Goal: Task Accomplishment & Management: Manage account settings

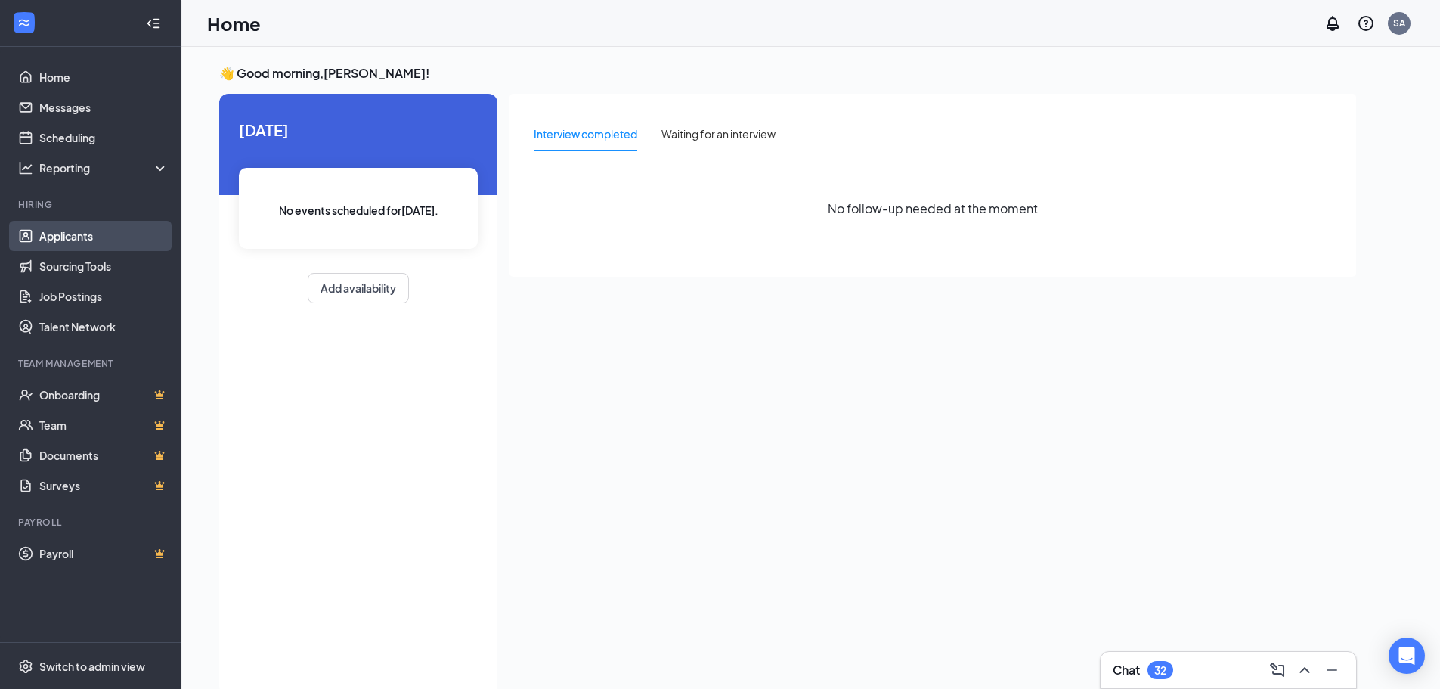
click at [68, 230] on link "Applicants" at bounding box center [103, 236] width 129 height 30
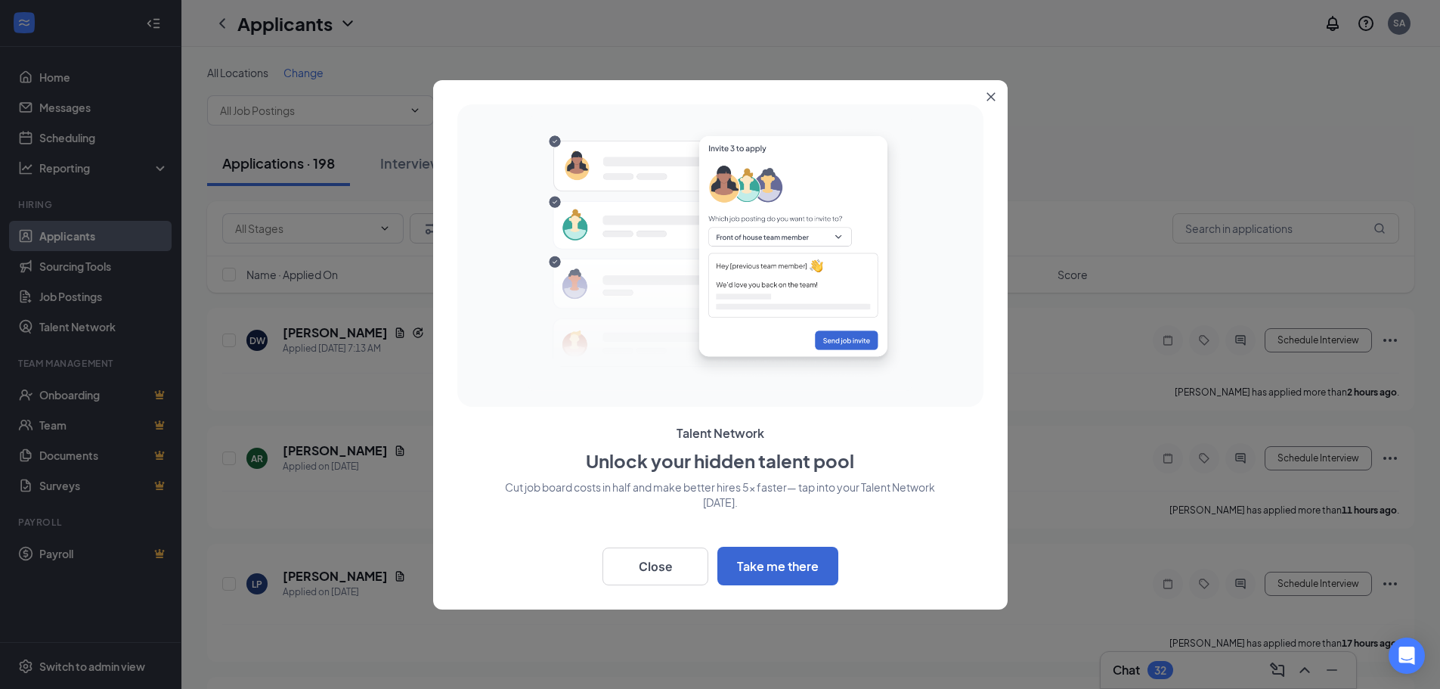
click at [992, 95] on icon "Close" at bounding box center [990, 96] width 8 height 8
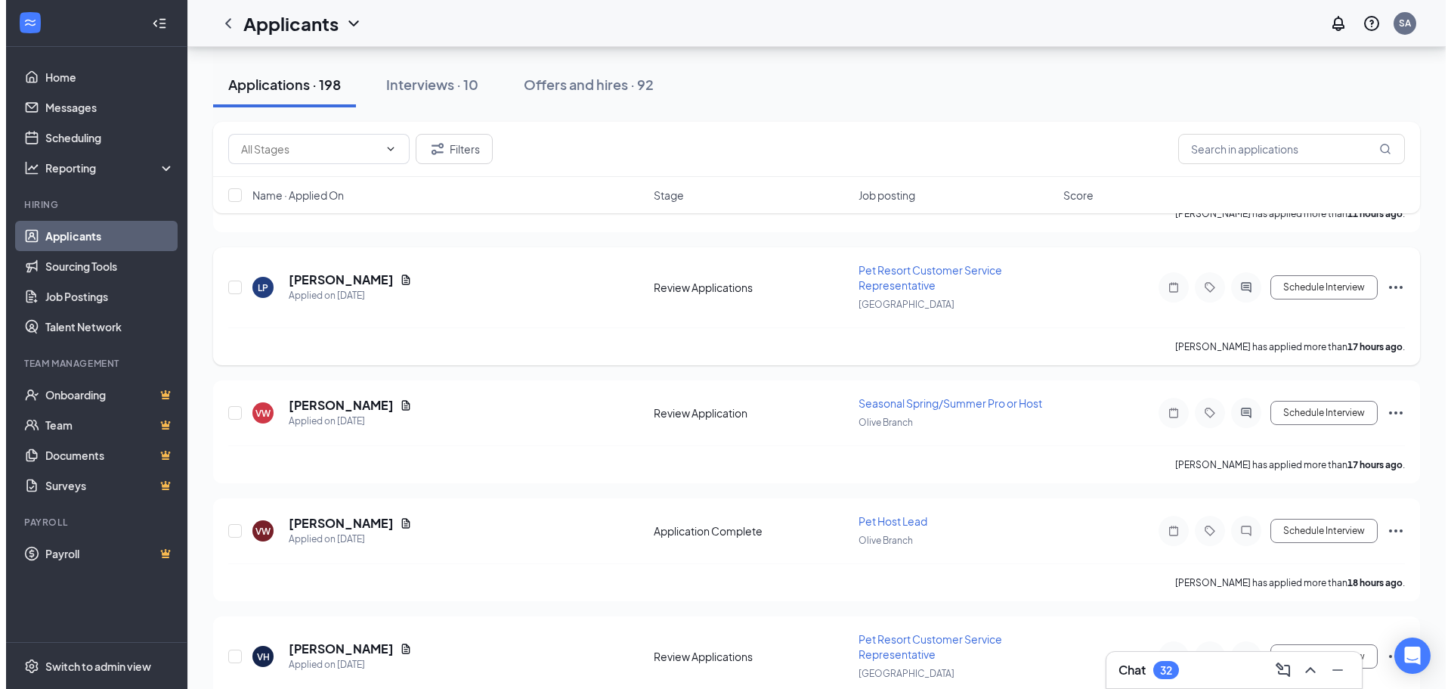
scroll to position [302, 0]
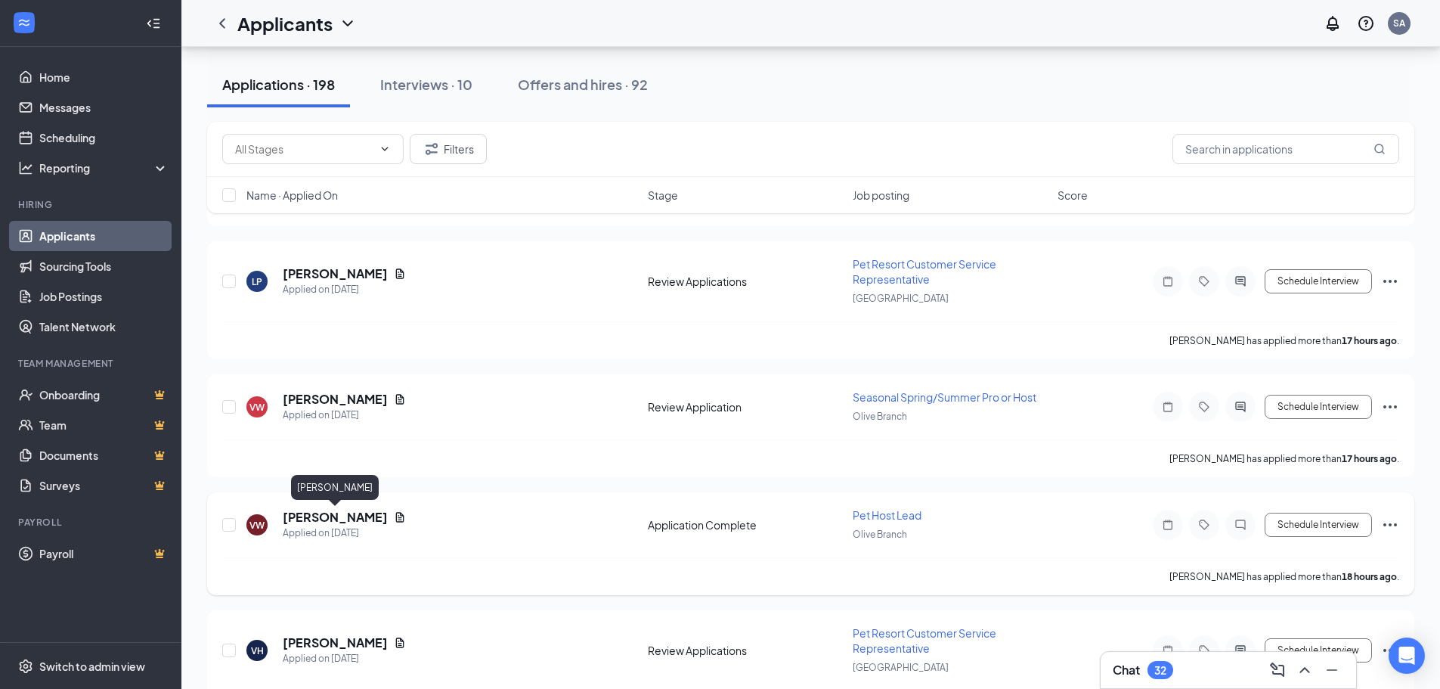
click at [356, 521] on h5 "[PERSON_NAME]" at bounding box center [335, 517] width 105 height 17
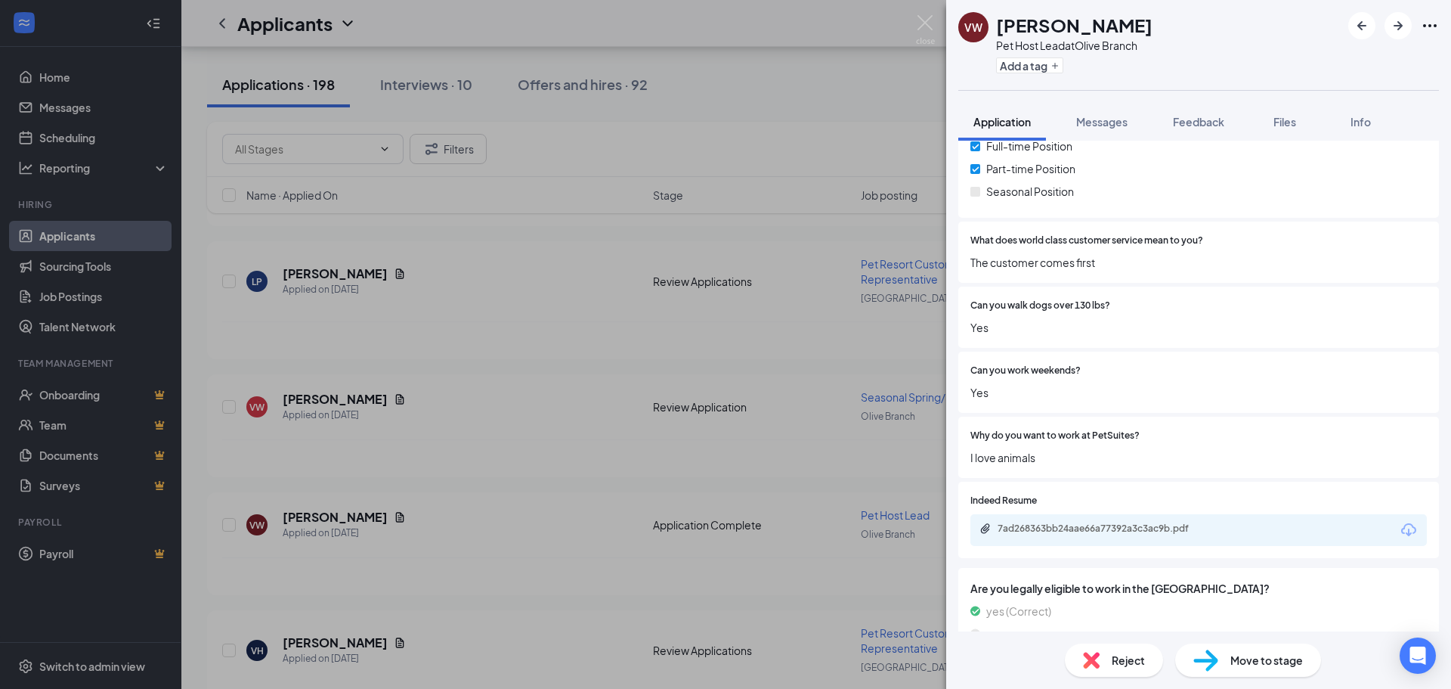
scroll to position [425, 0]
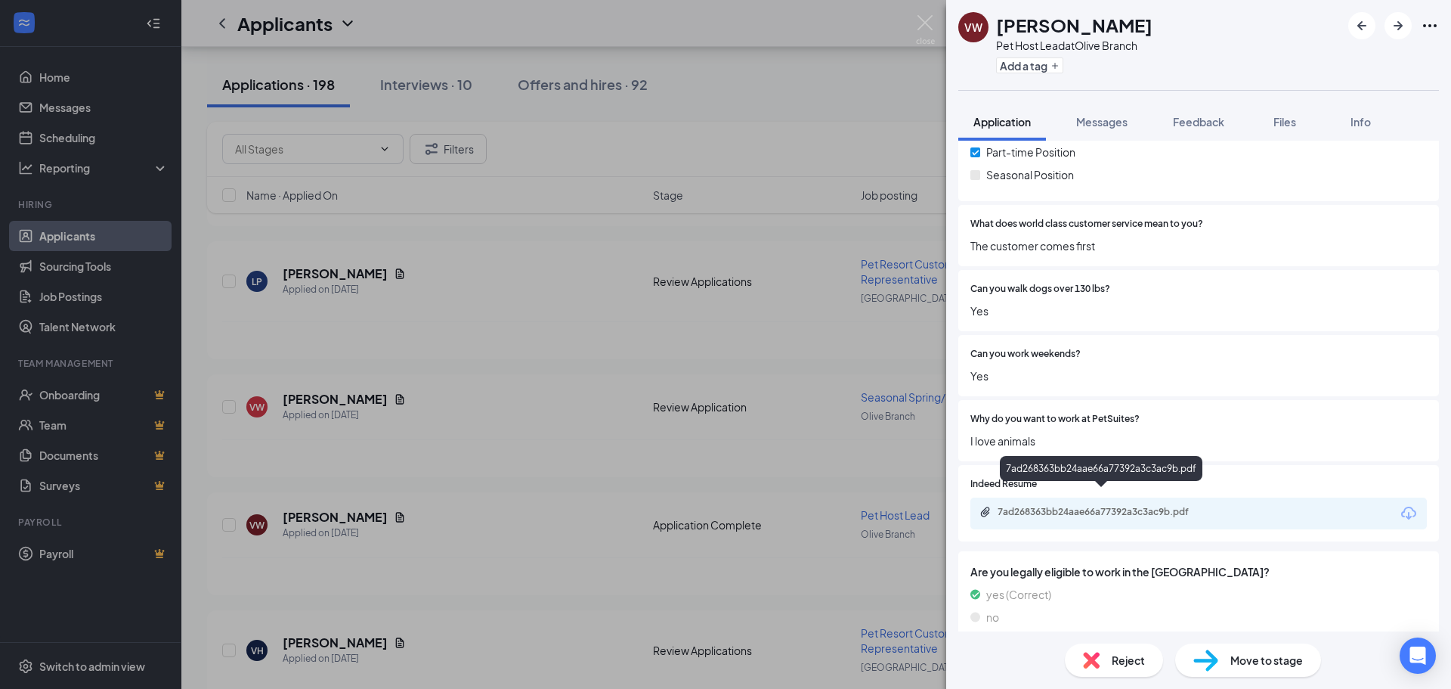
click at [1175, 506] on div "7ad268363bb24aae66a77392a3c3ac9b.pdf" at bounding box center [1104, 512] width 212 height 12
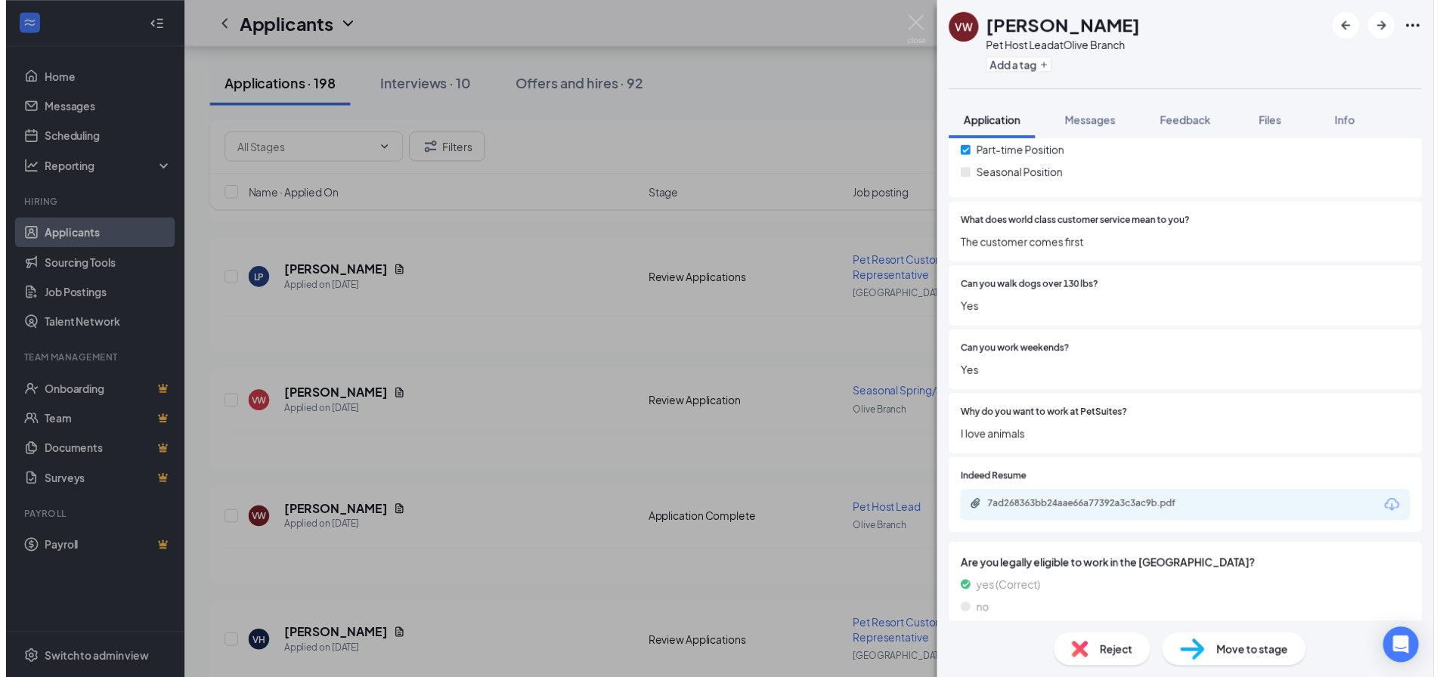
scroll to position [419, 0]
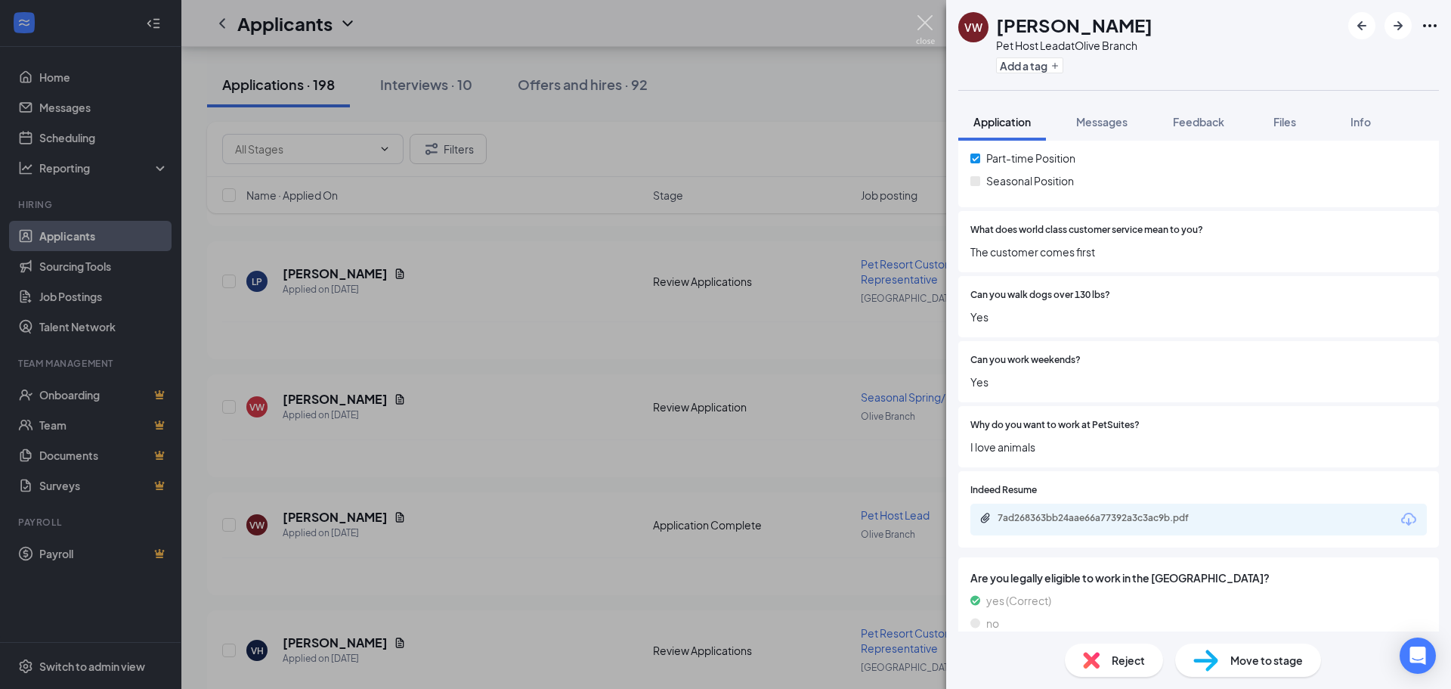
drag, startPoint x: 924, startPoint y: 23, endPoint x: 839, endPoint y: 78, distance: 101.0
click at [924, 23] on img at bounding box center [925, 29] width 19 height 29
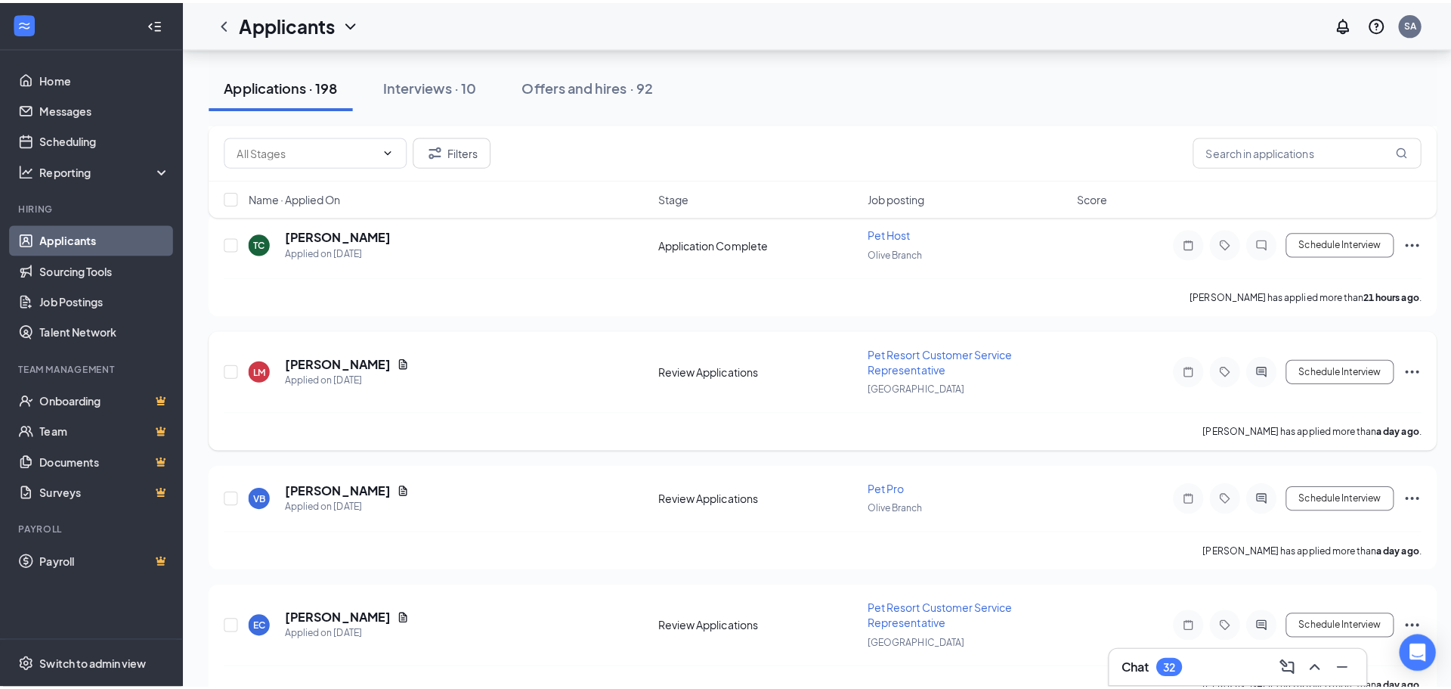
scroll to position [982, 0]
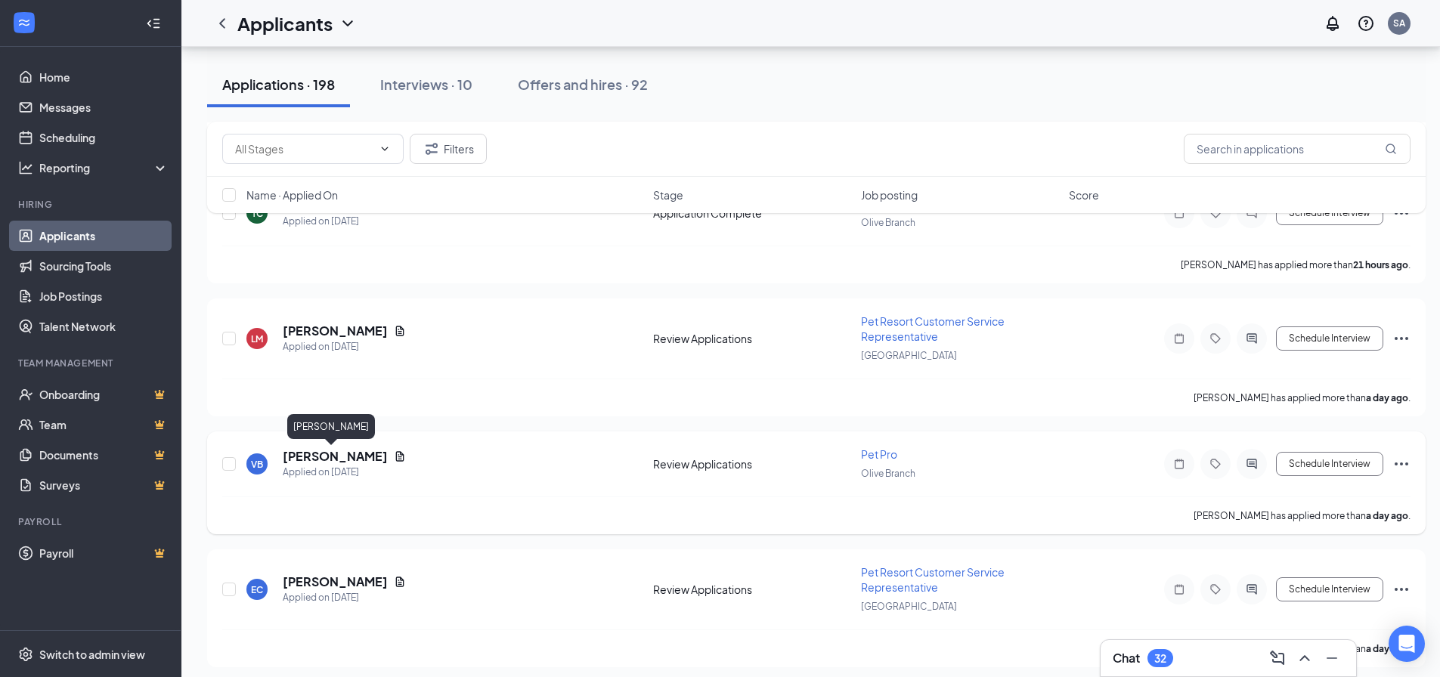
click at [342, 453] on h5 "[PERSON_NAME]" at bounding box center [335, 456] width 105 height 17
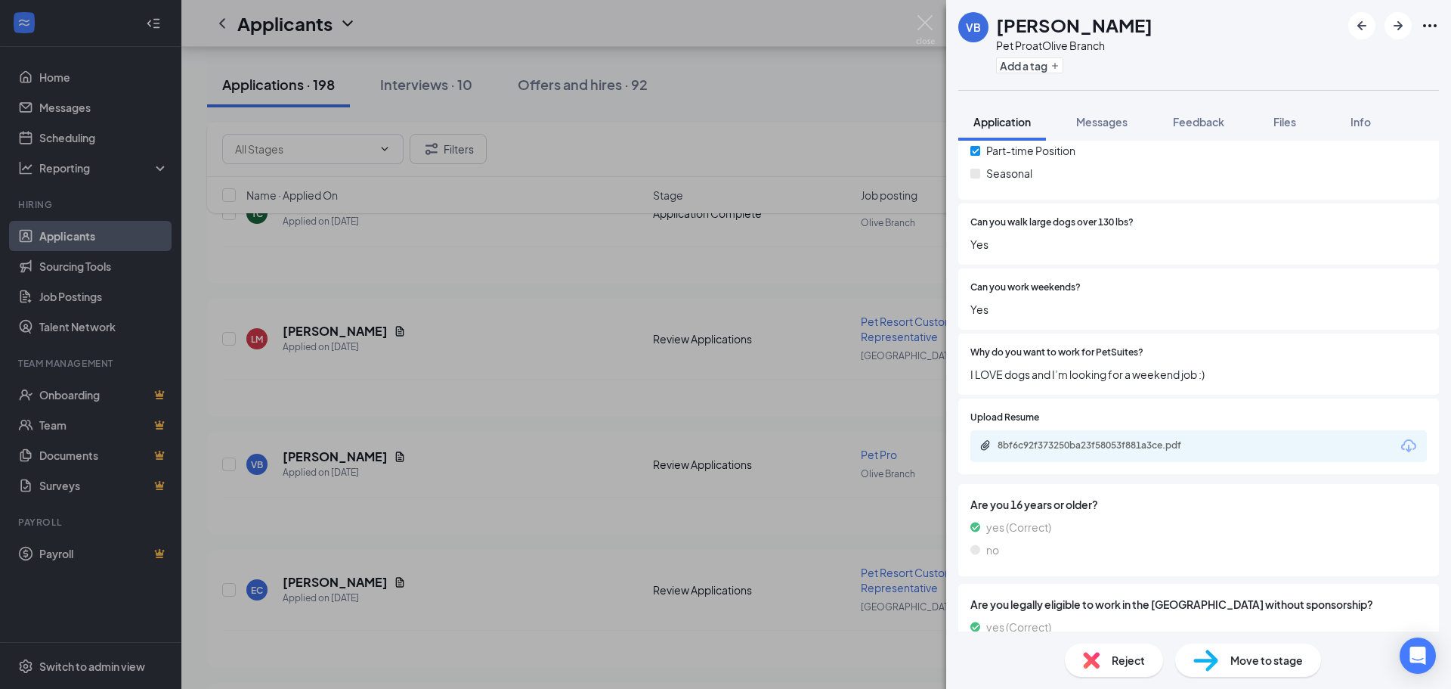
scroll to position [367, 0]
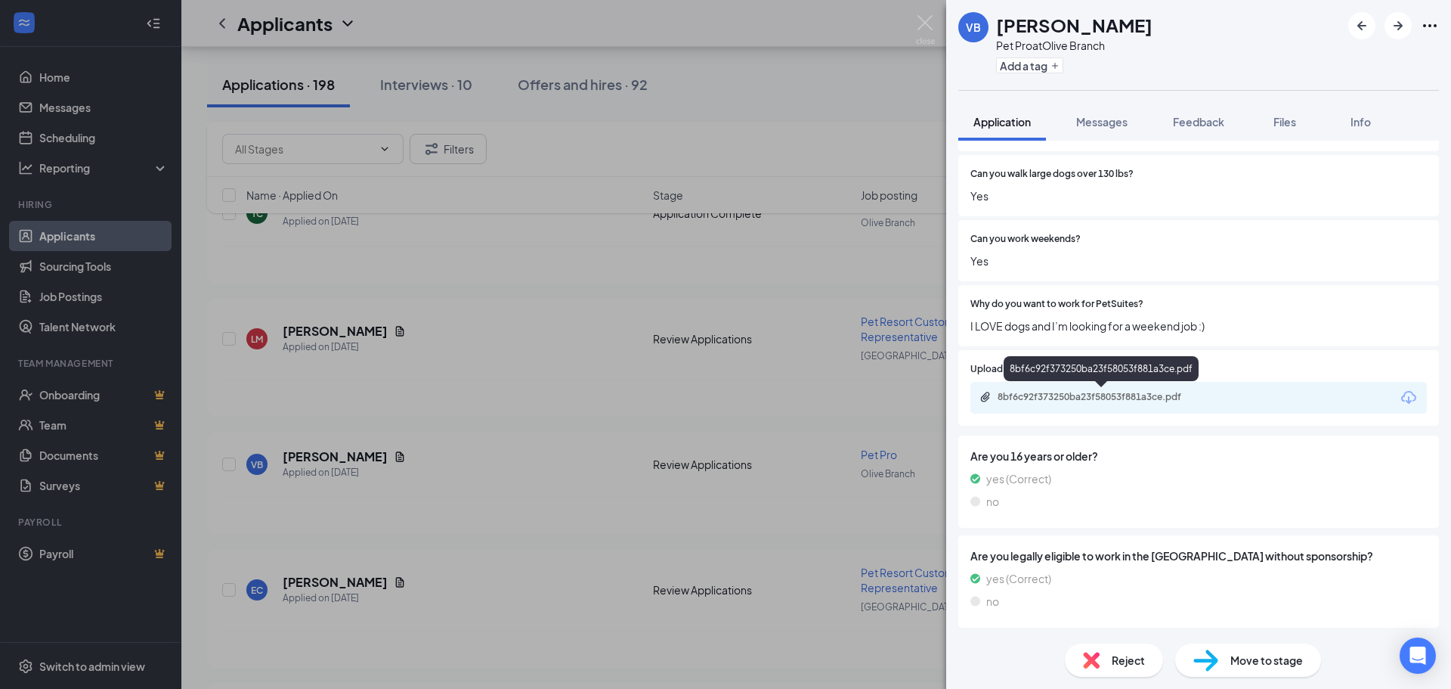
click at [1153, 391] on div "8bf6c92f373250ba23f58053f881a3ce.pdf" at bounding box center [1104, 397] width 212 height 12
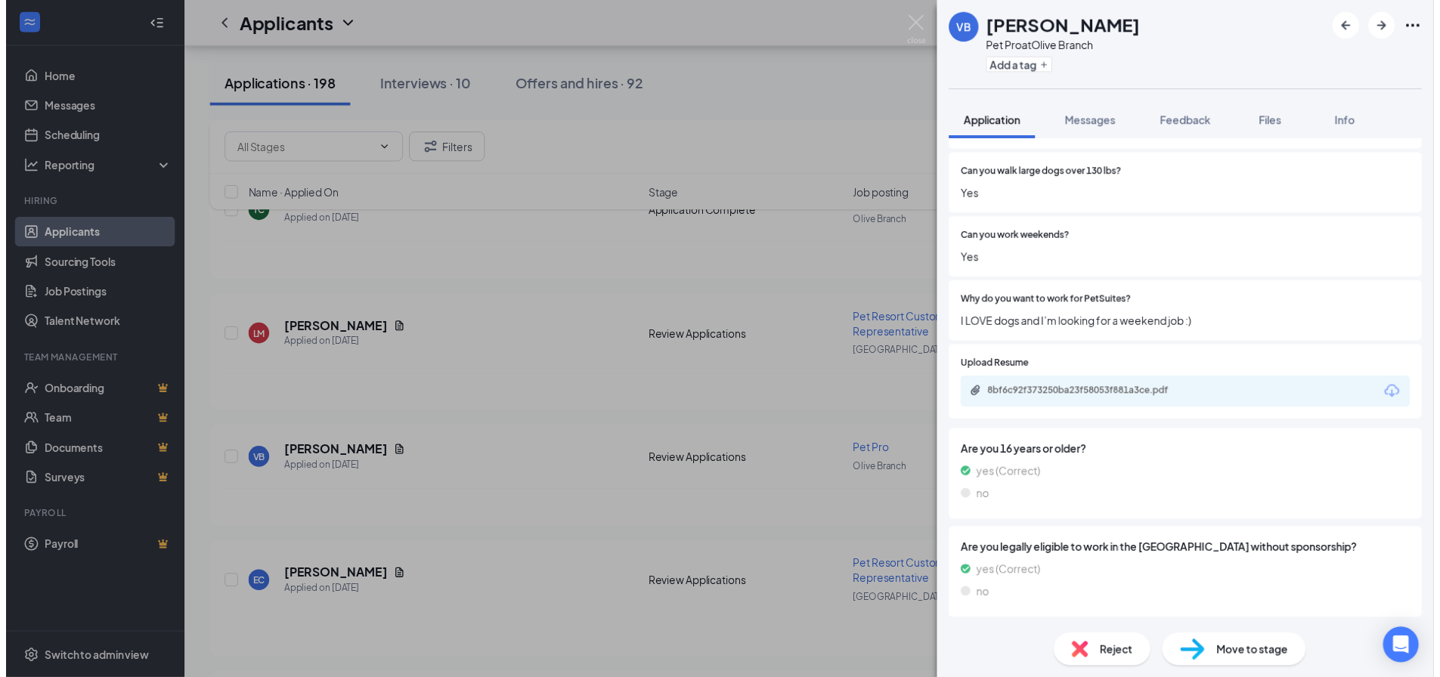
scroll to position [361, 0]
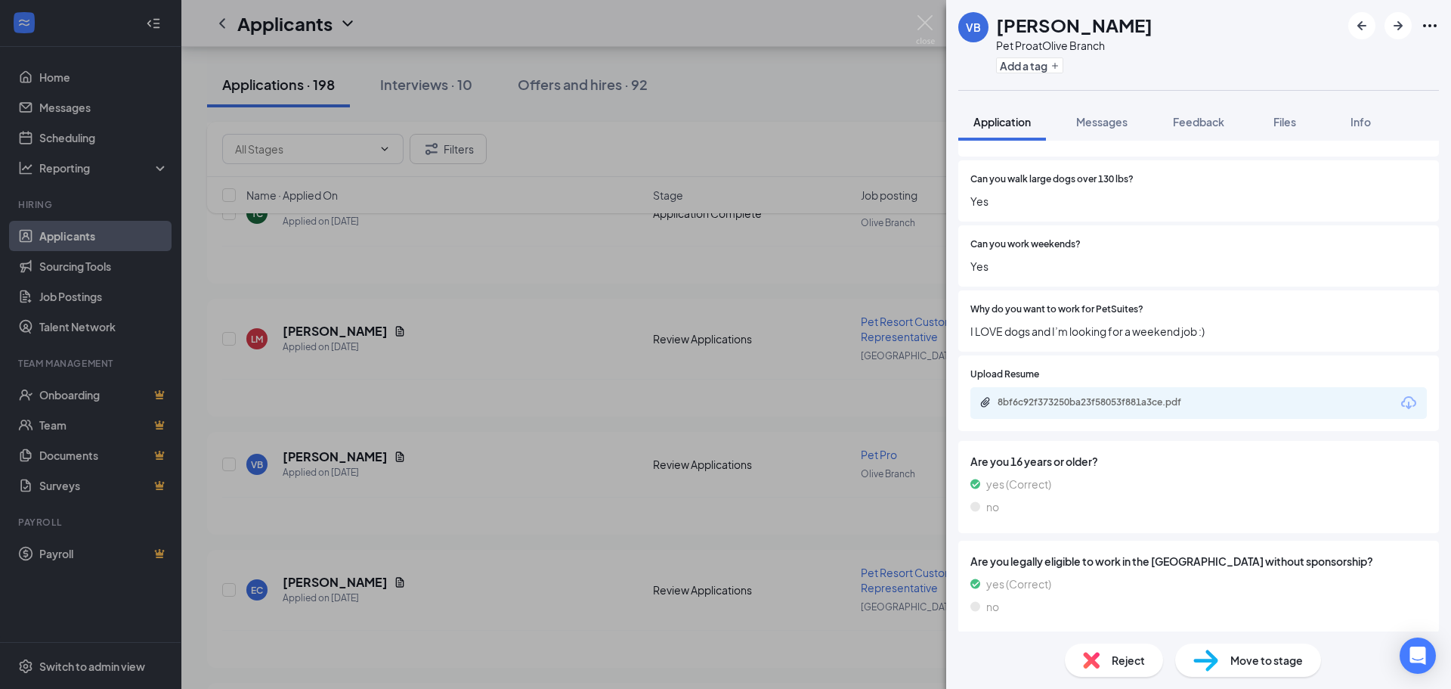
click at [1202, 385] on div "Upload Resume 8bf6c92f373250ba23f58053f881a3ce.pdf" at bounding box center [1198, 393] width 456 height 52
click at [1191, 399] on div "8bf6c92f373250ba23f58053f881a3ce.pdf" at bounding box center [1104, 402] width 212 height 12
drag, startPoint x: 925, startPoint y: 19, endPoint x: 654, endPoint y: 300, distance: 390.2
click at [925, 19] on img at bounding box center [925, 29] width 19 height 29
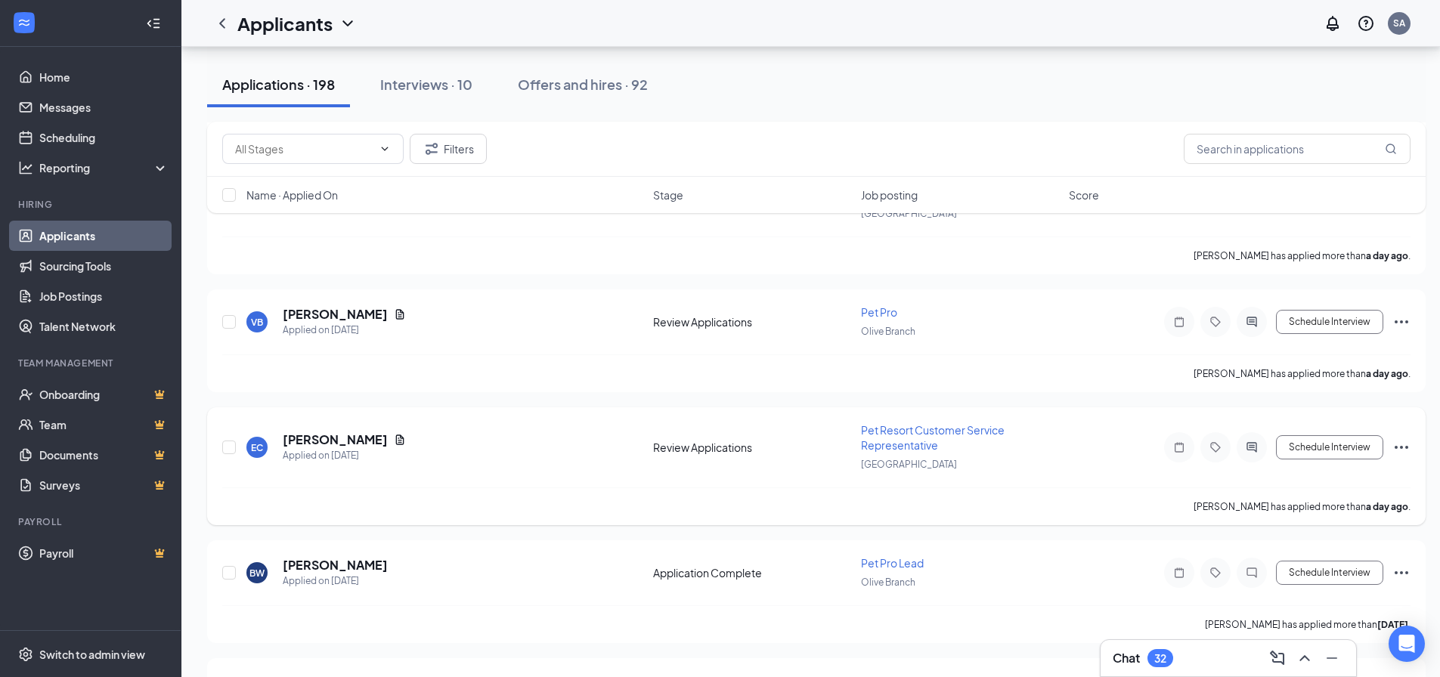
scroll to position [1134, 0]
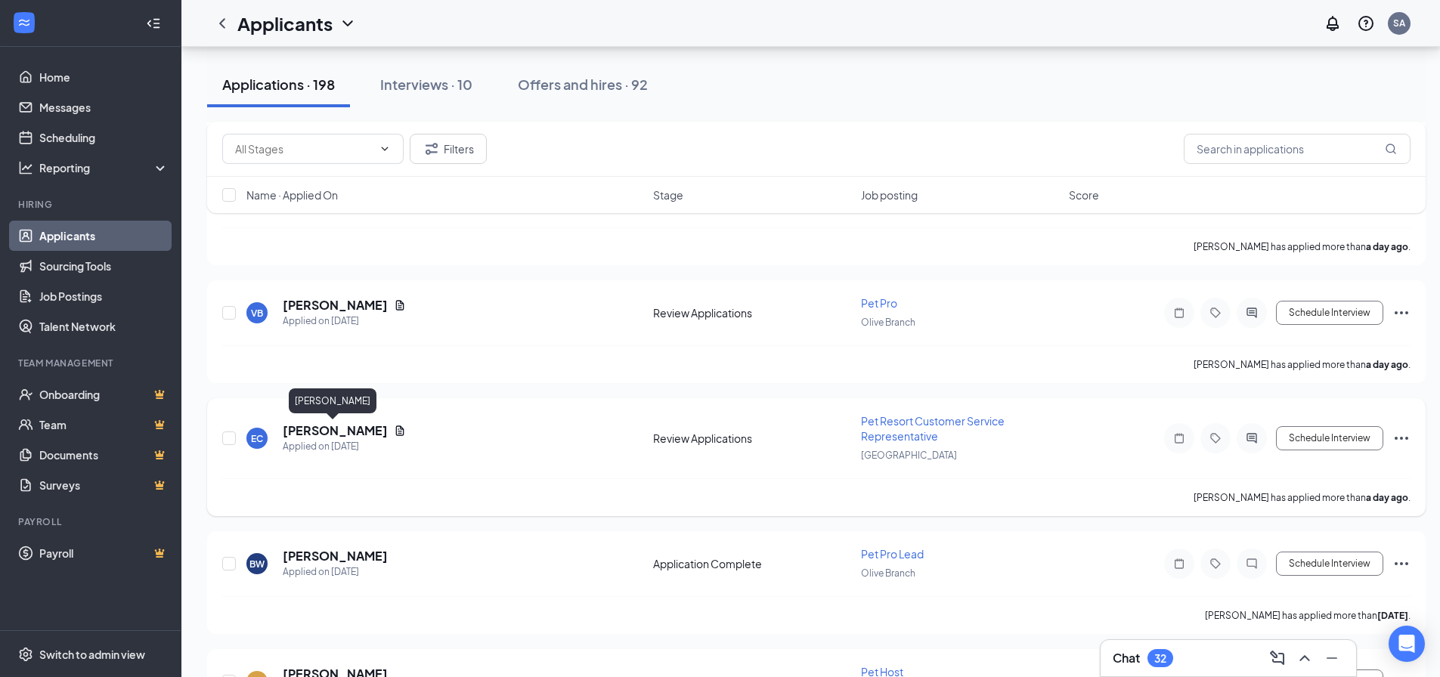
click at [338, 425] on h5 "[PERSON_NAME]" at bounding box center [335, 430] width 105 height 17
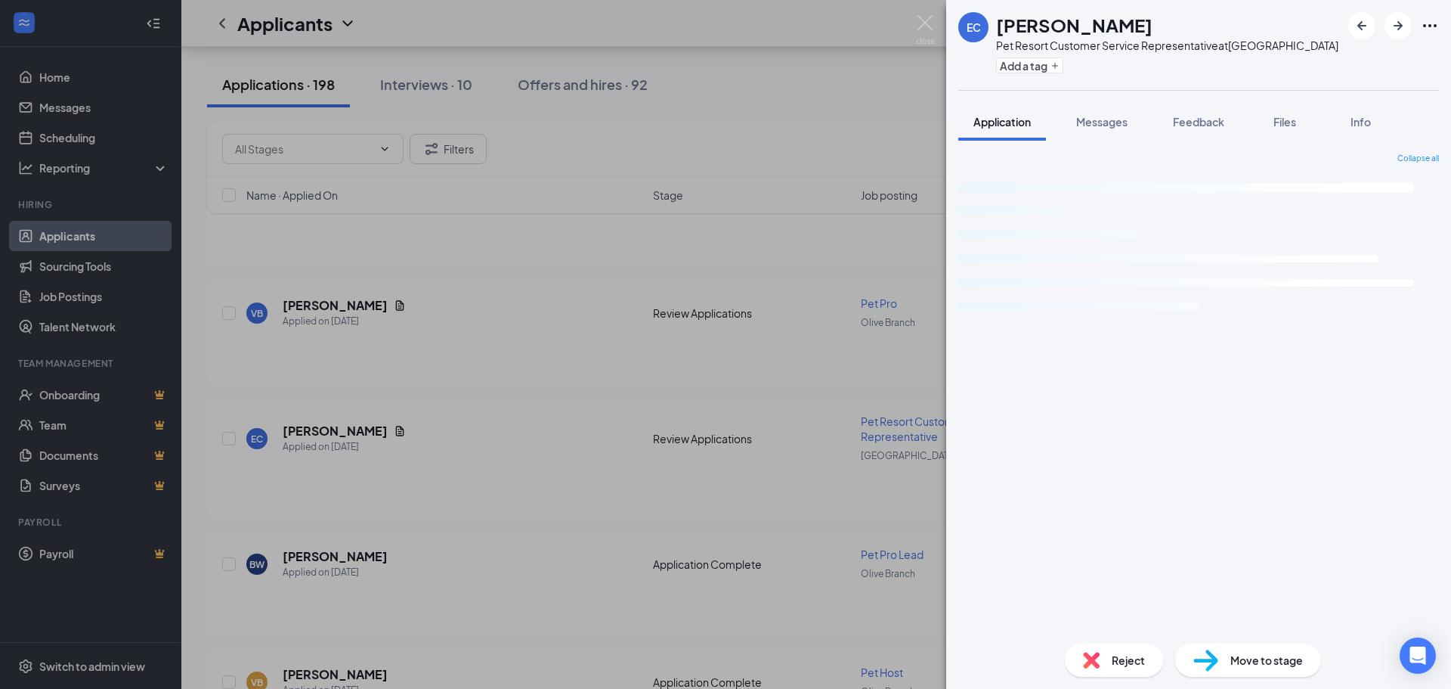
click at [928, 21] on img at bounding box center [925, 29] width 19 height 29
click at [933, 20] on div "Applicants SA" at bounding box center [816, 23] width 1270 height 47
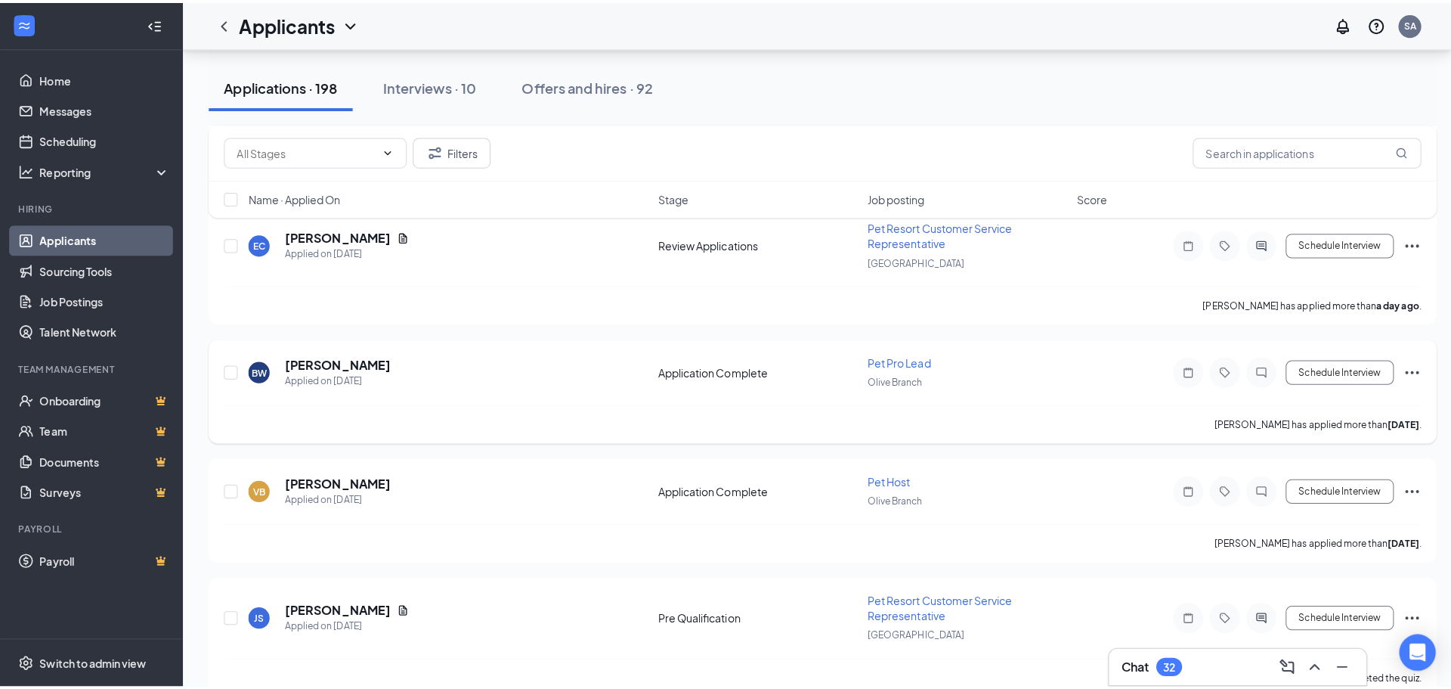
scroll to position [1360, 0]
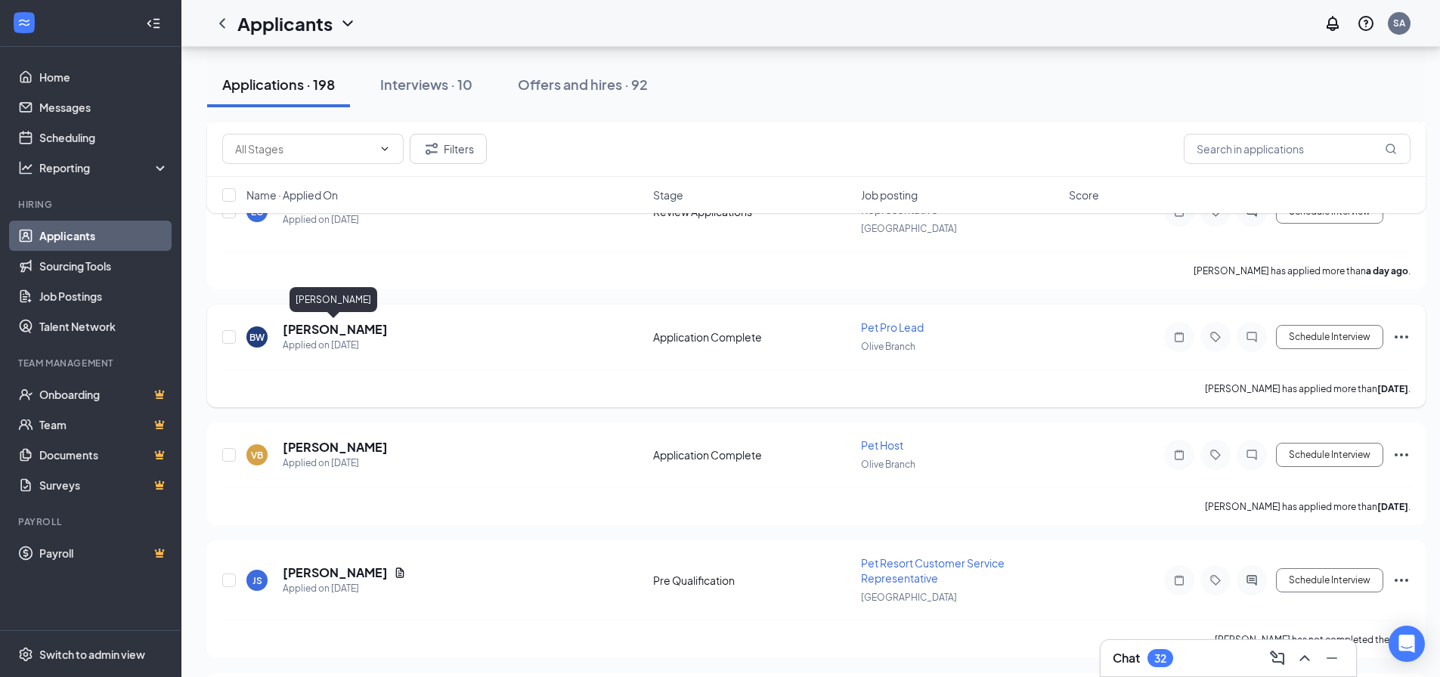
click at [340, 327] on h5 "[PERSON_NAME]" at bounding box center [335, 329] width 105 height 17
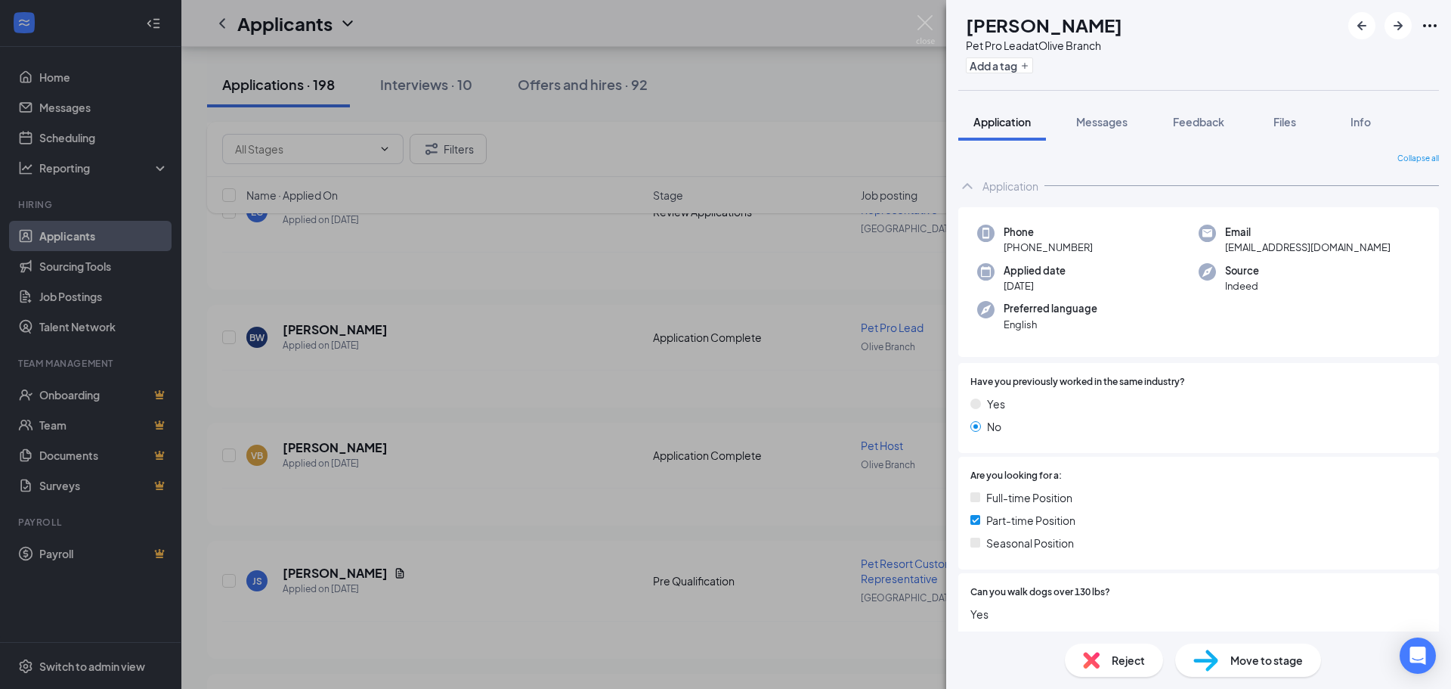
click at [921, 14] on div "BW [PERSON_NAME] Pet Pro Lead at Olive Branch Add a tag Application Messages Fe…" at bounding box center [725, 344] width 1451 height 689
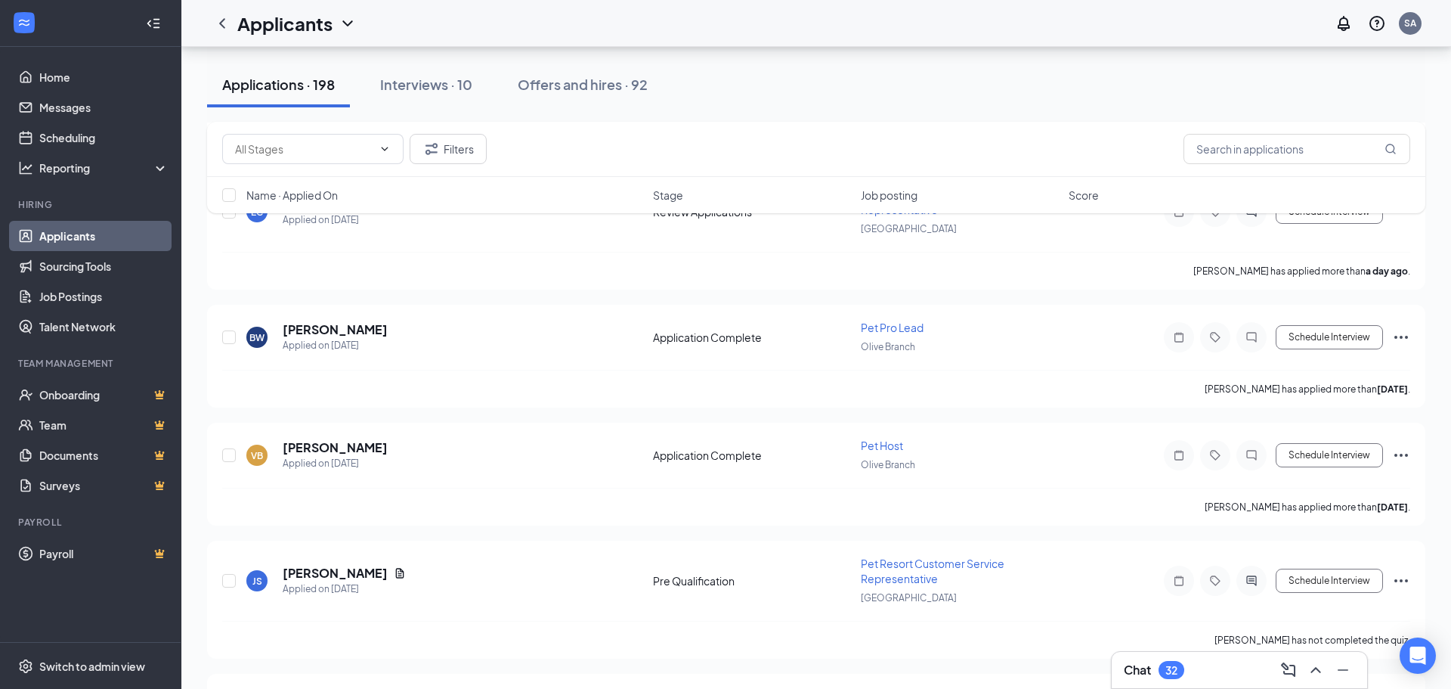
click at [928, 17] on div "Applicants SA" at bounding box center [816, 23] width 1270 height 47
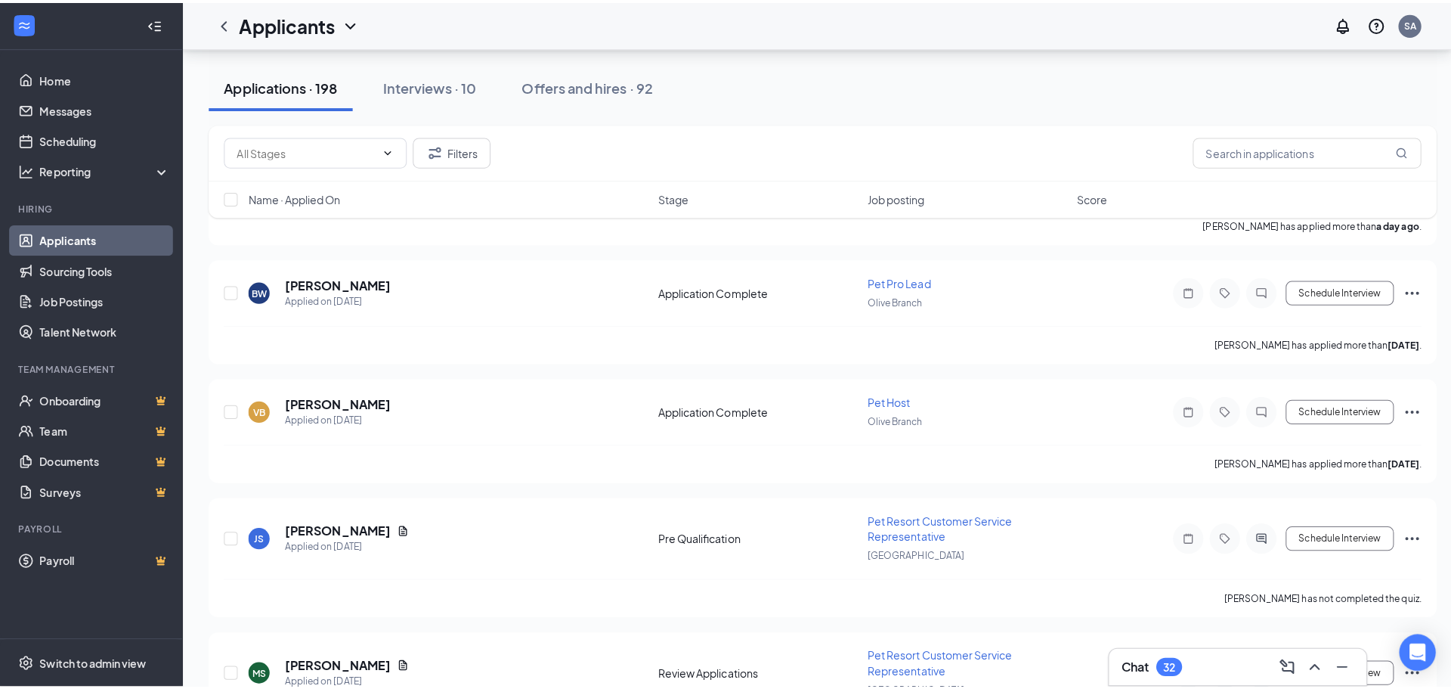
scroll to position [1436, 0]
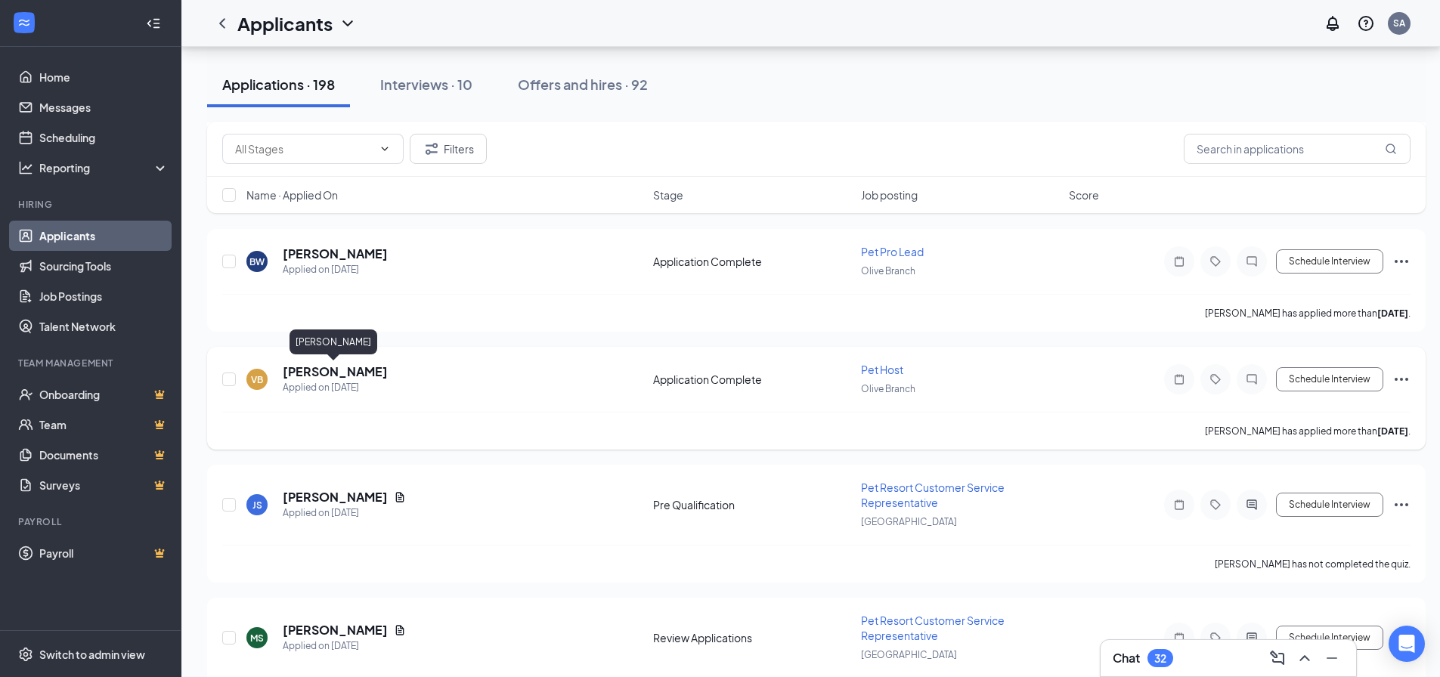
click at [356, 372] on h5 "[PERSON_NAME]" at bounding box center [335, 372] width 105 height 17
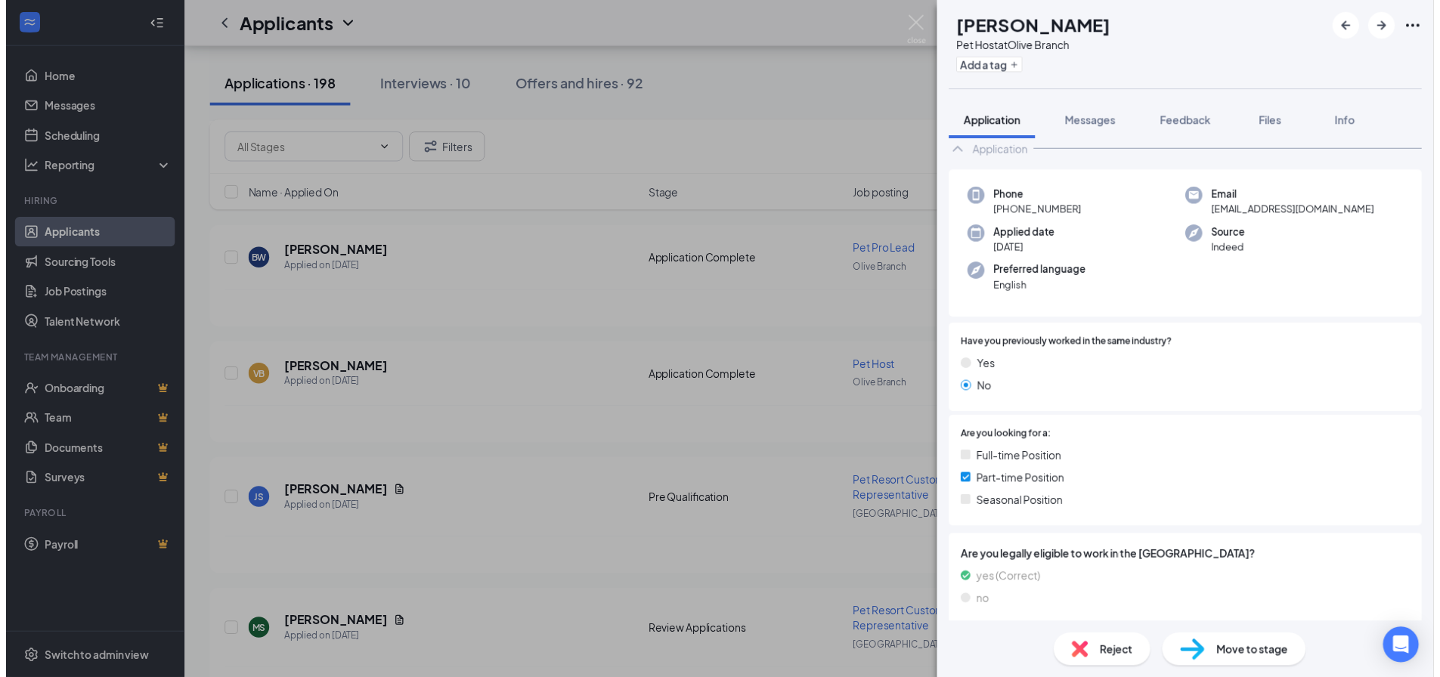
scroll to position [84, 0]
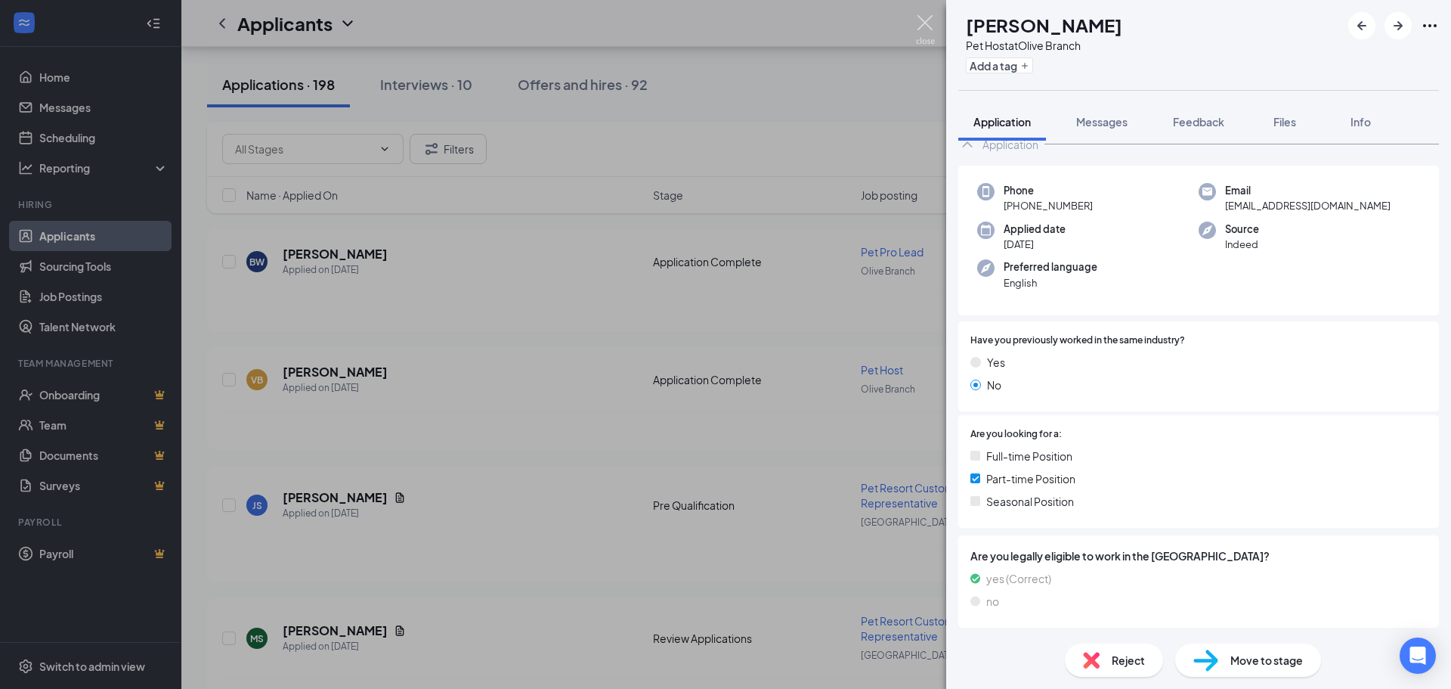
click at [932, 20] on img at bounding box center [925, 29] width 19 height 29
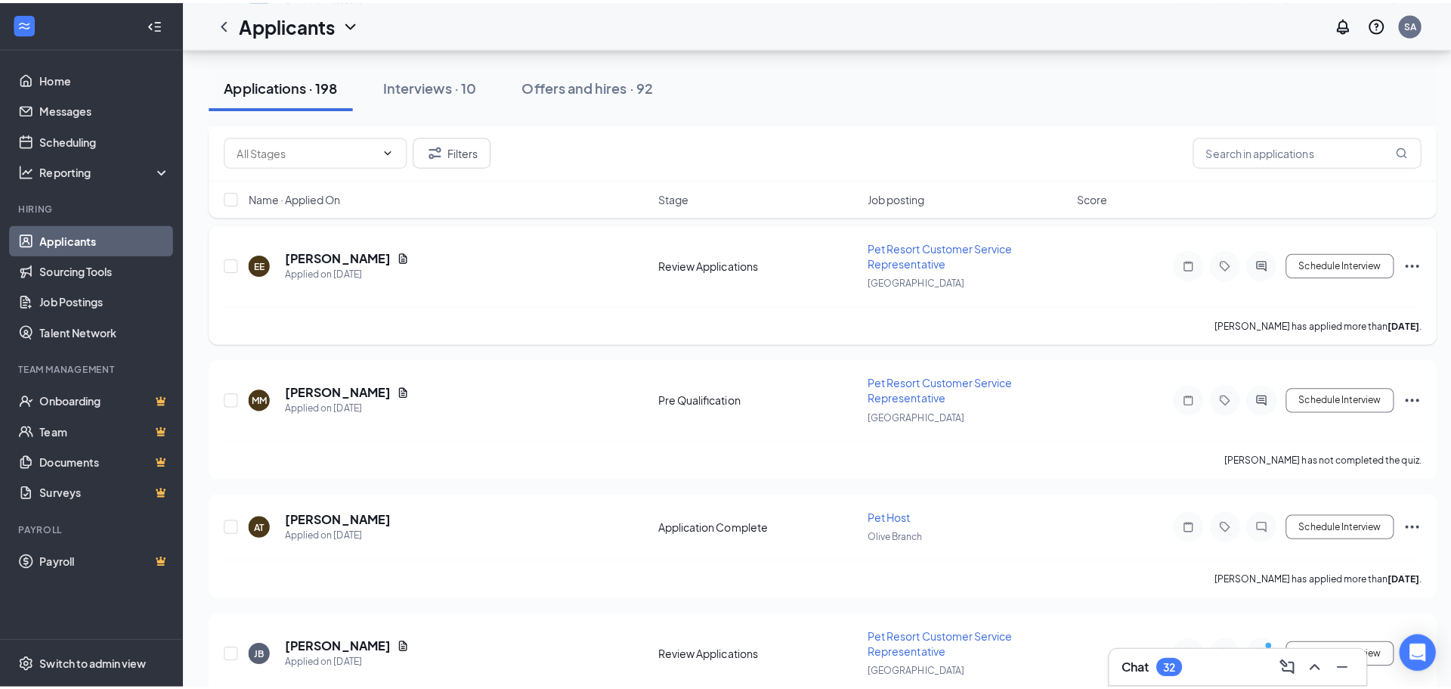
scroll to position [1965, 0]
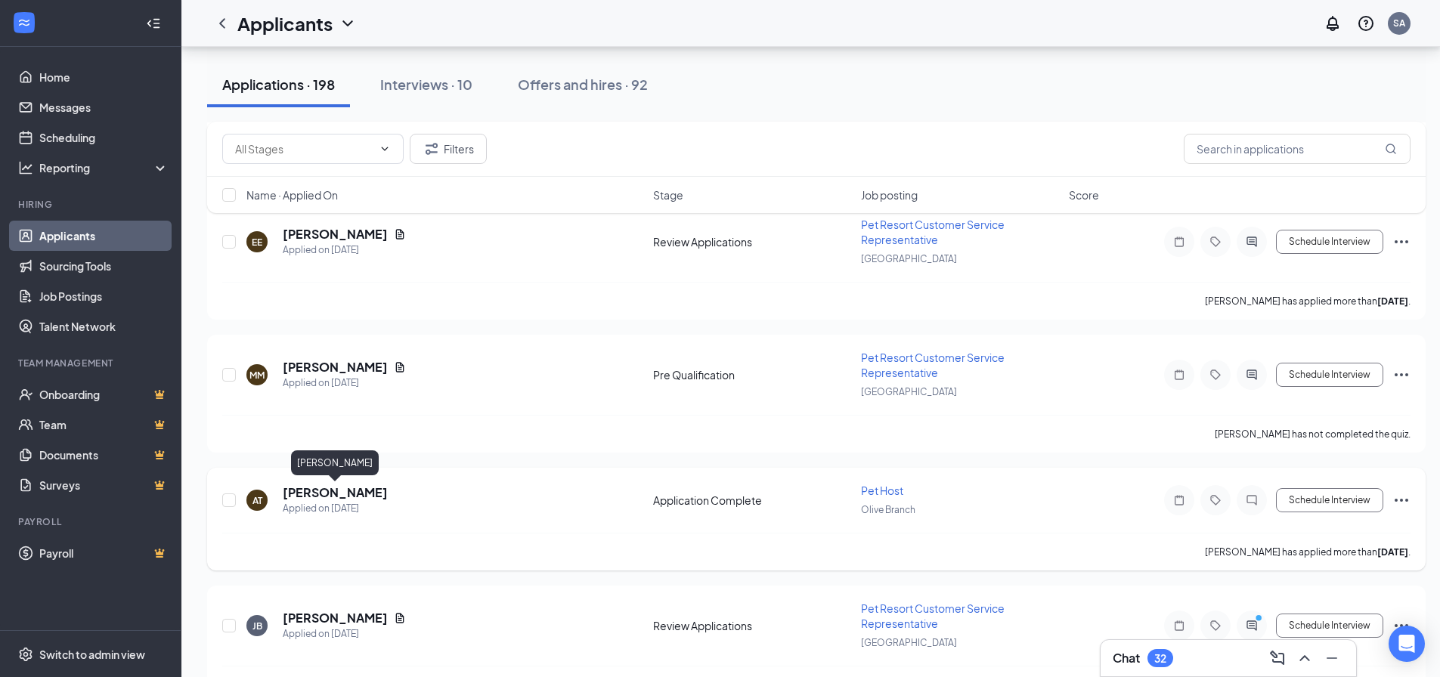
click at [329, 488] on h5 "[PERSON_NAME]" at bounding box center [335, 492] width 105 height 17
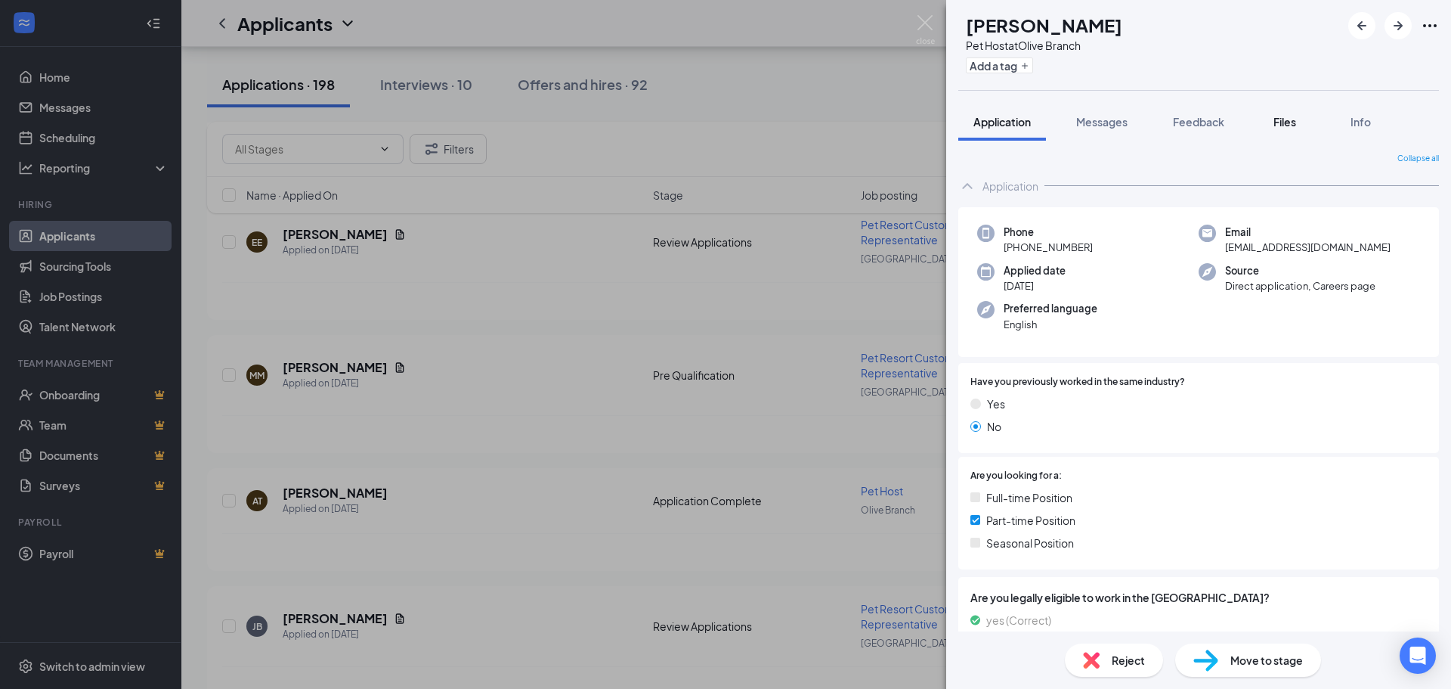
click at [1276, 119] on span "Files" at bounding box center [1284, 122] width 23 height 14
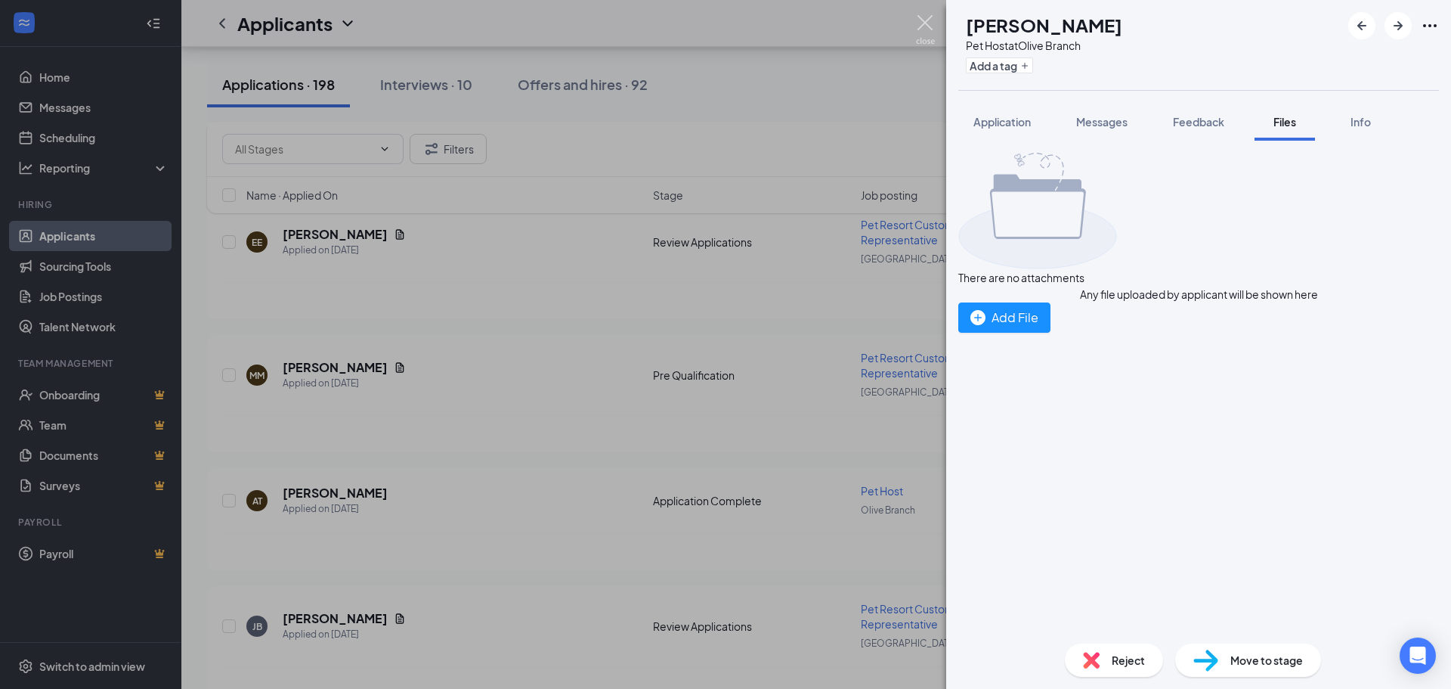
click at [929, 20] on img at bounding box center [925, 29] width 19 height 29
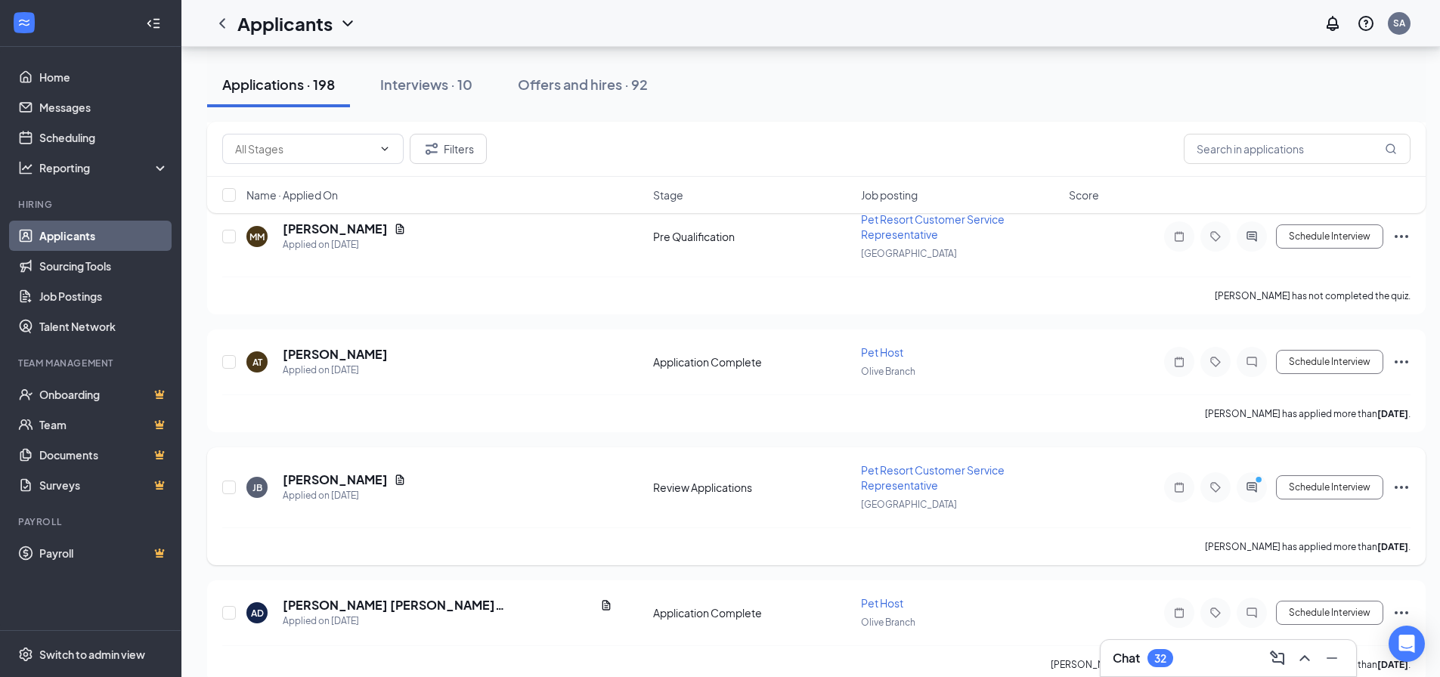
scroll to position [2116, 0]
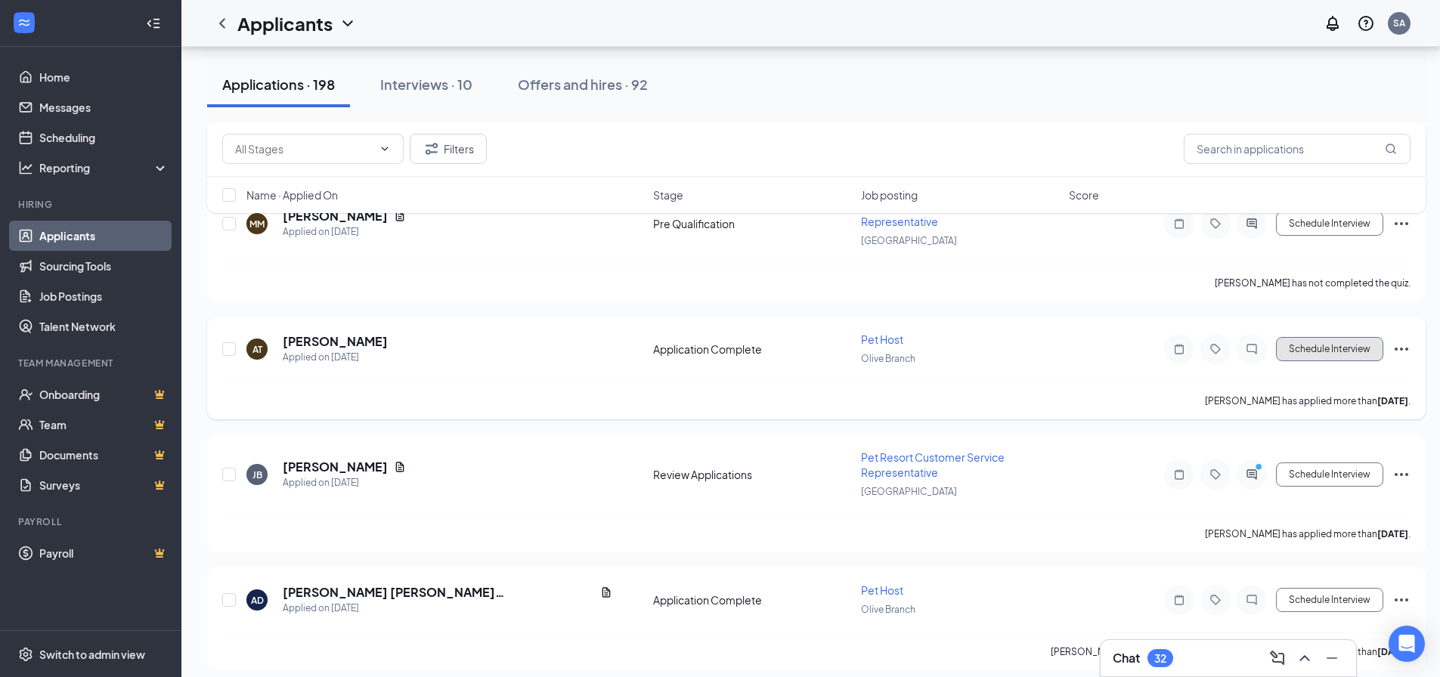
click at [1357, 345] on button "Schedule Interview" at bounding box center [1329, 349] width 107 height 24
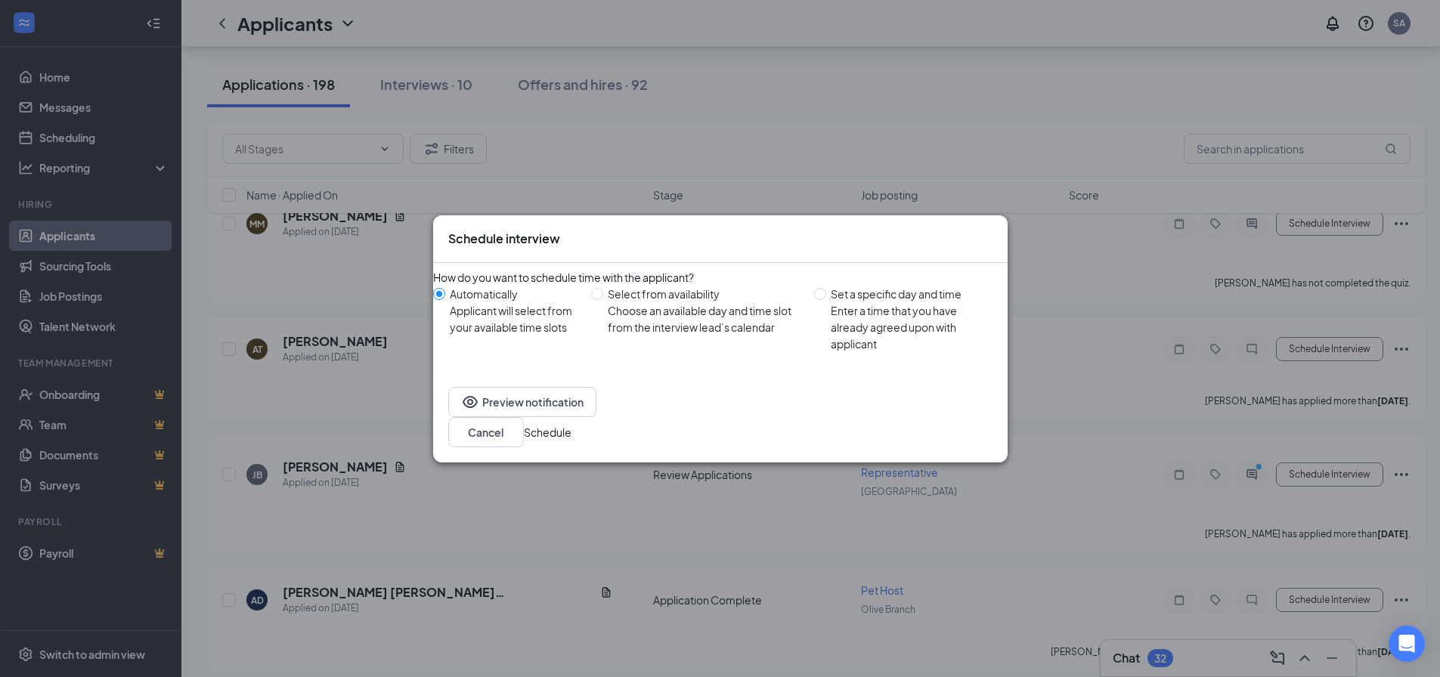
click at [571, 425] on button "Schedule" at bounding box center [548, 432] width 48 height 17
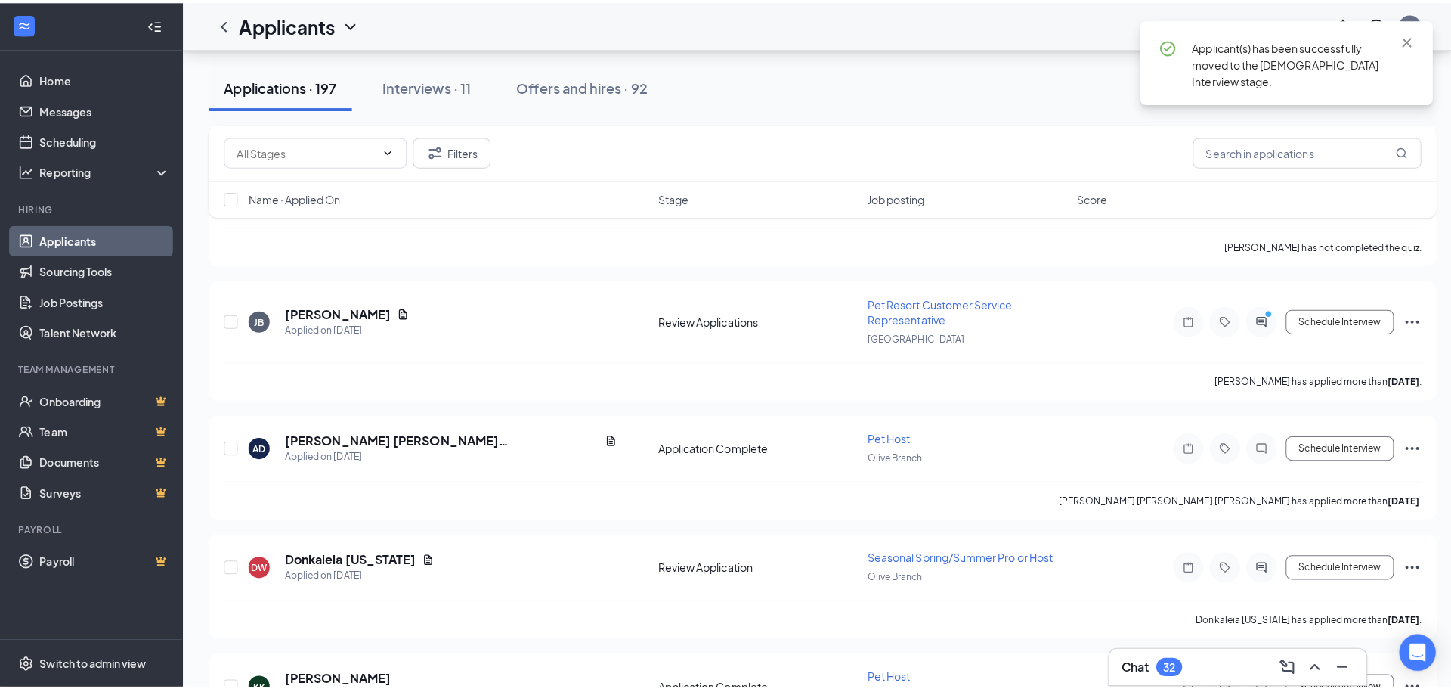
scroll to position [2192, 0]
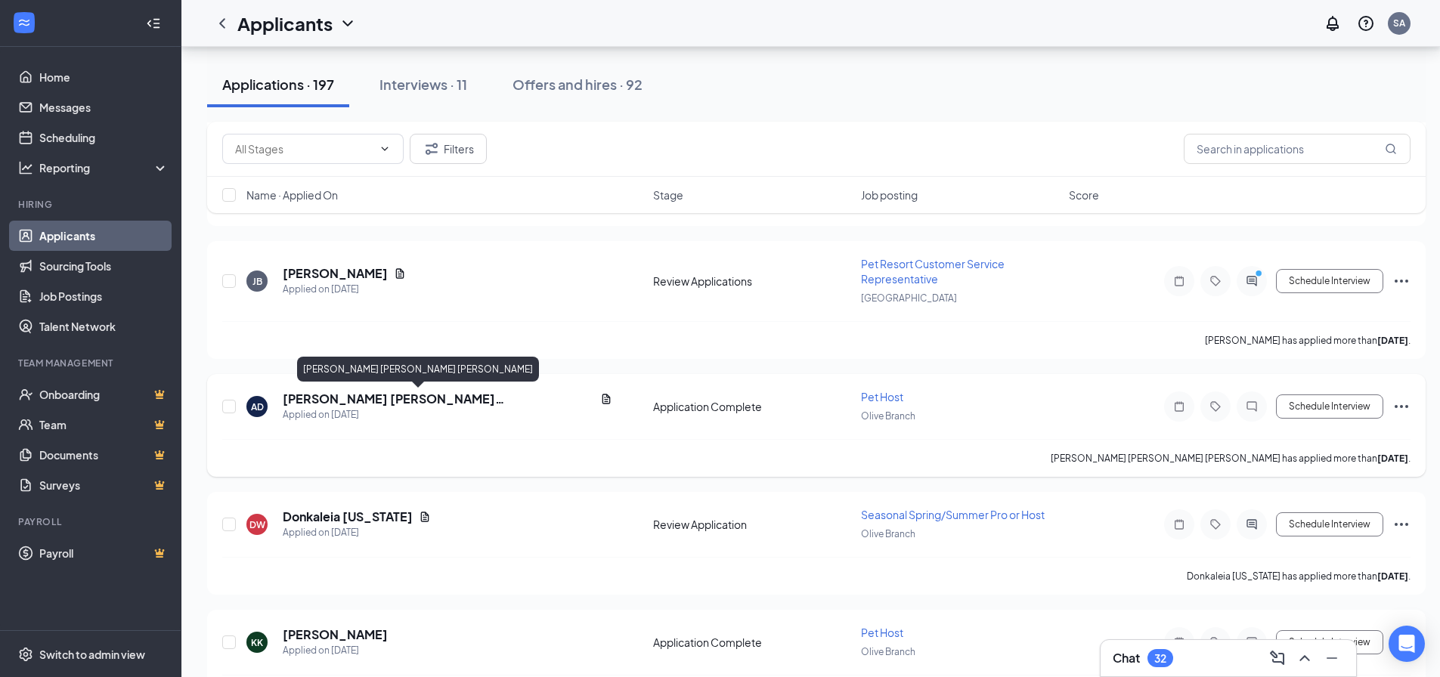
click at [409, 394] on h5 "[PERSON_NAME] [PERSON_NAME] [PERSON_NAME]" at bounding box center [438, 399] width 311 height 17
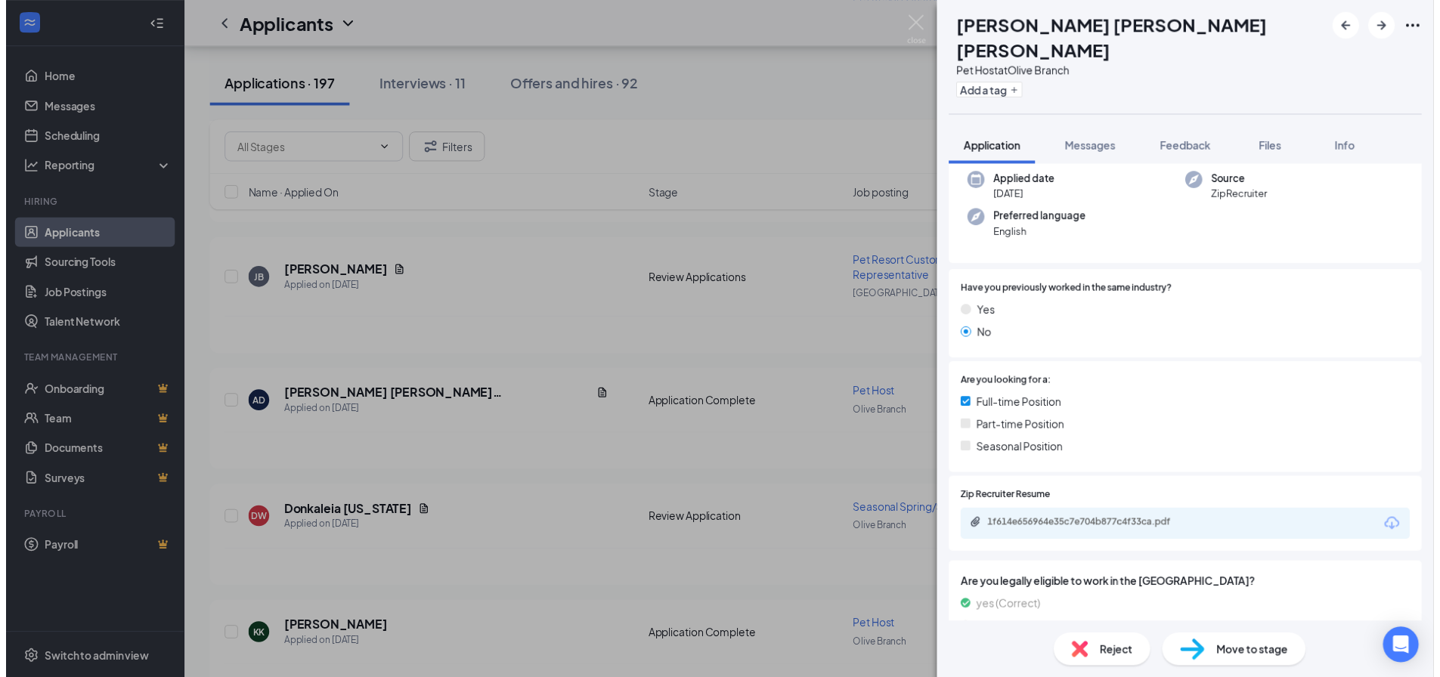
scroll to position [117, 0]
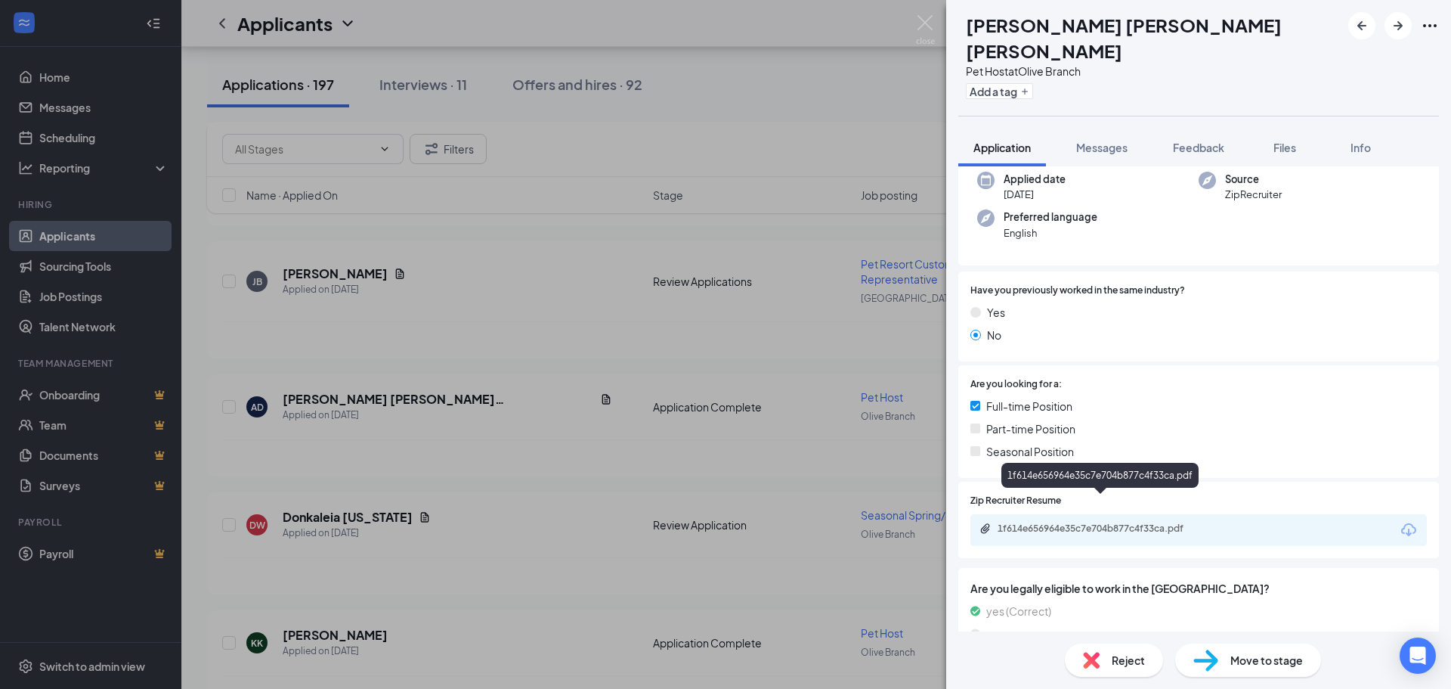
click at [1152, 522] on div "1f614e656964e35c7e704b877c4f33ca.pdf" at bounding box center [1104, 528] width 212 height 12
click at [921, 20] on img at bounding box center [925, 29] width 19 height 29
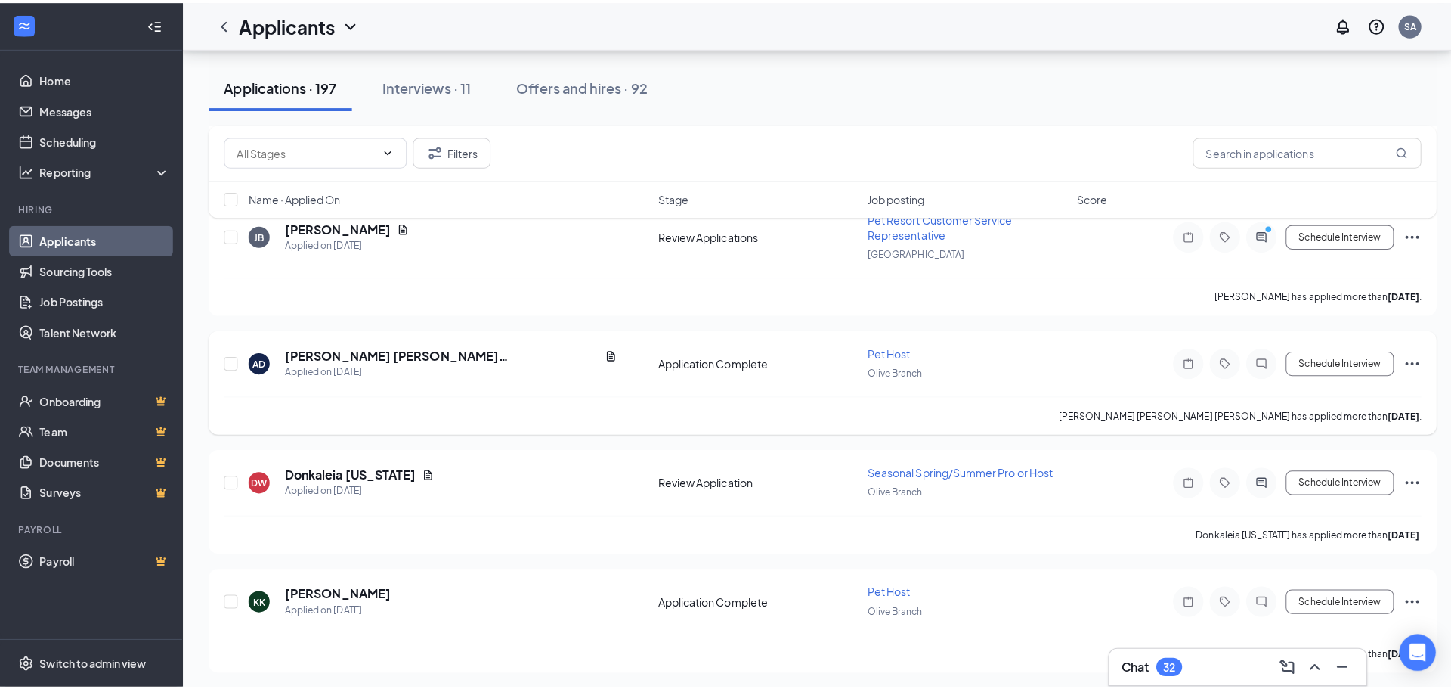
scroll to position [2267, 0]
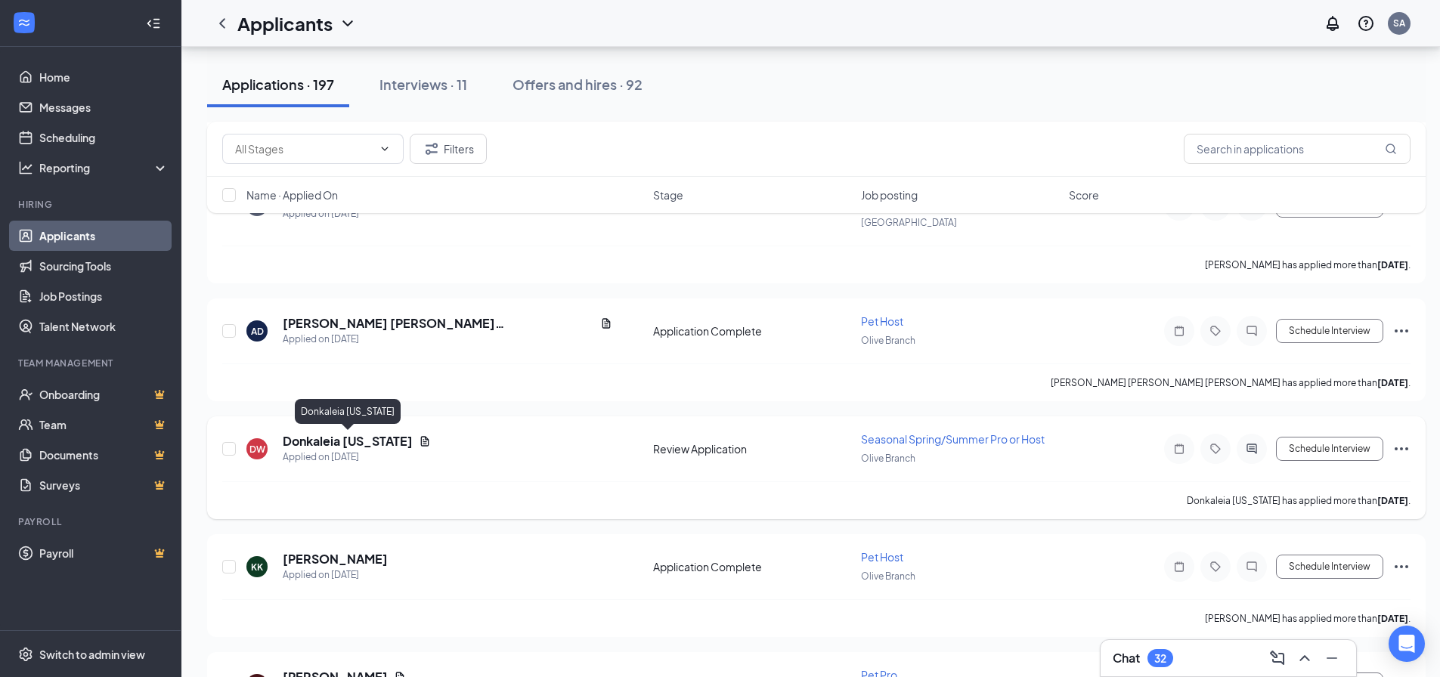
click at [391, 441] on h5 "Donkaleia [US_STATE]" at bounding box center [348, 441] width 130 height 17
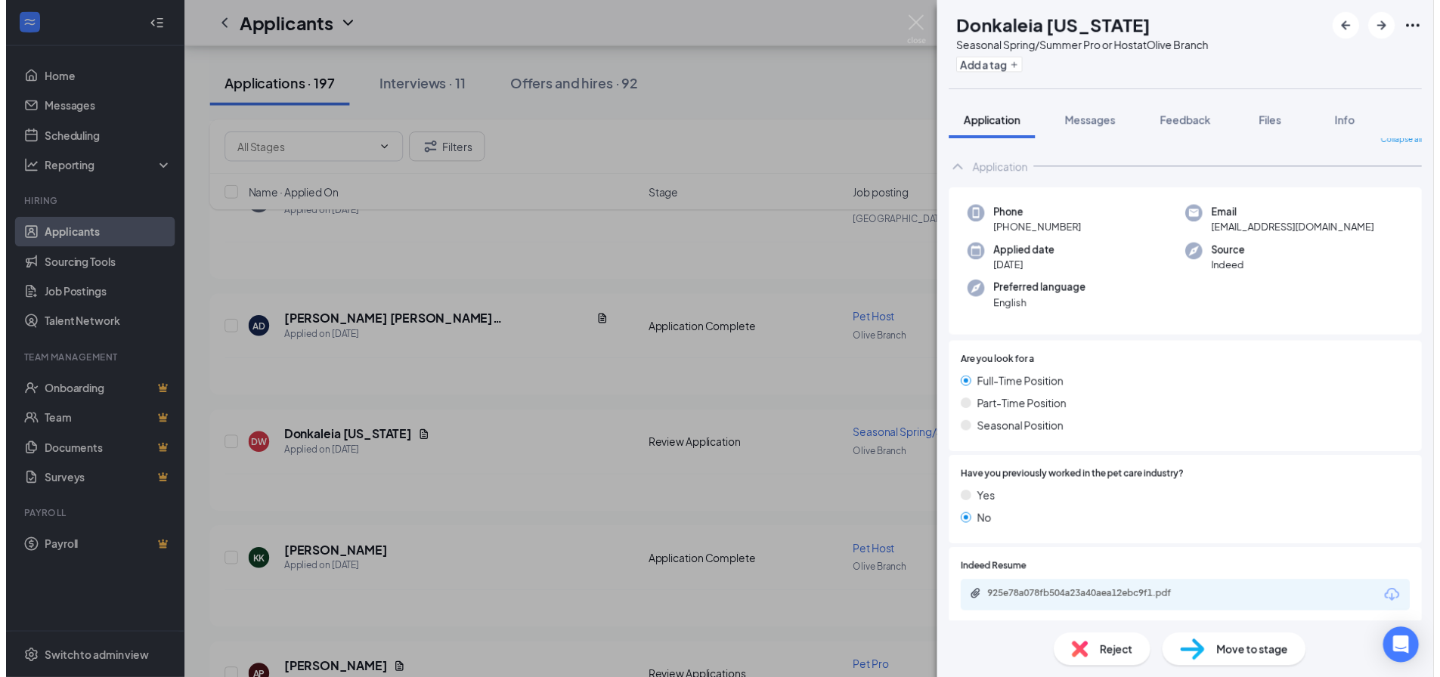
scroll to position [17, 0]
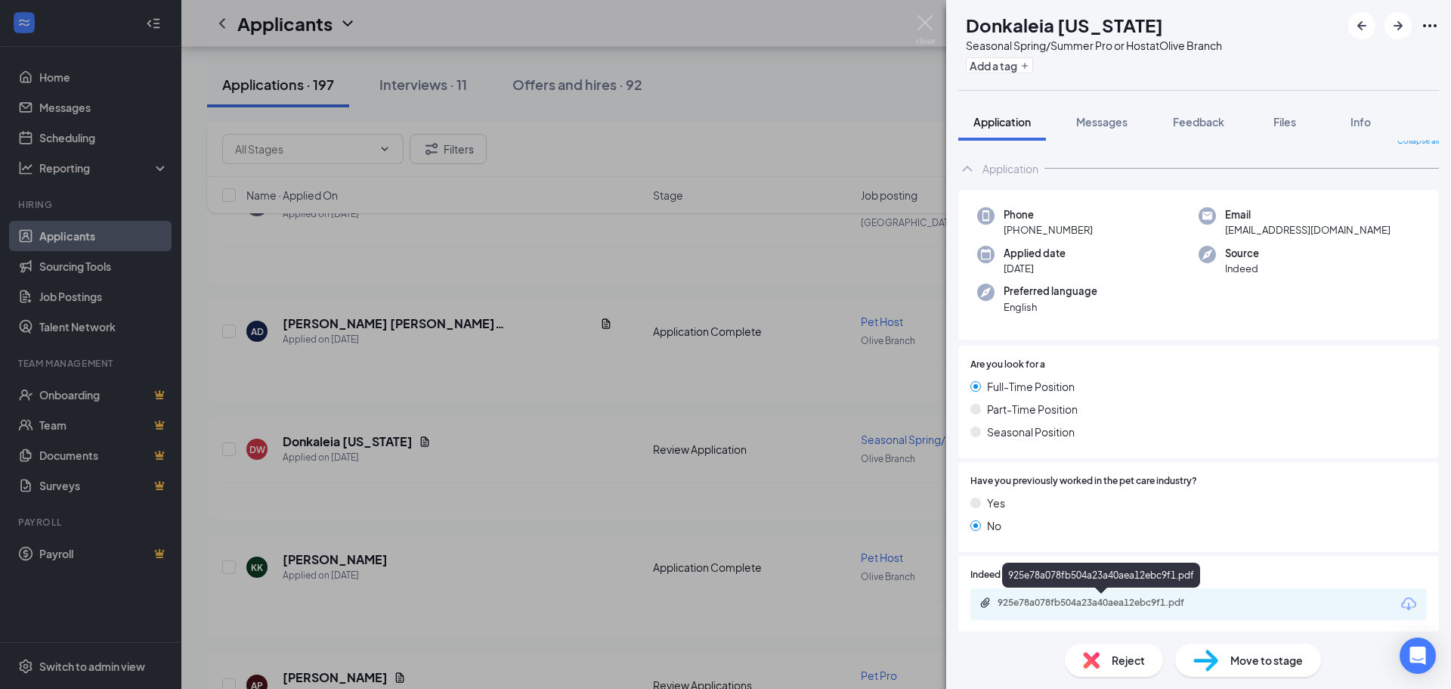
click at [1136, 603] on div "925e78a078fb504a23a40aea12ebc9f1.pdf" at bounding box center [1104, 602] width 212 height 12
click at [916, 20] on img at bounding box center [925, 29] width 19 height 29
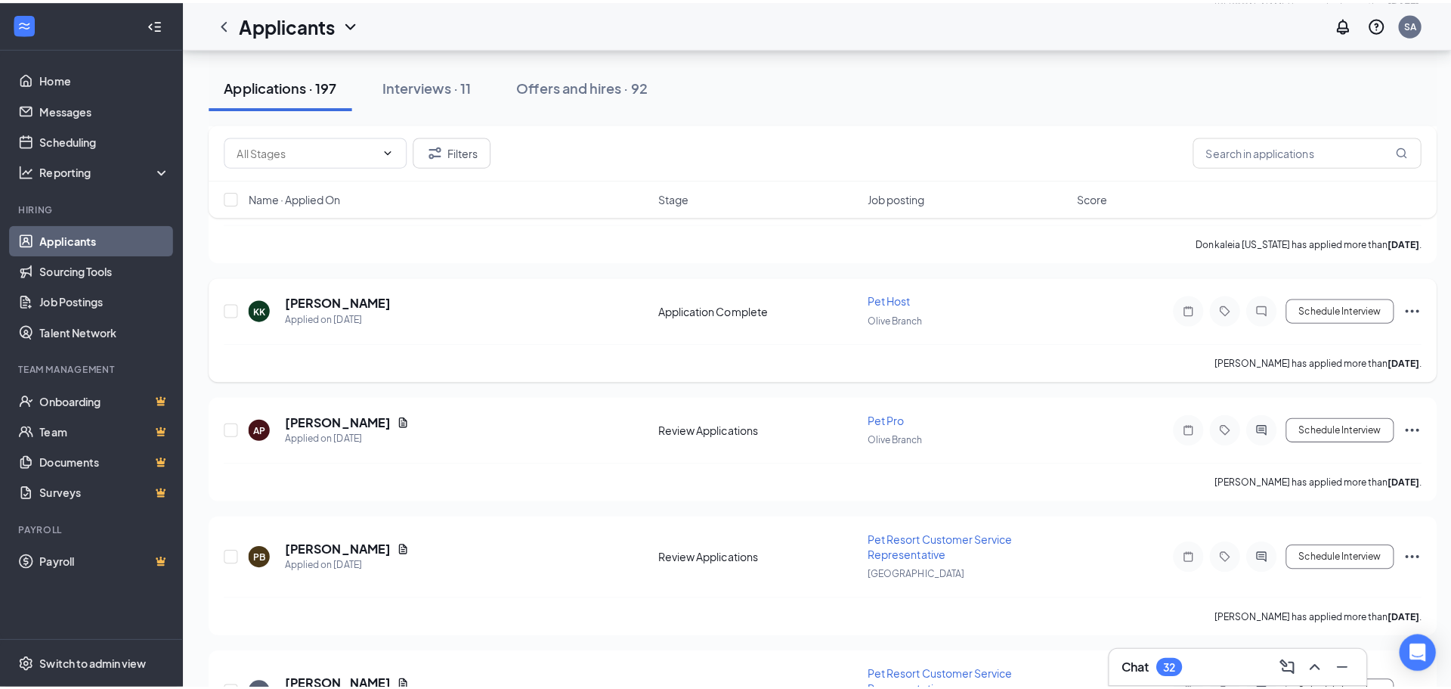
scroll to position [2494, 0]
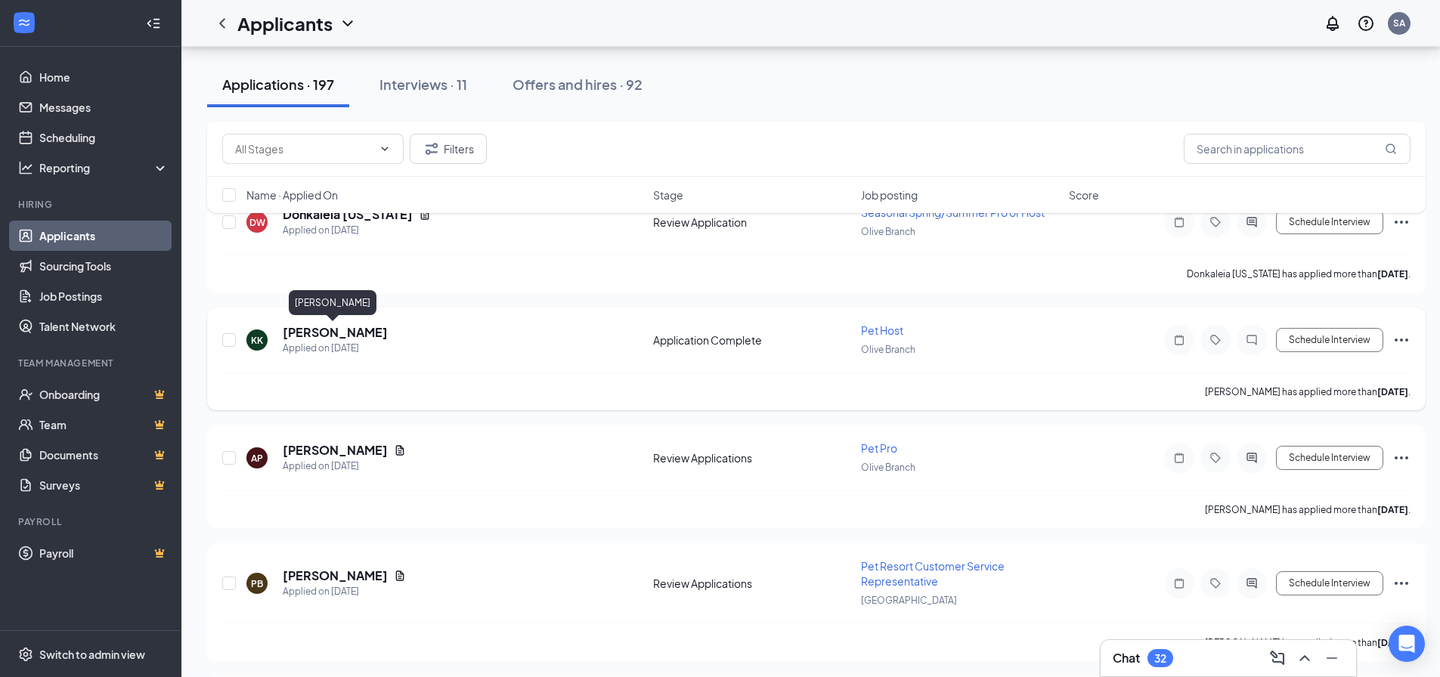
click at [320, 327] on h5 "[PERSON_NAME]" at bounding box center [335, 332] width 105 height 17
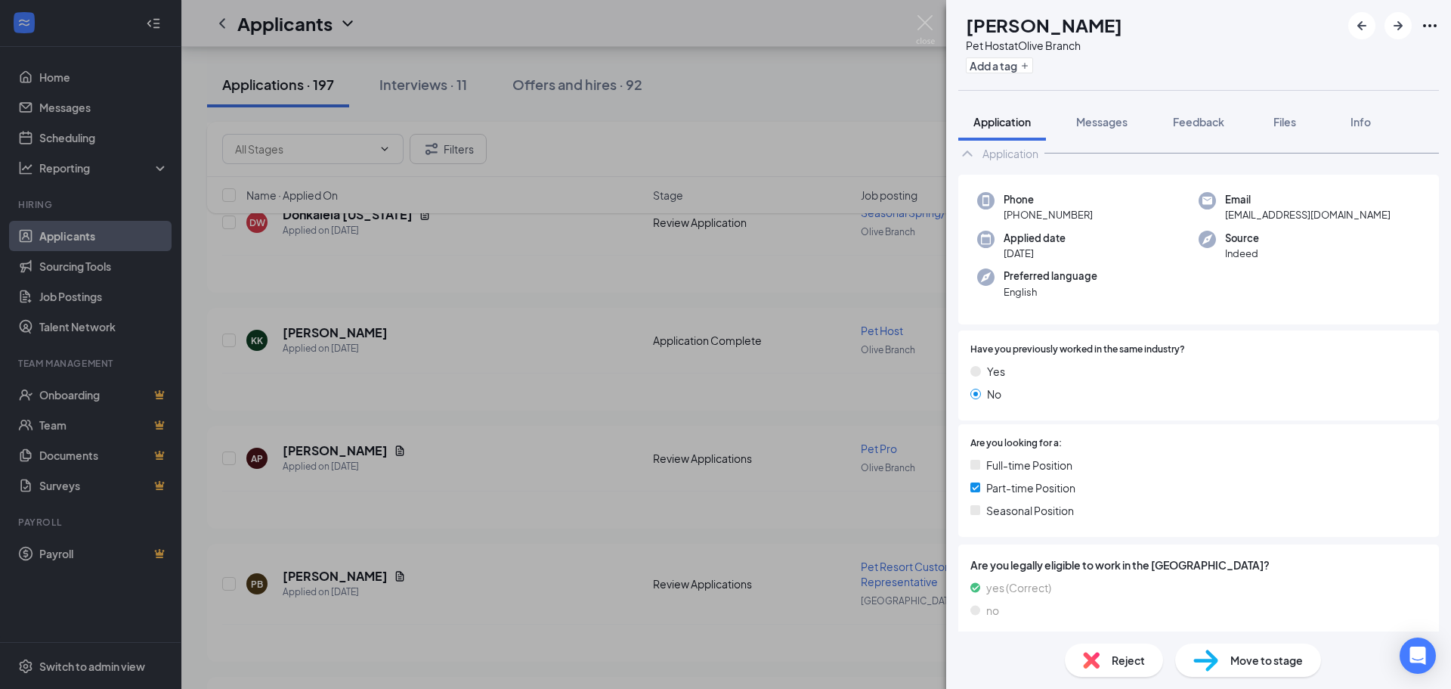
scroll to position [76, 0]
click at [928, 24] on img at bounding box center [925, 29] width 19 height 29
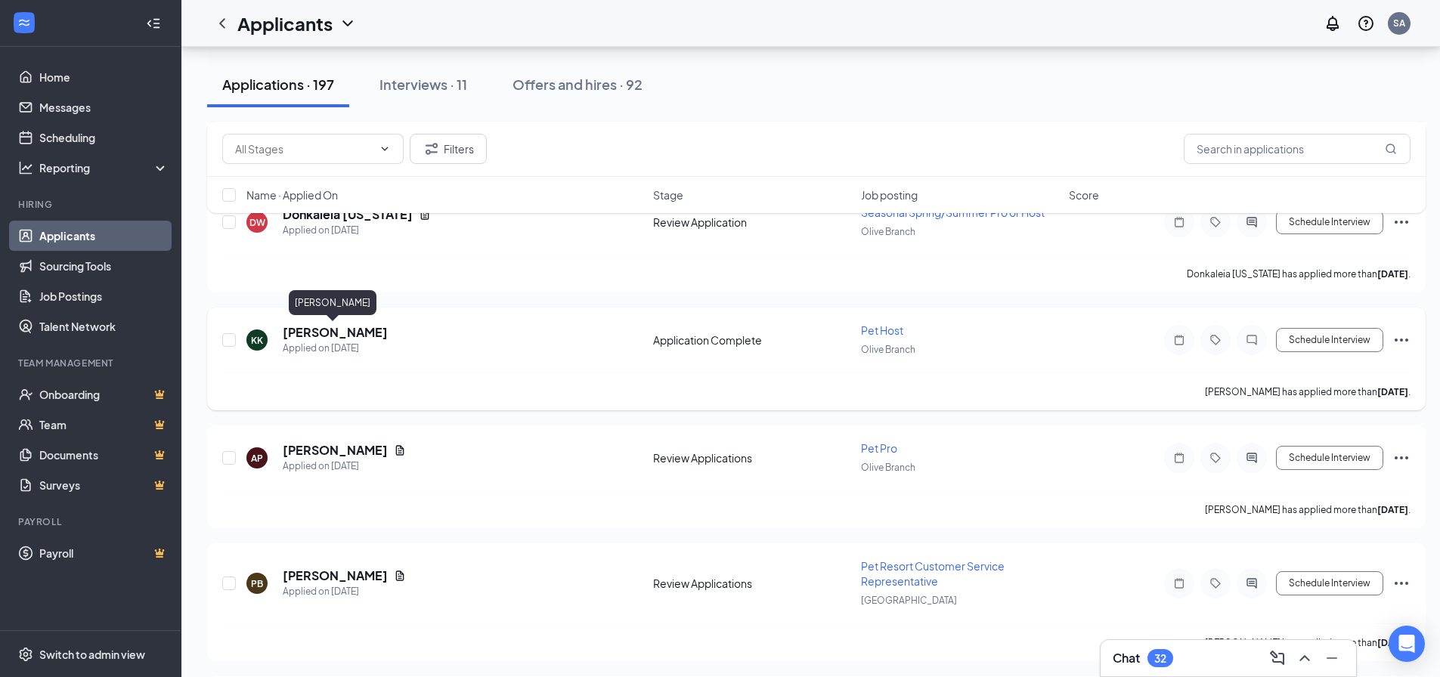
click at [338, 333] on h5 "[PERSON_NAME]" at bounding box center [335, 332] width 105 height 17
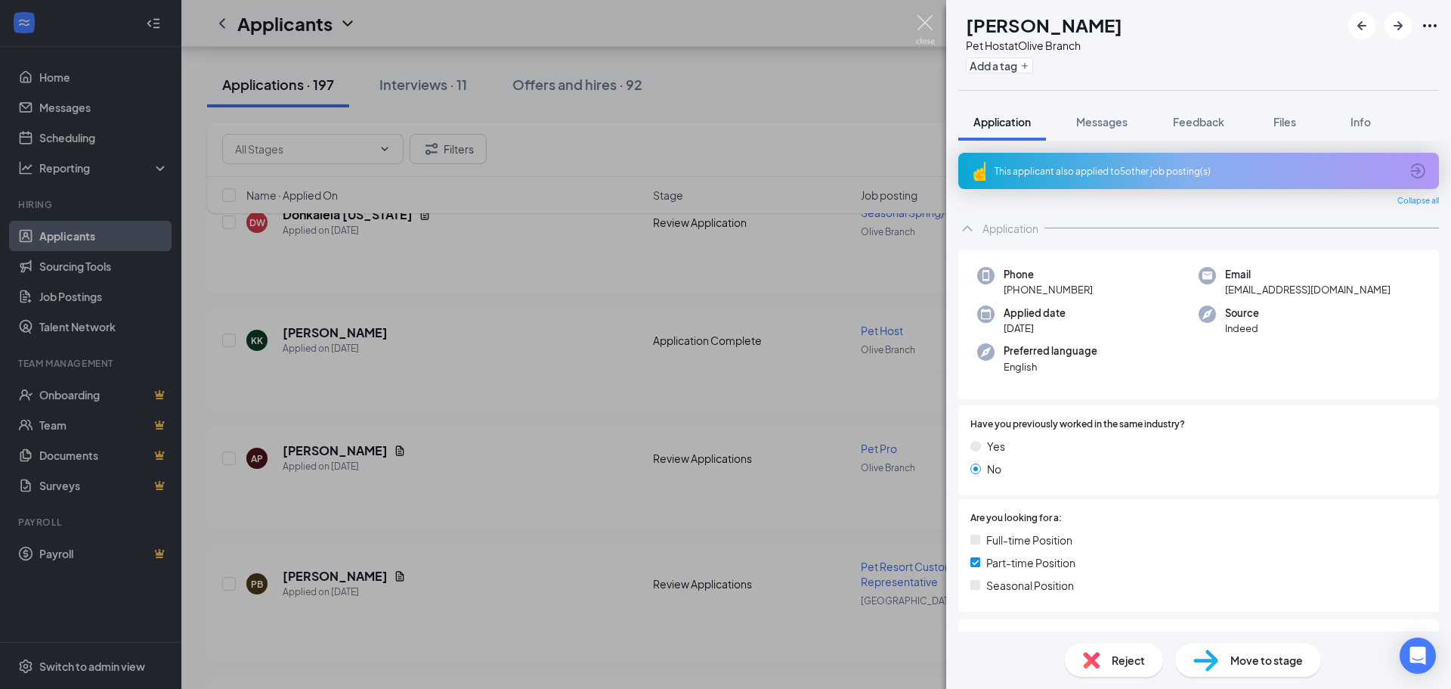
click at [928, 18] on img at bounding box center [925, 29] width 19 height 29
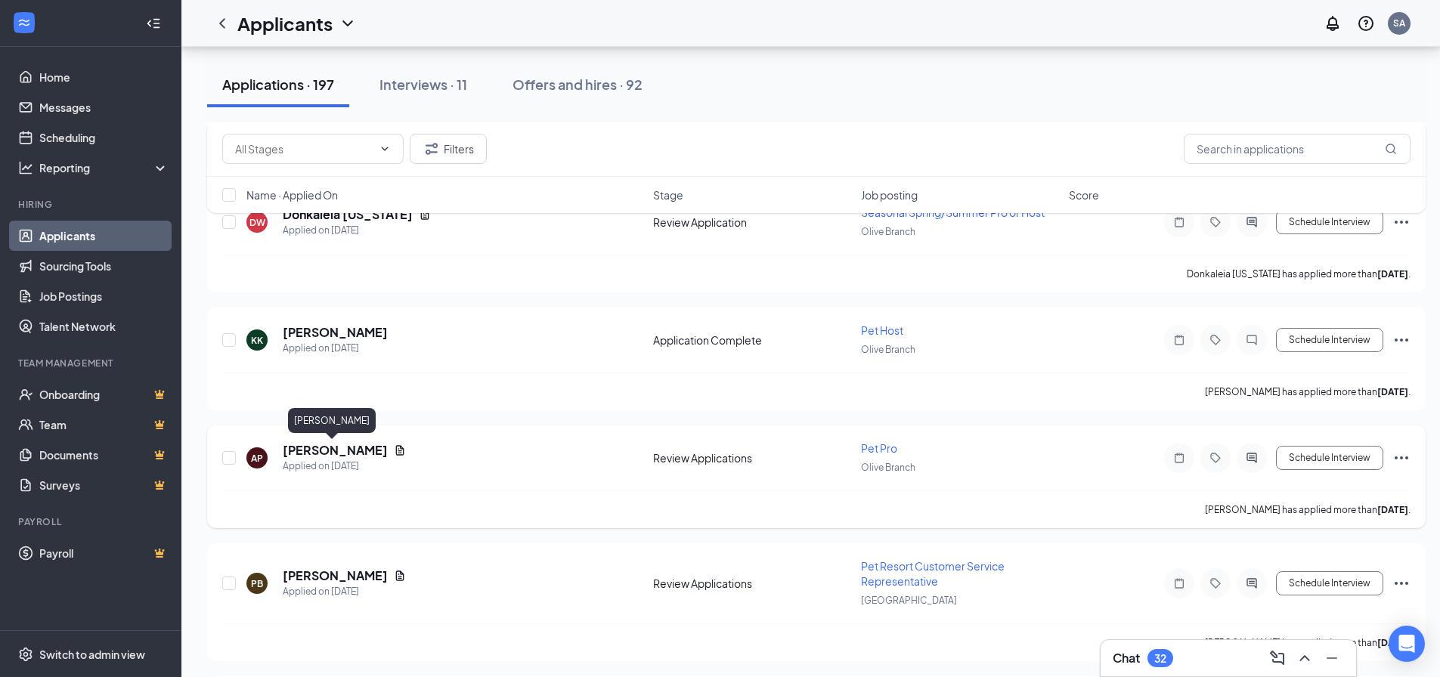
click at [328, 446] on h5 "[PERSON_NAME]" at bounding box center [335, 450] width 105 height 17
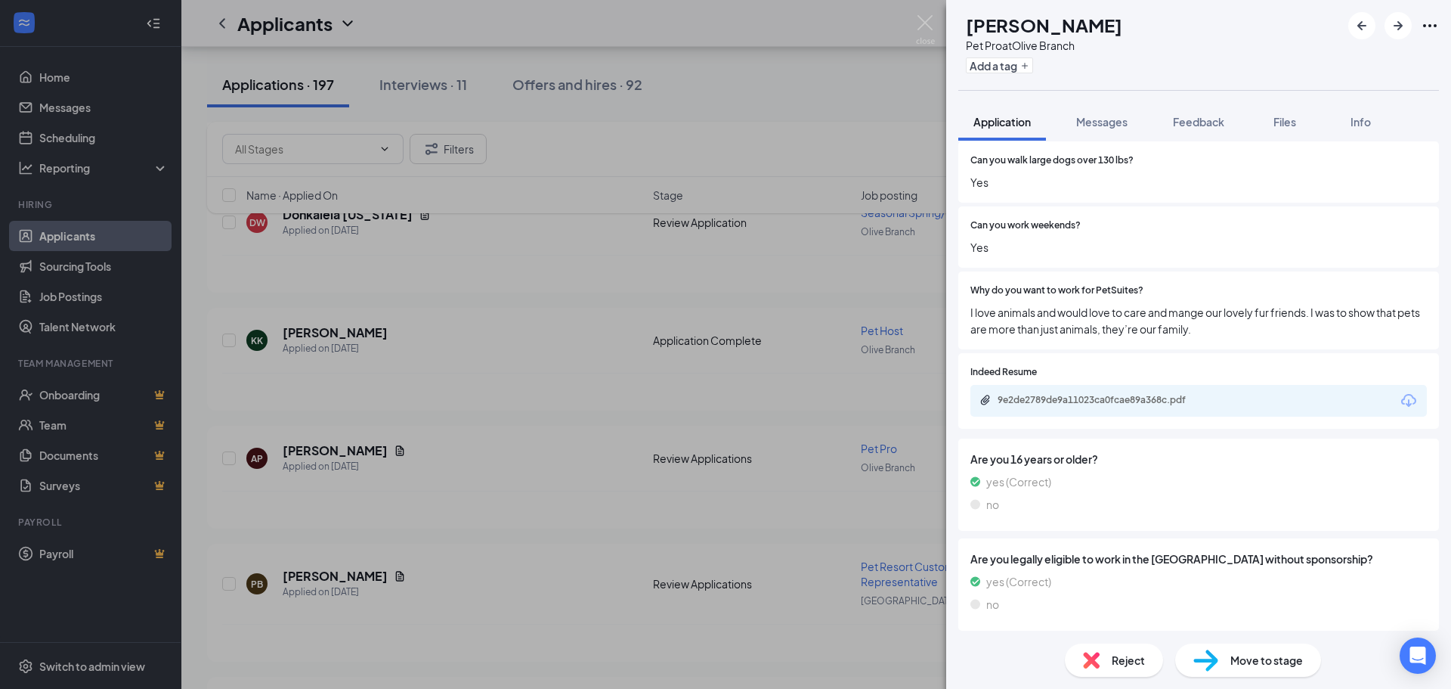
scroll to position [341, 0]
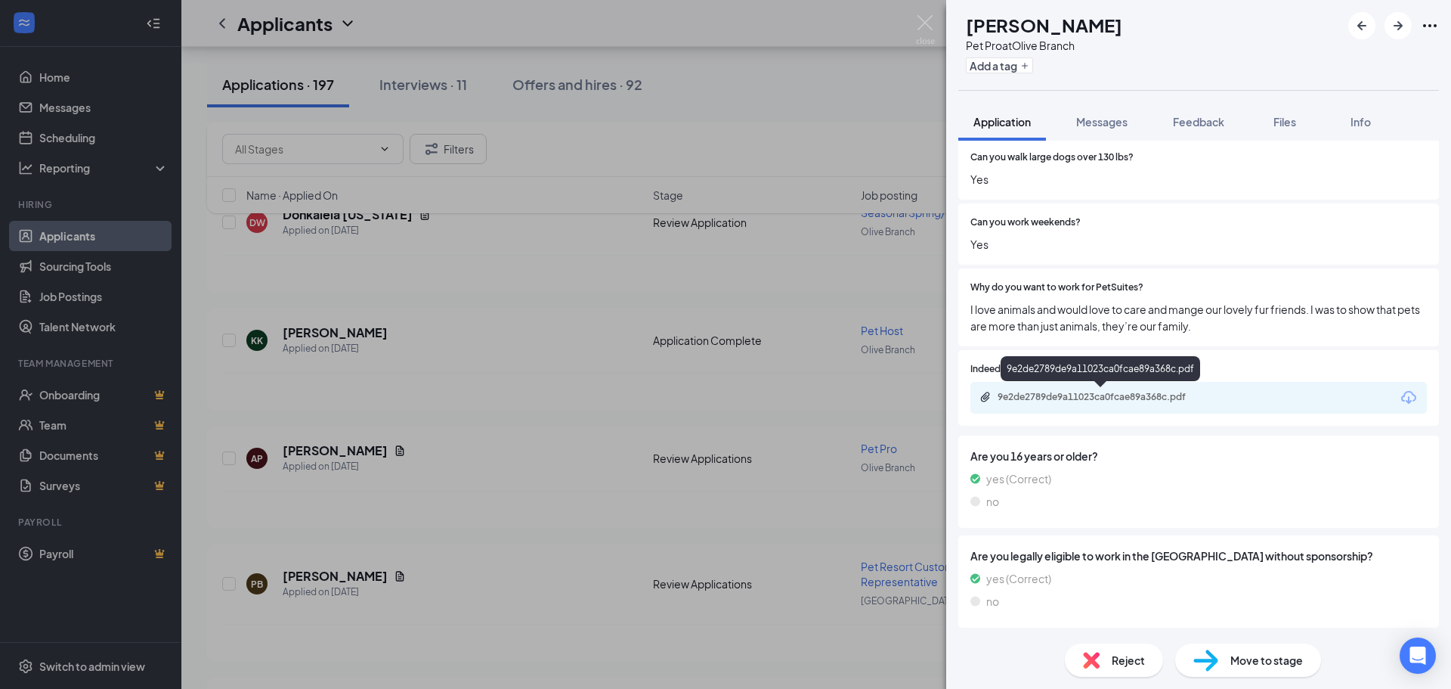
click at [1131, 394] on div "9e2de2789de9a11023ca0fcae89a368c.pdf" at bounding box center [1104, 397] width 212 height 12
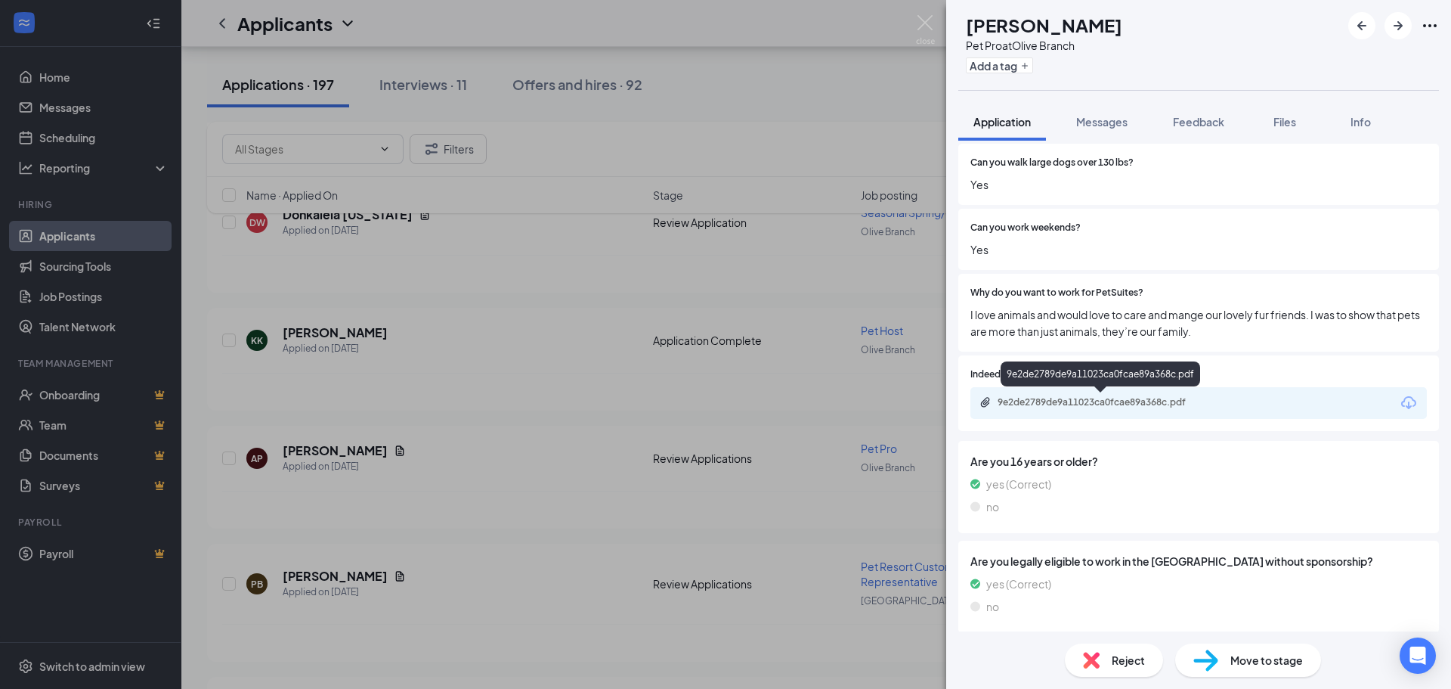
click at [1213, 403] on div "9e2de2789de9a11023ca0fcae89a368c.pdf" at bounding box center [1101, 402] width 245 height 12
click at [1256, 654] on span "Move to stage" at bounding box center [1266, 659] width 73 height 17
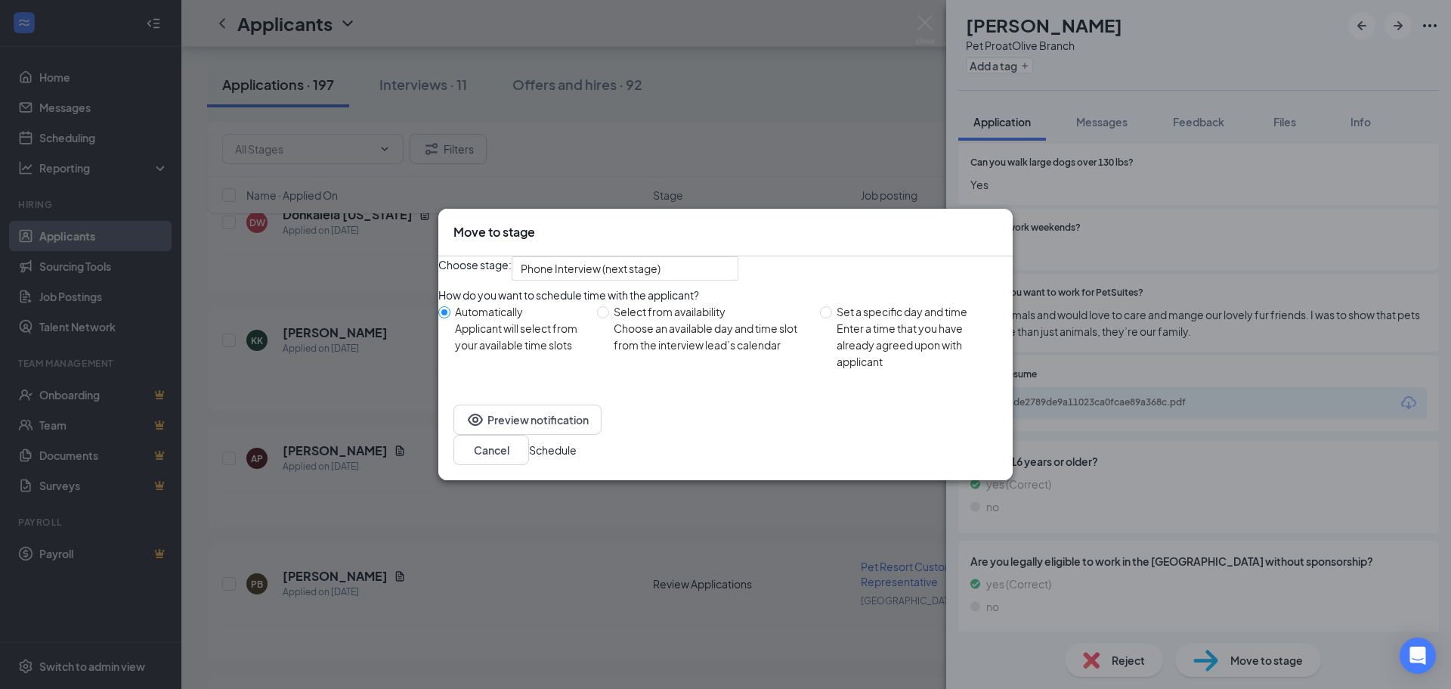
click at [577, 458] on button "Schedule" at bounding box center [553, 449] width 48 height 17
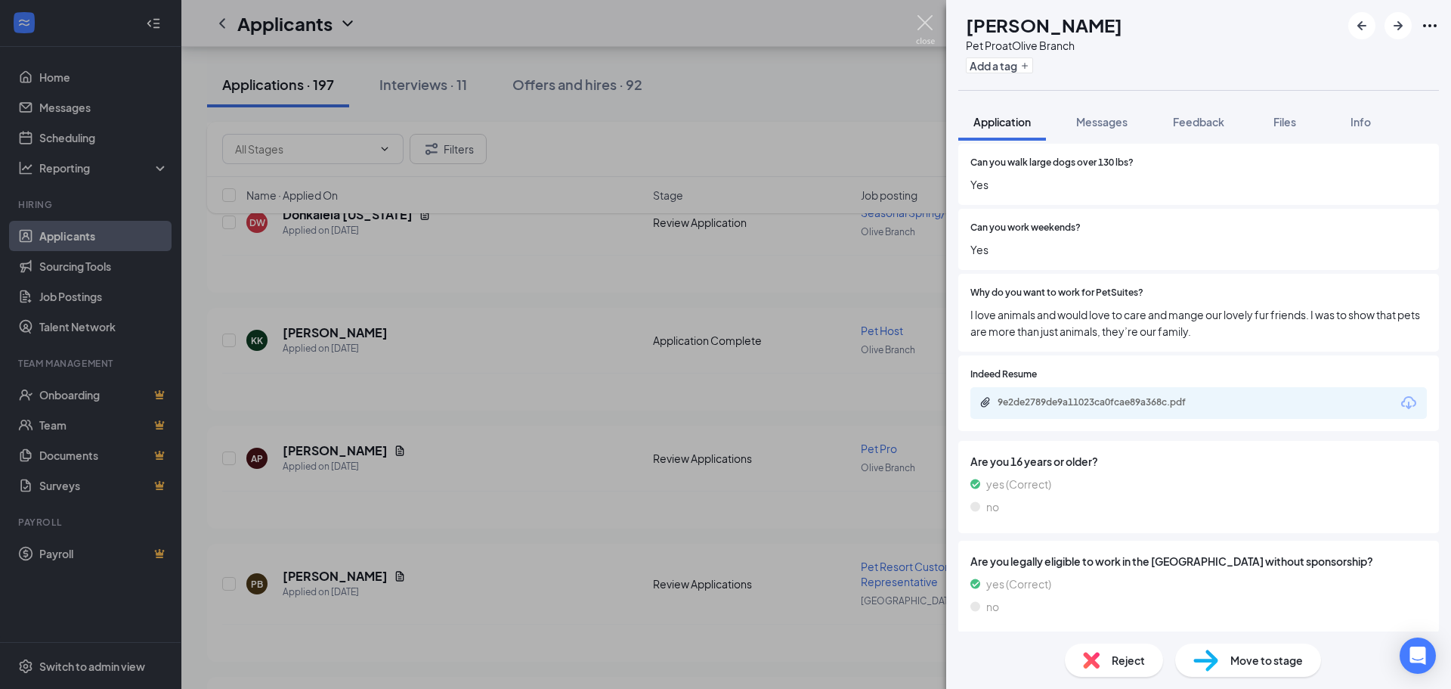
click at [927, 19] on img at bounding box center [925, 29] width 19 height 29
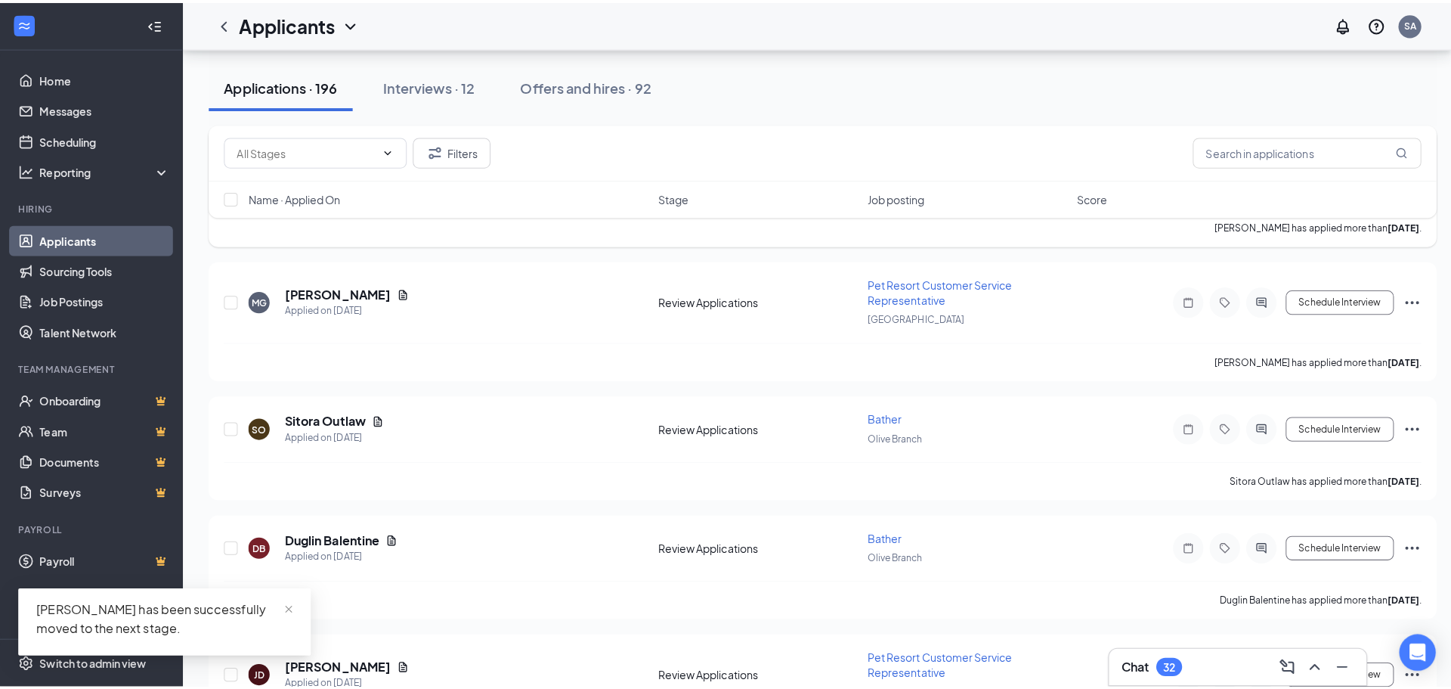
scroll to position [2796, 0]
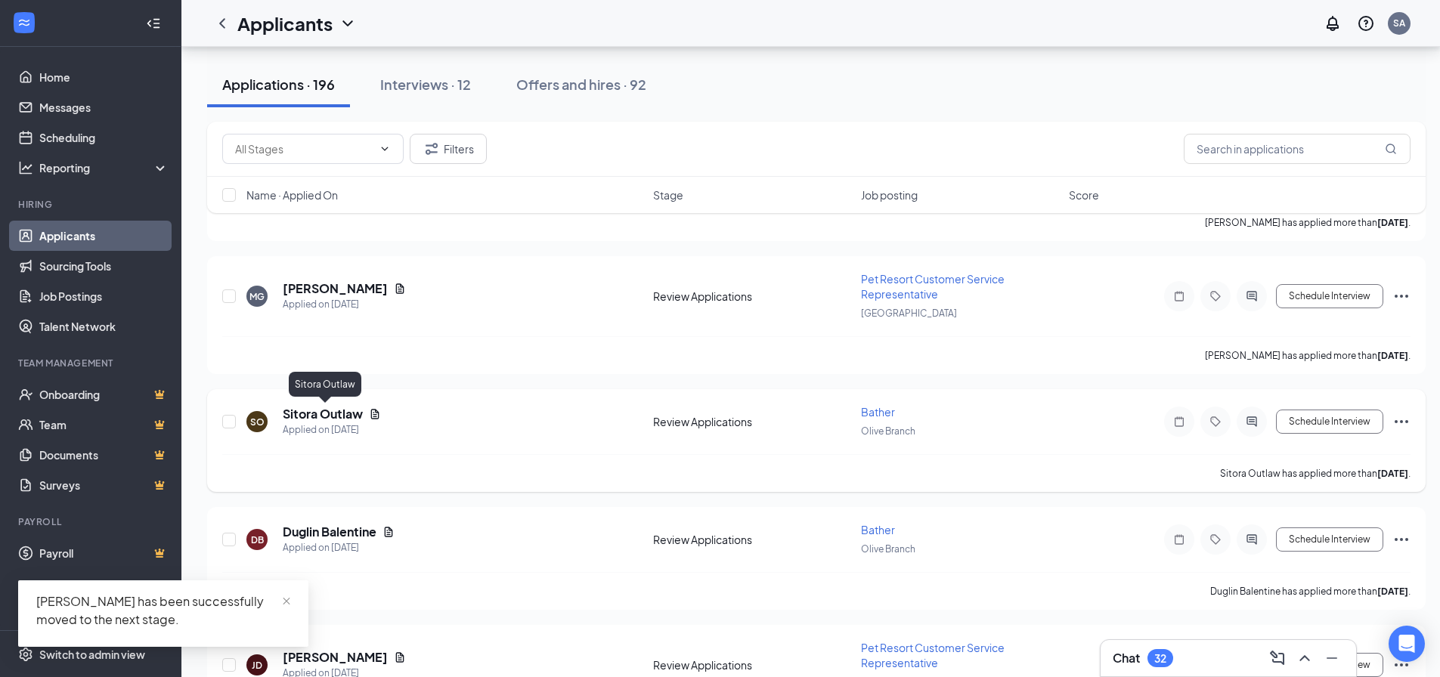
click at [335, 415] on h5 "Sitora Outlaw" at bounding box center [323, 414] width 80 height 17
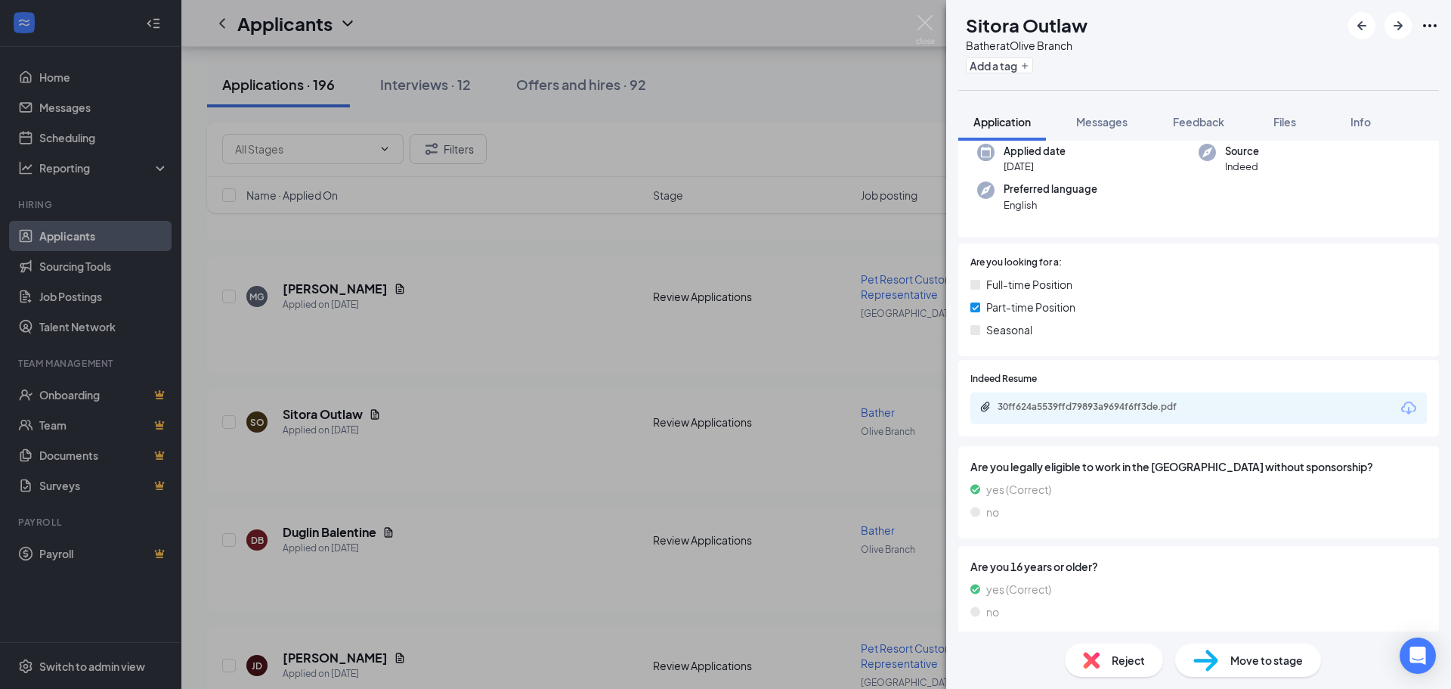
scroll to position [123, 0]
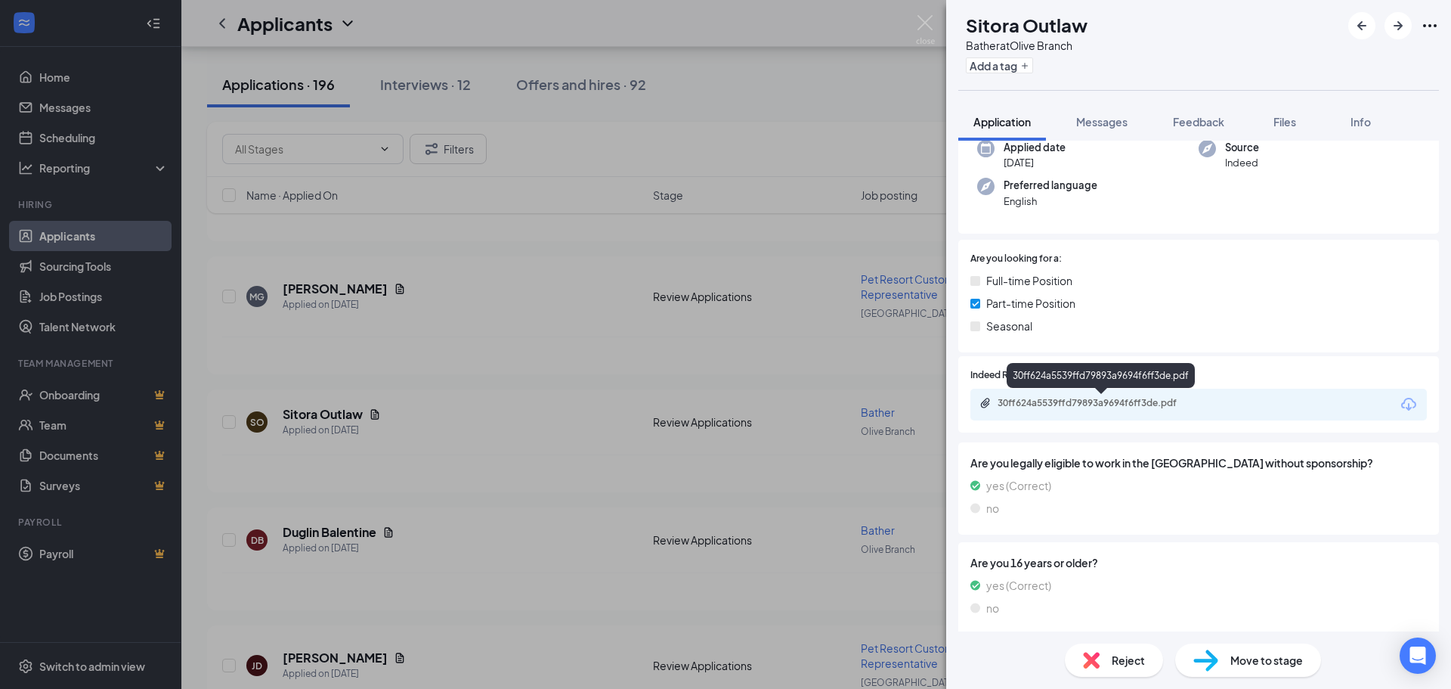
click at [1168, 404] on div "30ff624a5539ffd79893a9694f6ff3de.pdf" at bounding box center [1104, 403] width 212 height 12
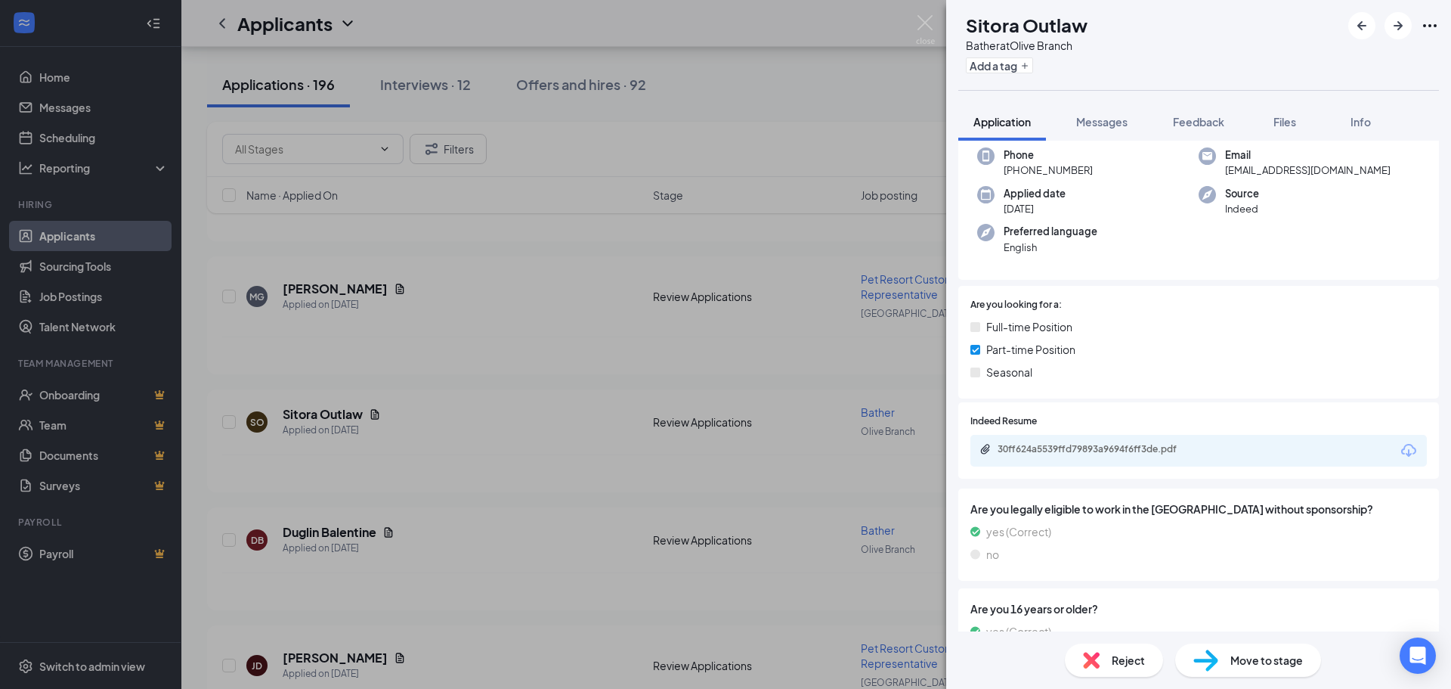
scroll to position [130, 0]
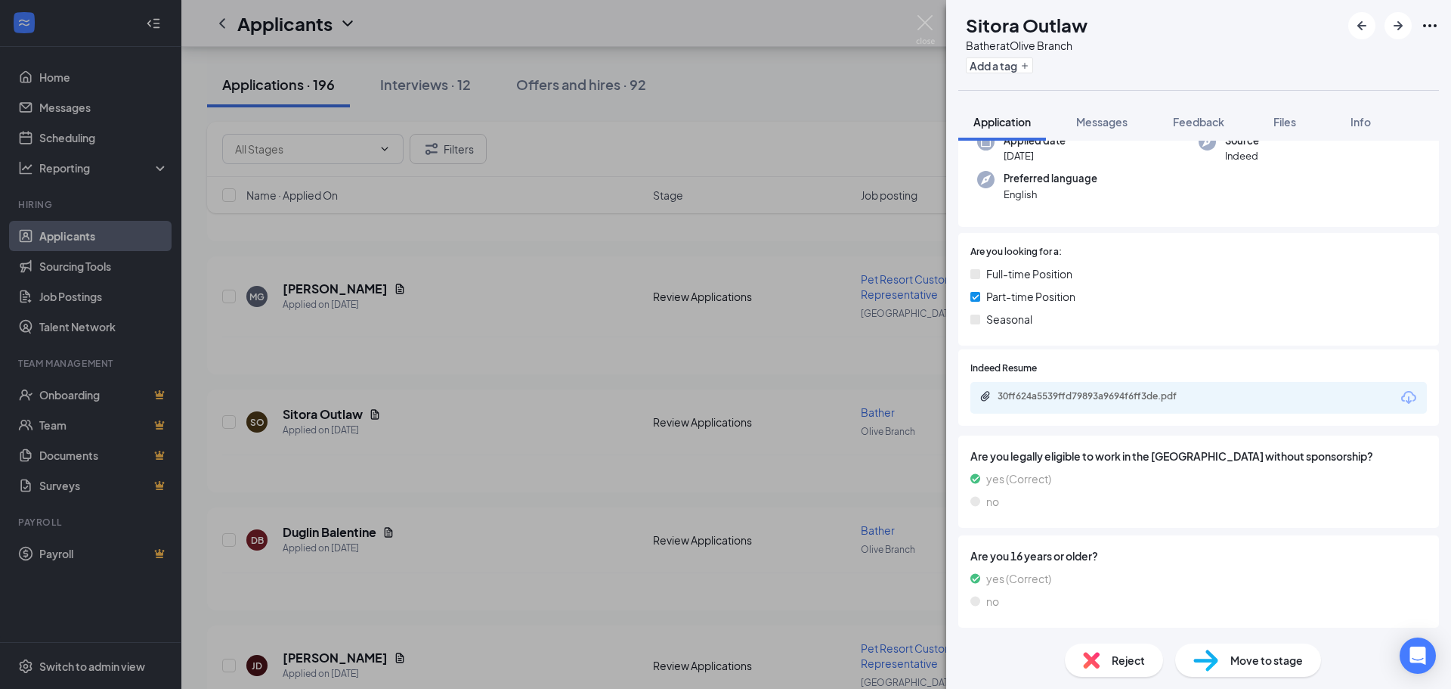
click at [1271, 658] on span "Move to stage" at bounding box center [1266, 659] width 73 height 17
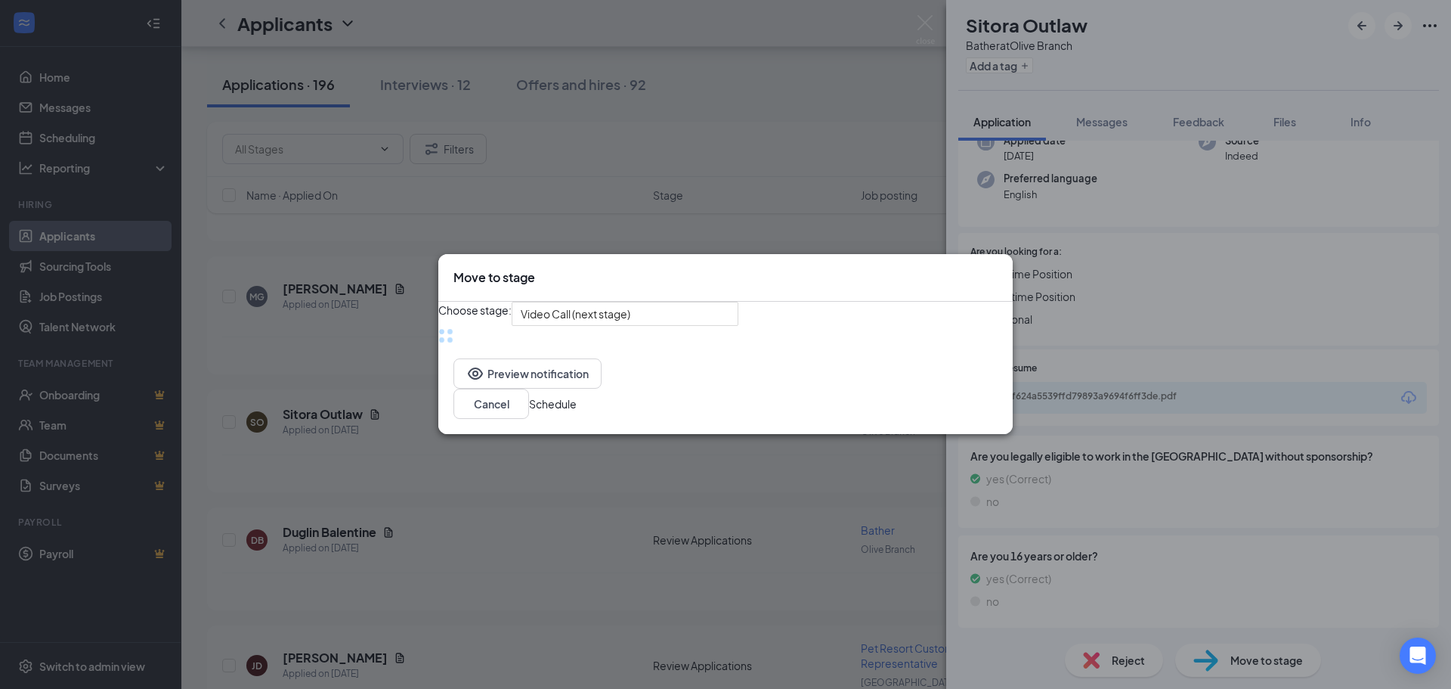
scroll to position [124, 0]
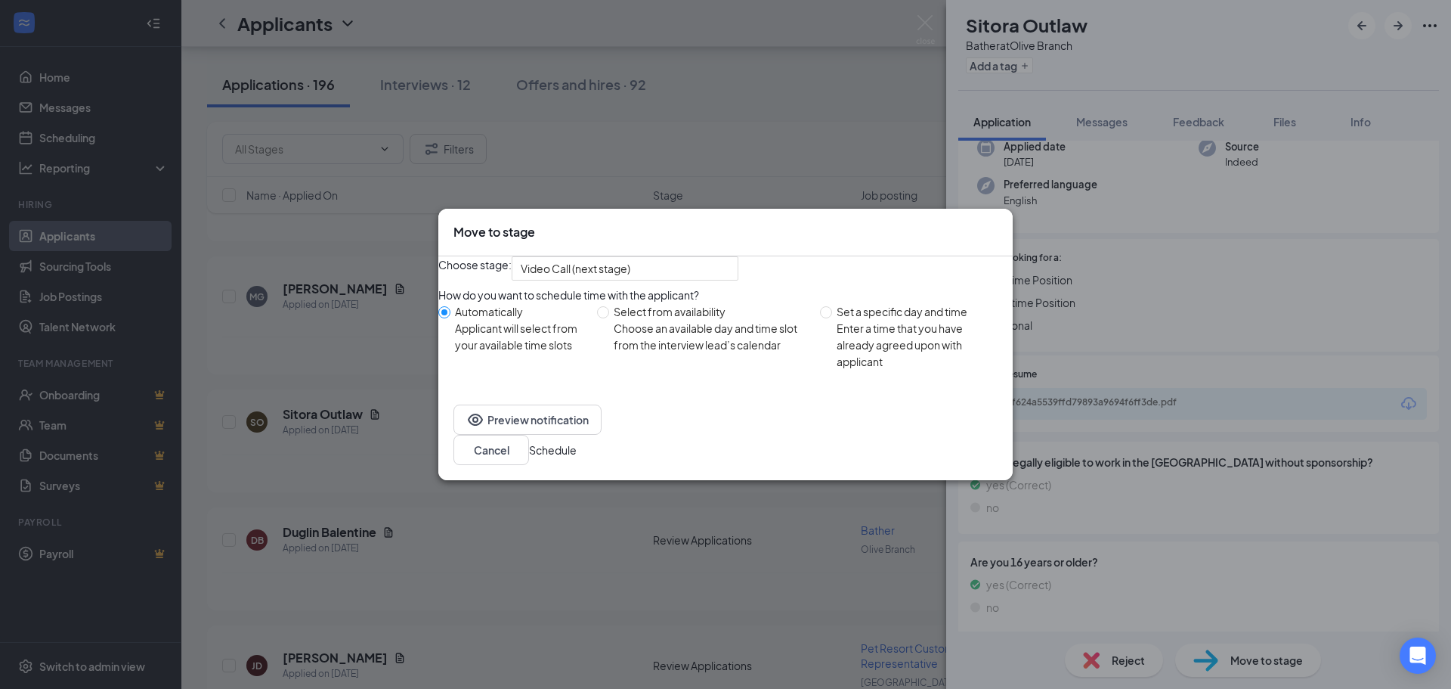
click at [577, 458] on button "Schedule" at bounding box center [553, 449] width 48 height 17
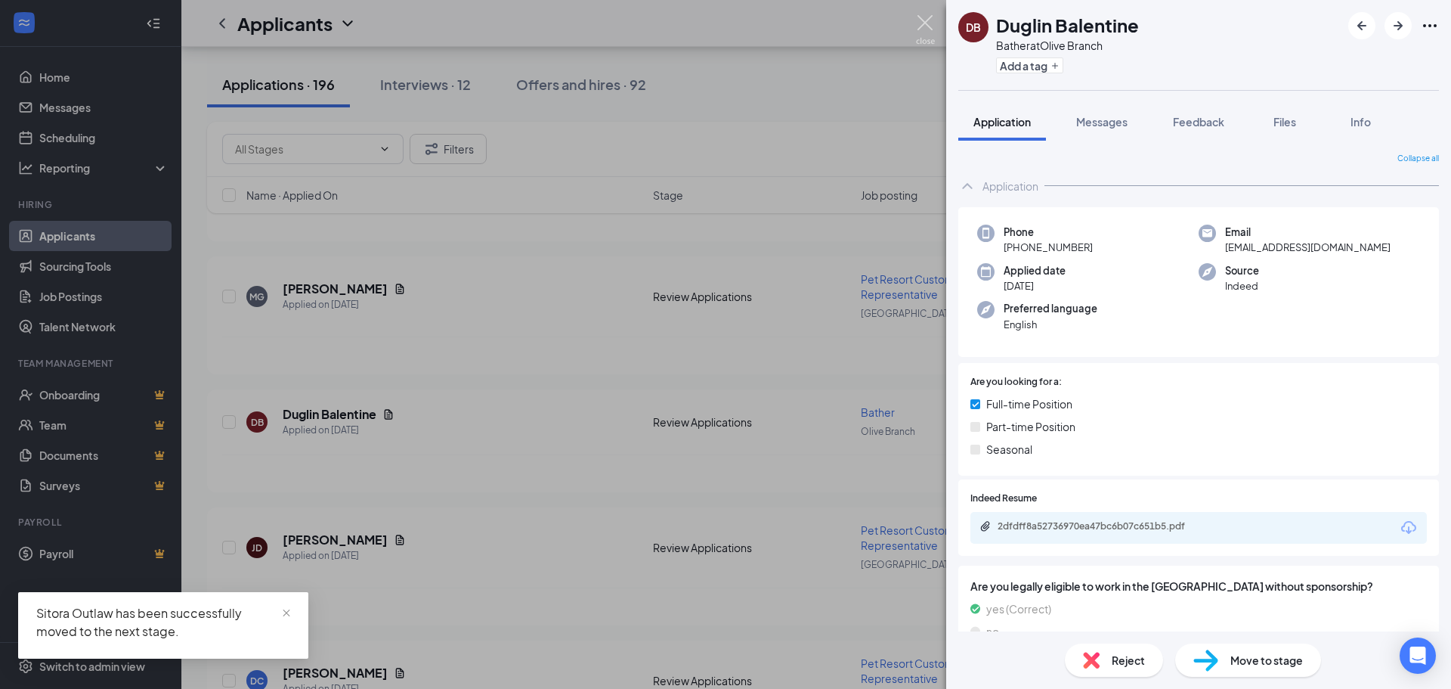
click at [925, 20] on img at bounding box center [925, 29] width 19 height 29
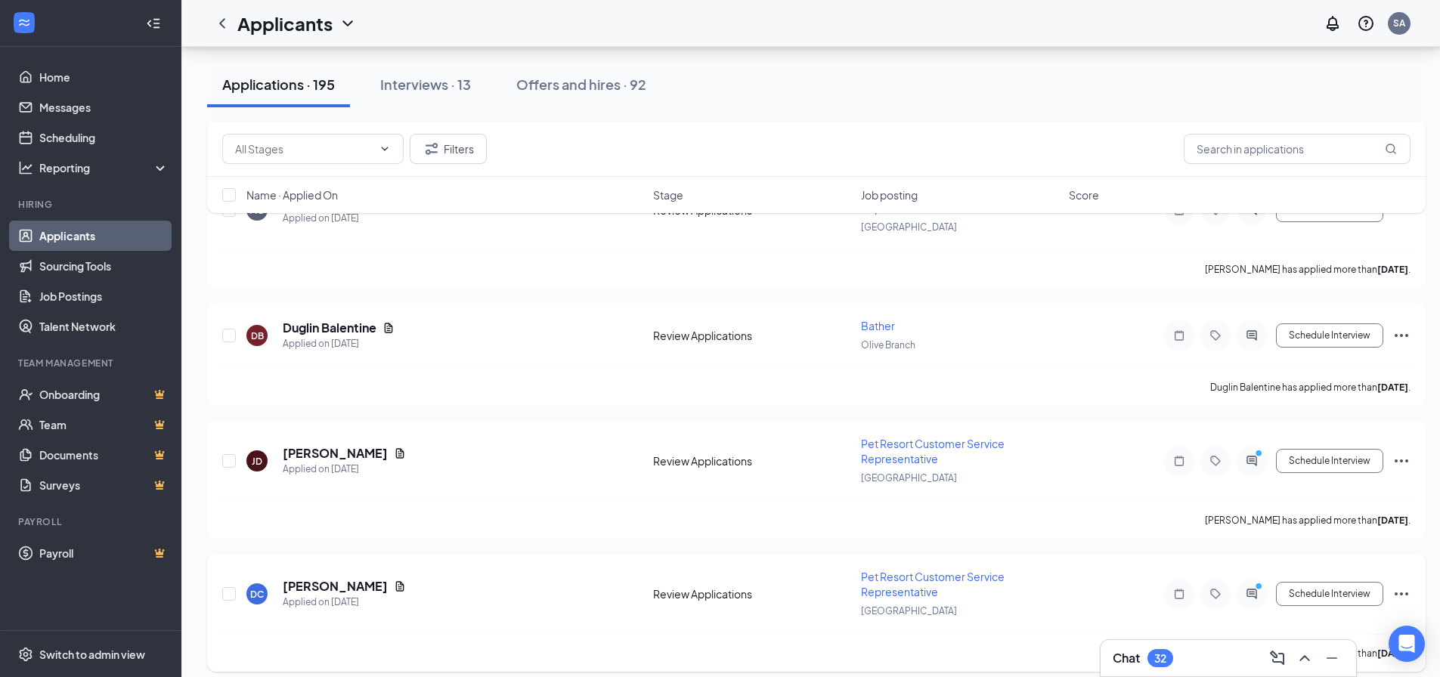
scroll to position [3023, 0]
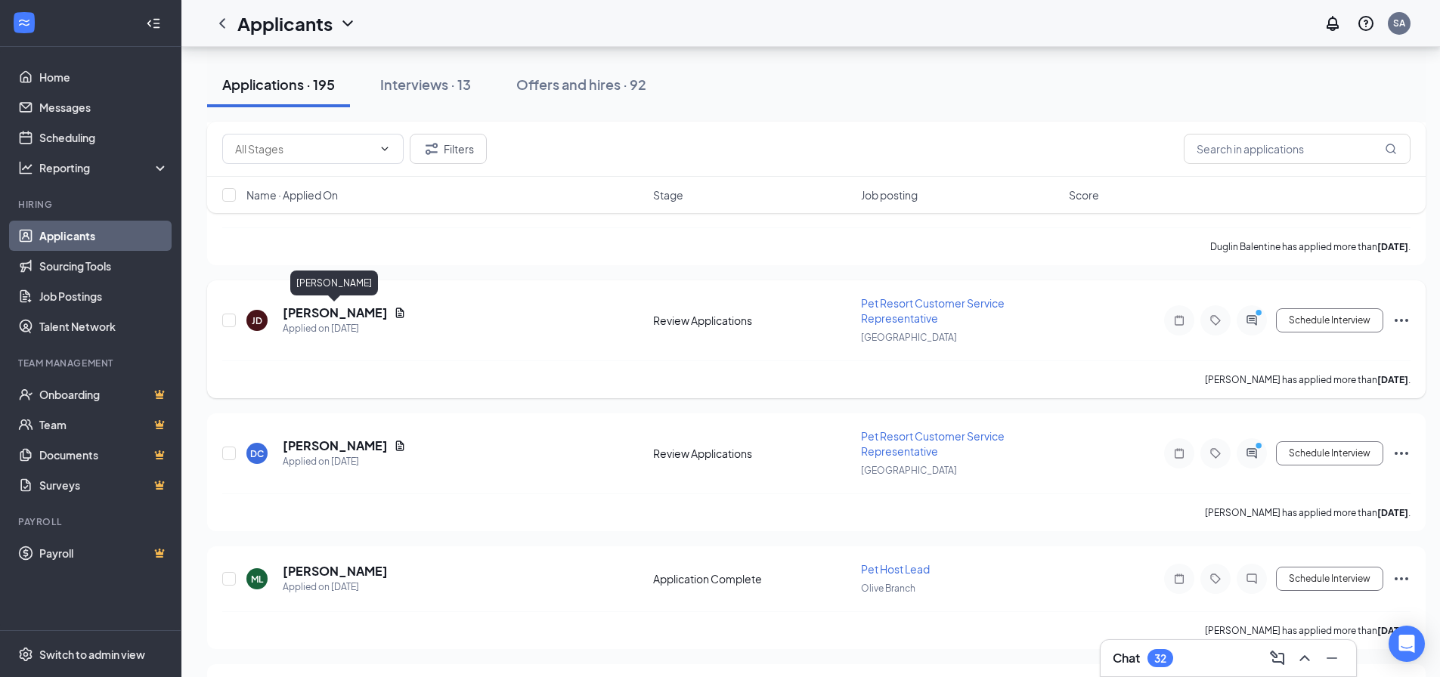
click at [360, 311] on h5 "[PERSON_NAME]" at bounding box center [335, 313] width 105 height 17
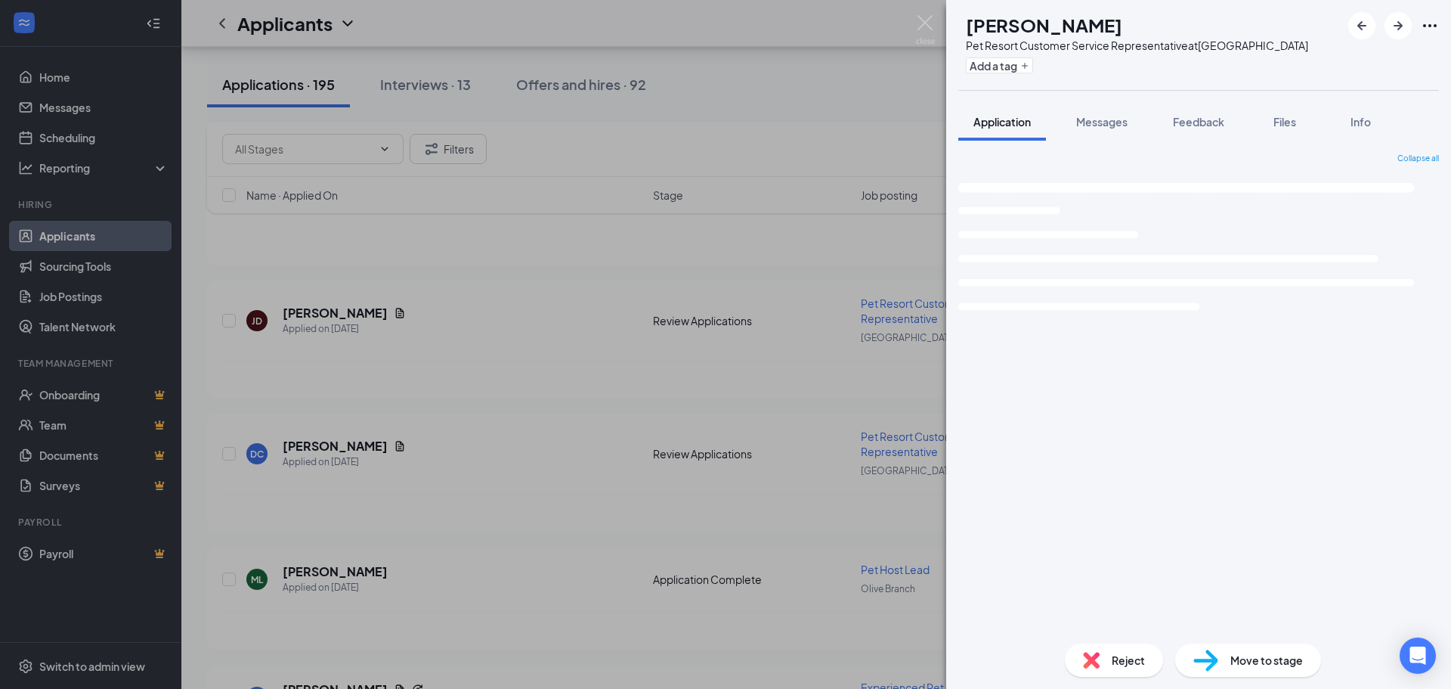
click at [921, 23] on img at bounding box center [925, 29] width 19 height 29
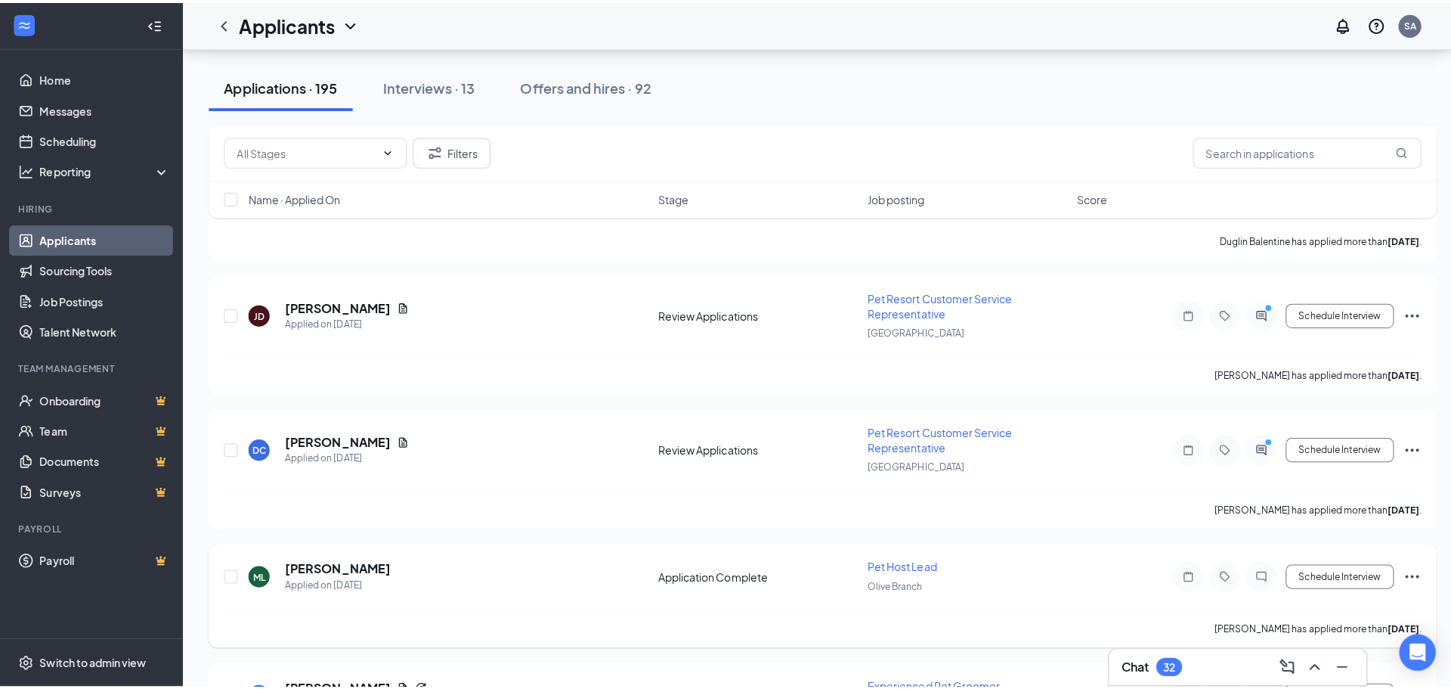
scroll to position [3174, 0]
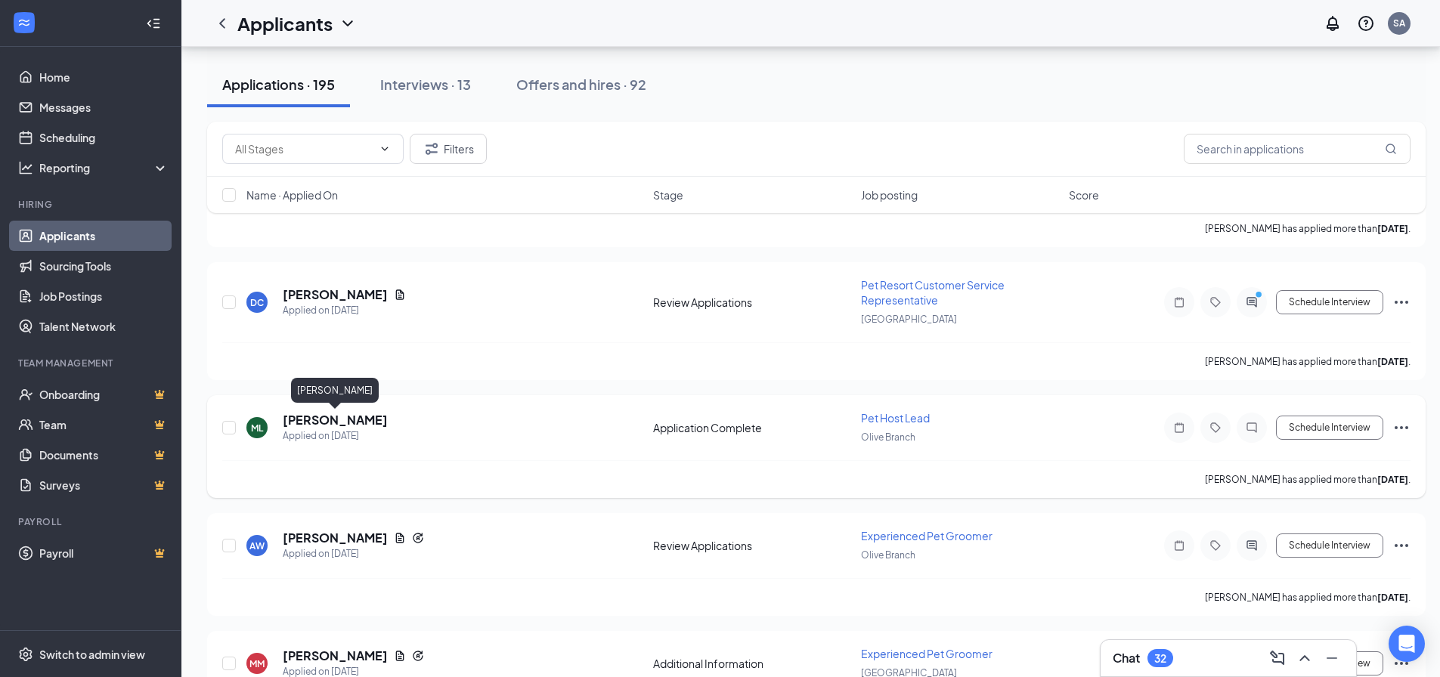
click at [373, 421] on h5 "[PERSON_NAME]" at bounding box center [335, 420] width 105 height 17
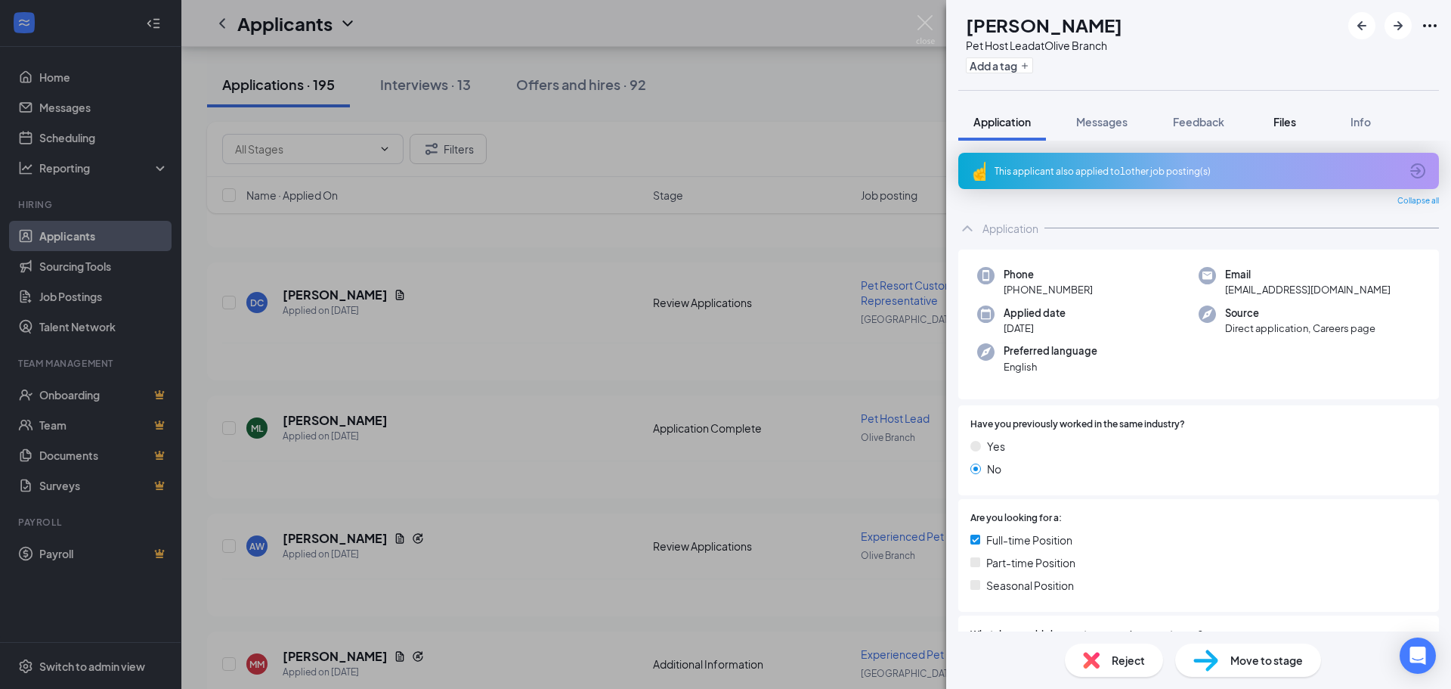
click at [1286, 114] on div "Files" at bounding box center [1285, 121] width 30 height 15
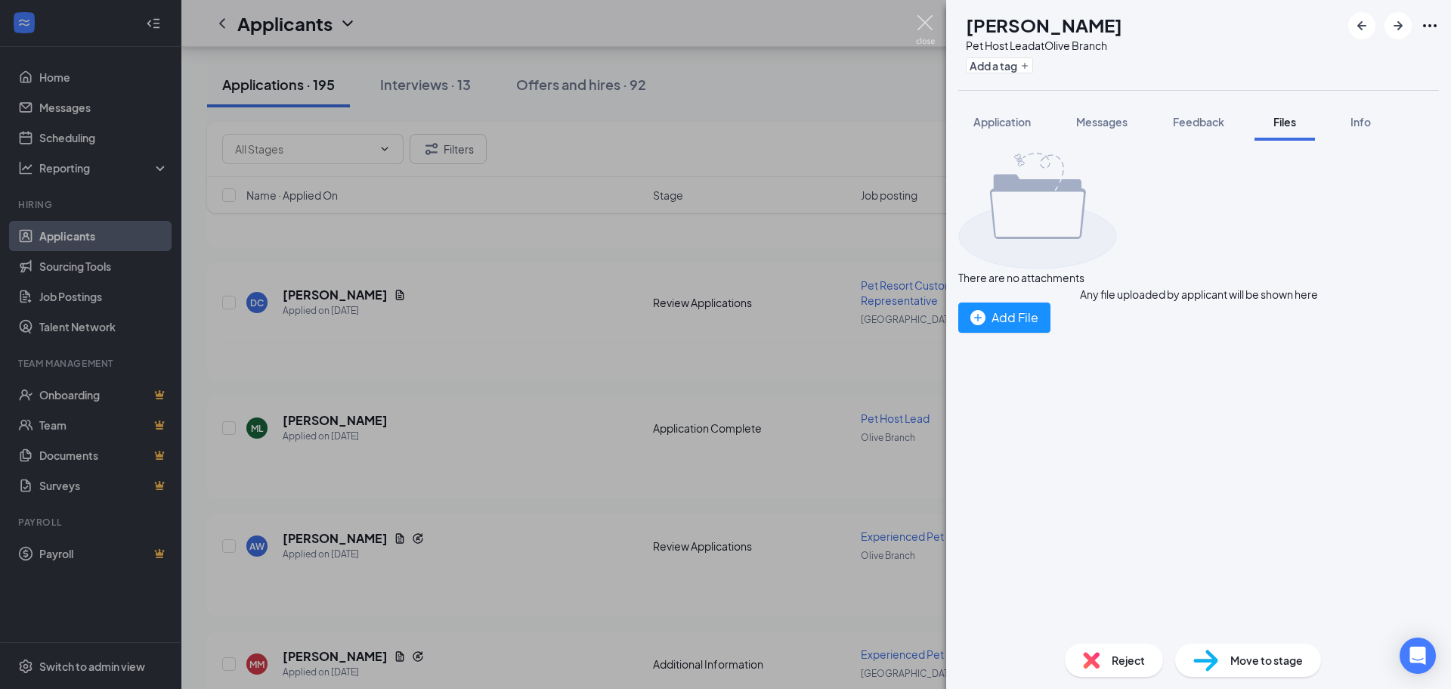
click at [930, 23] on img at bounding box center [925, 29] width 19 height 29
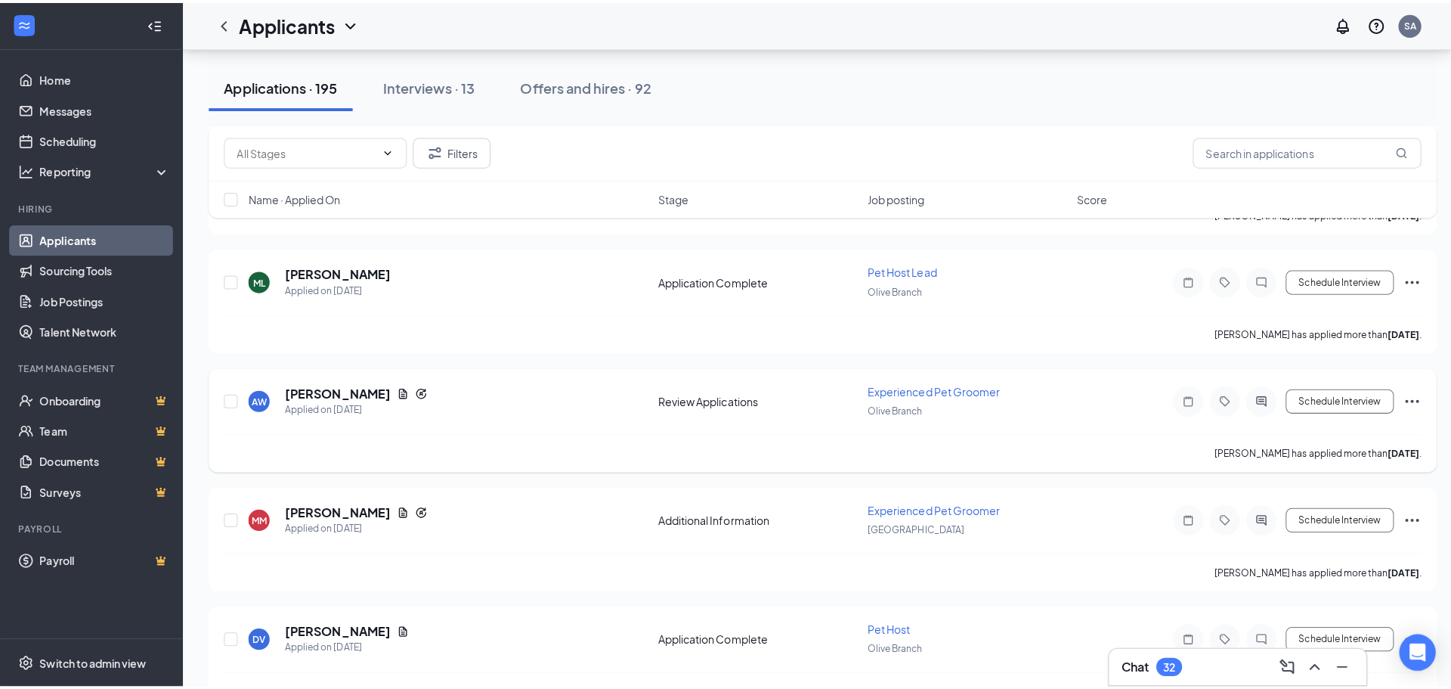
scroll to position [3325, 0]
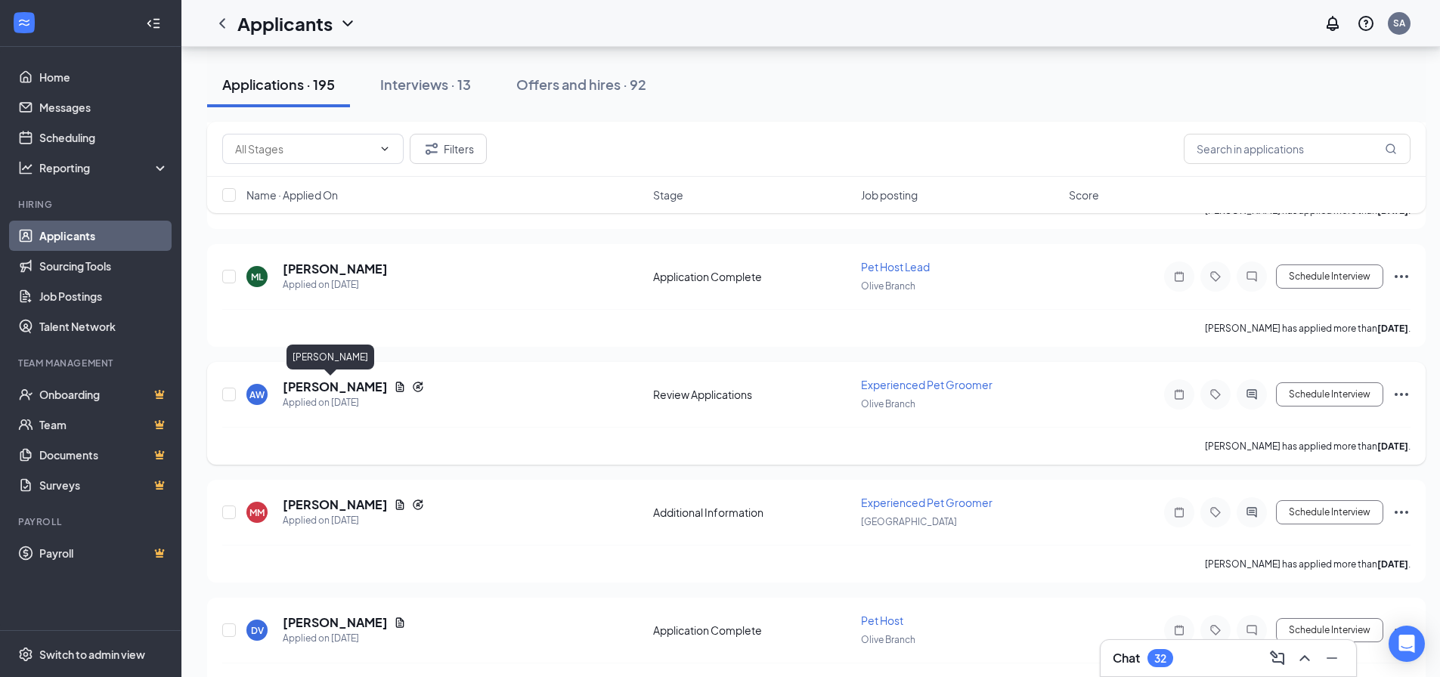
click at [305, 385] on h5 "[PERSON_NAME]" at bounding box center [335, 387] width 105 height 17
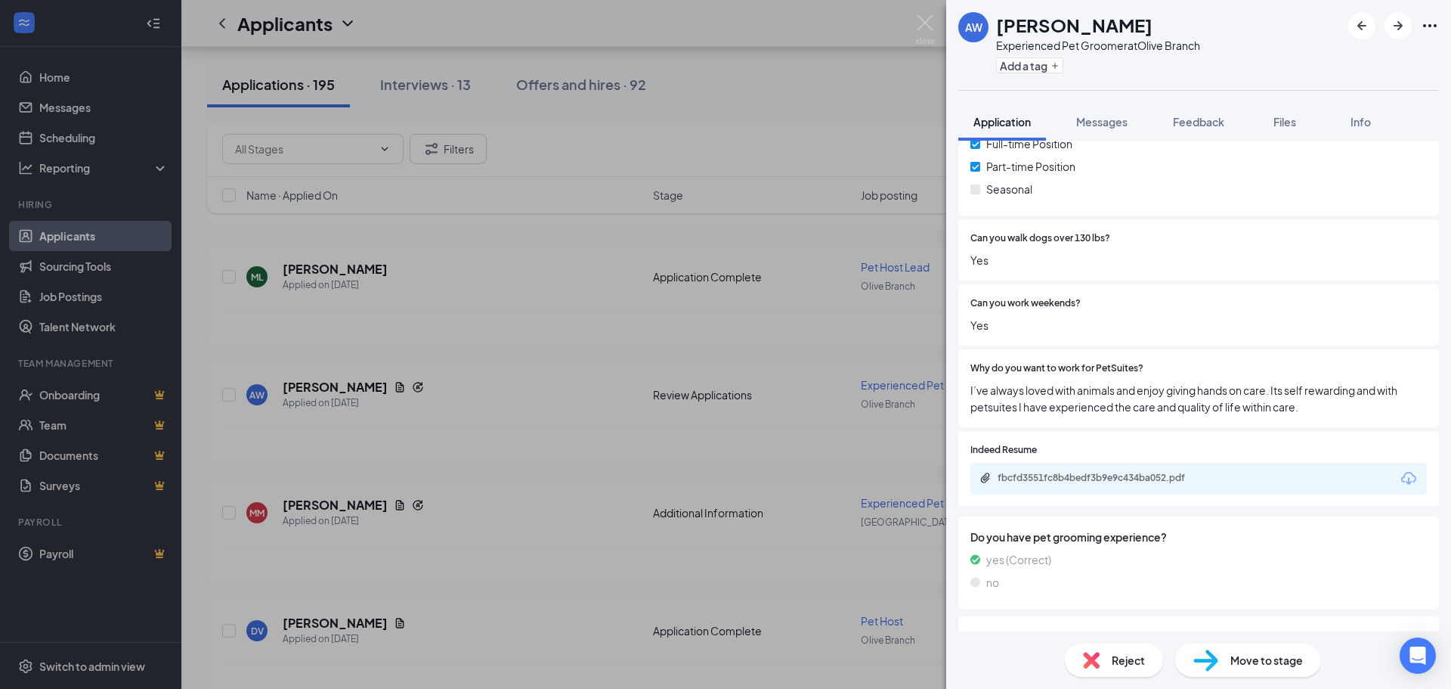
scroll to position [378, 0]
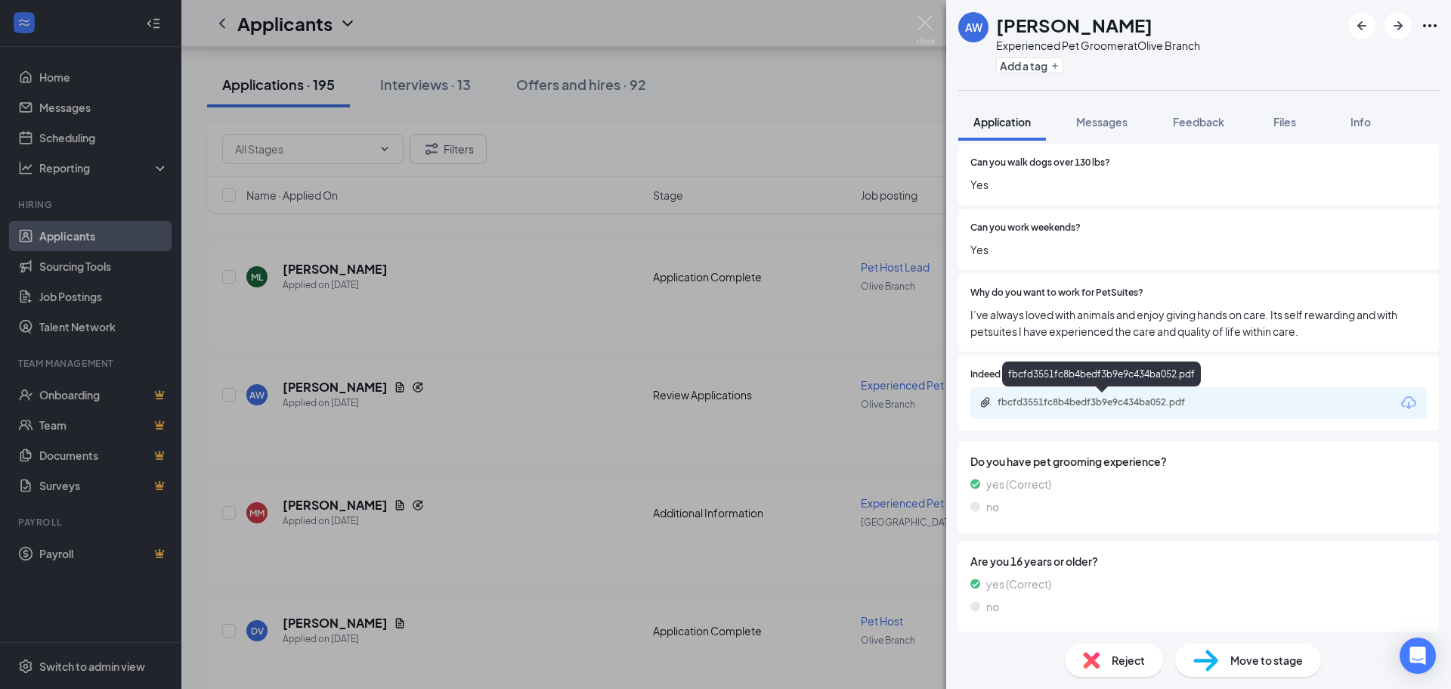
click at [1157, 401] on div "fbcfd3551fc8b4bedf3b9e9c434ba052.pdf" at bounding box center [1104, 402] width 212 height 12
